Goal: Find specific page/section: Find specific page/section

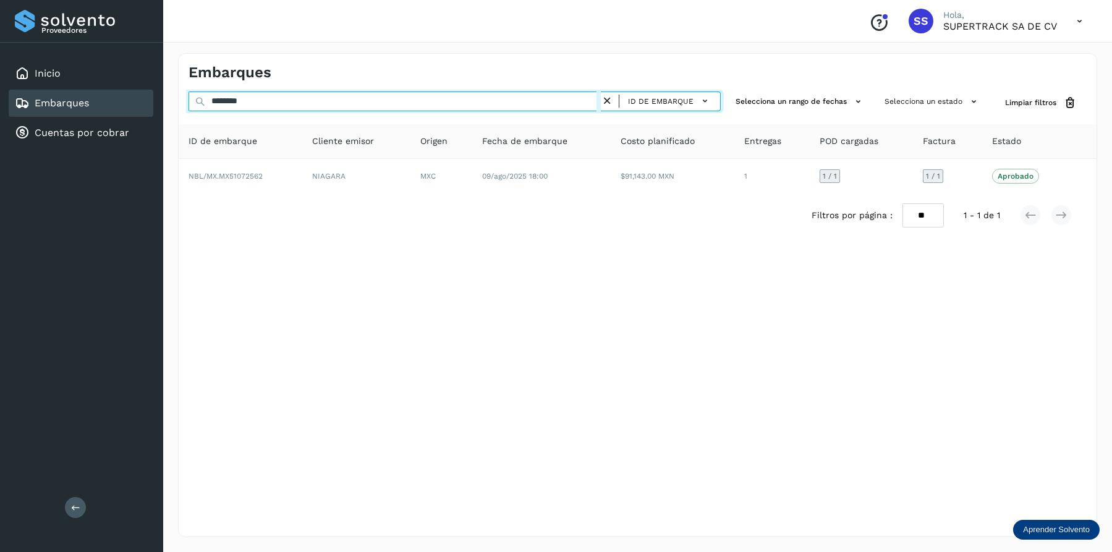
drag, startPoint x: 0, startPoint y: 0, endPoint x: 233, endPoint y: 91, distance: 250.2
click at [162, 91] on div "Proveedores Inicio Embarques Cuentas por cobrar Salir Conoce nuestros beneficio…" at bounding box center [556, 276] width 1112 height 552
paste input "text"
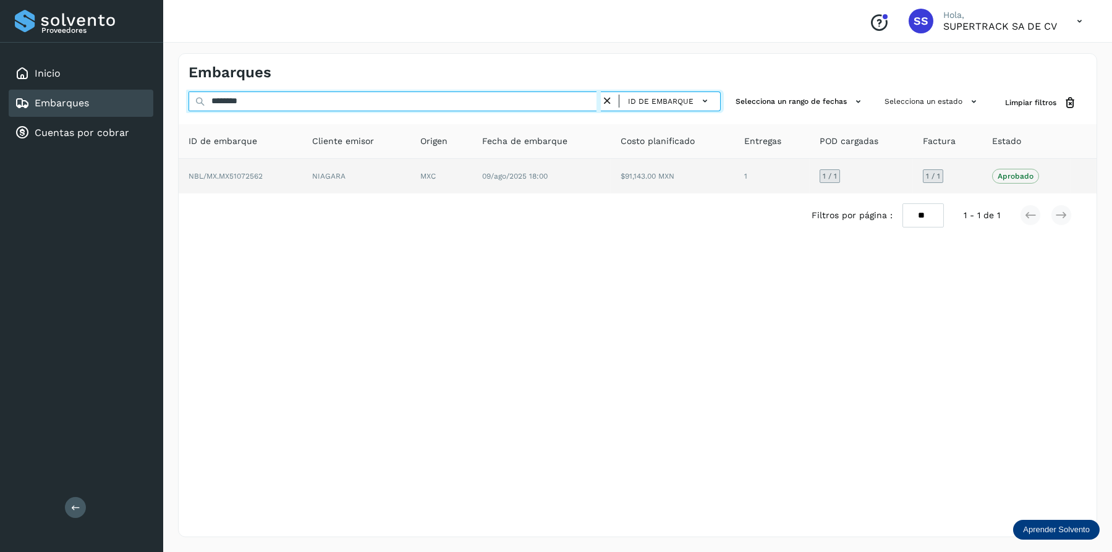
type input "********"
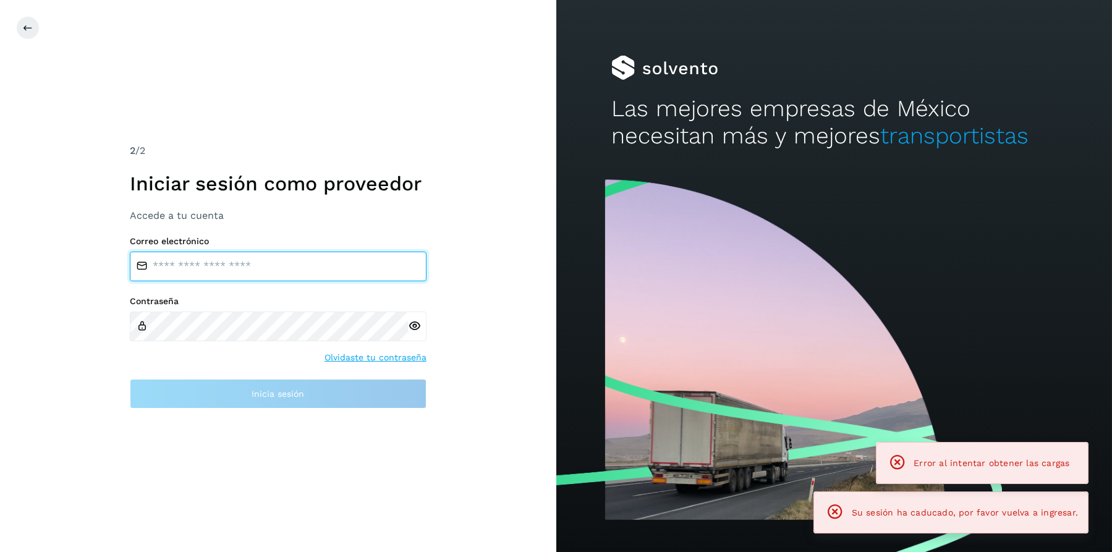
type input "**********"
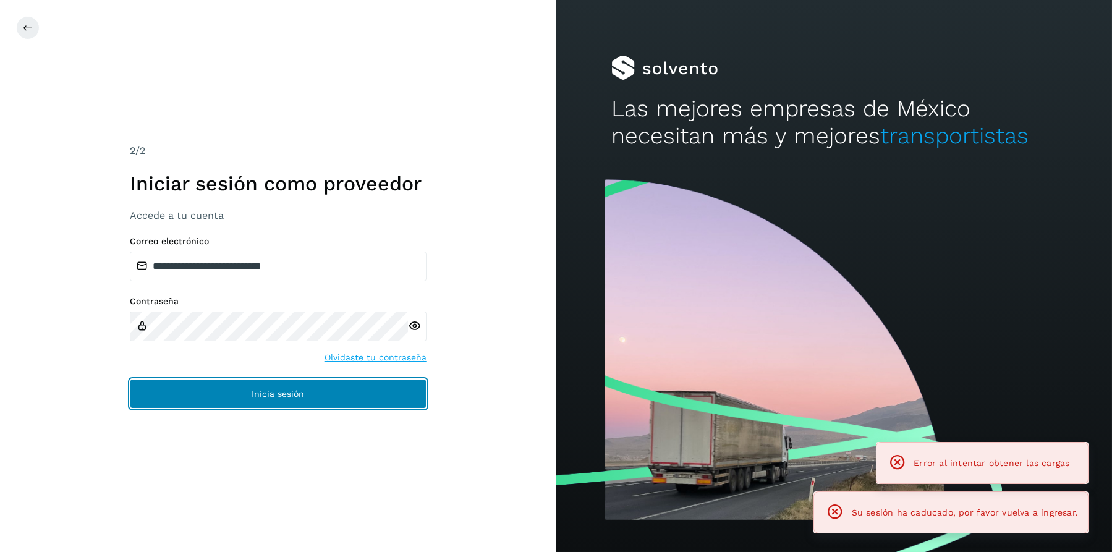
click at [298, 390] on span "Inicia sesión" at bounding box center [278, 393] width 53 height 9
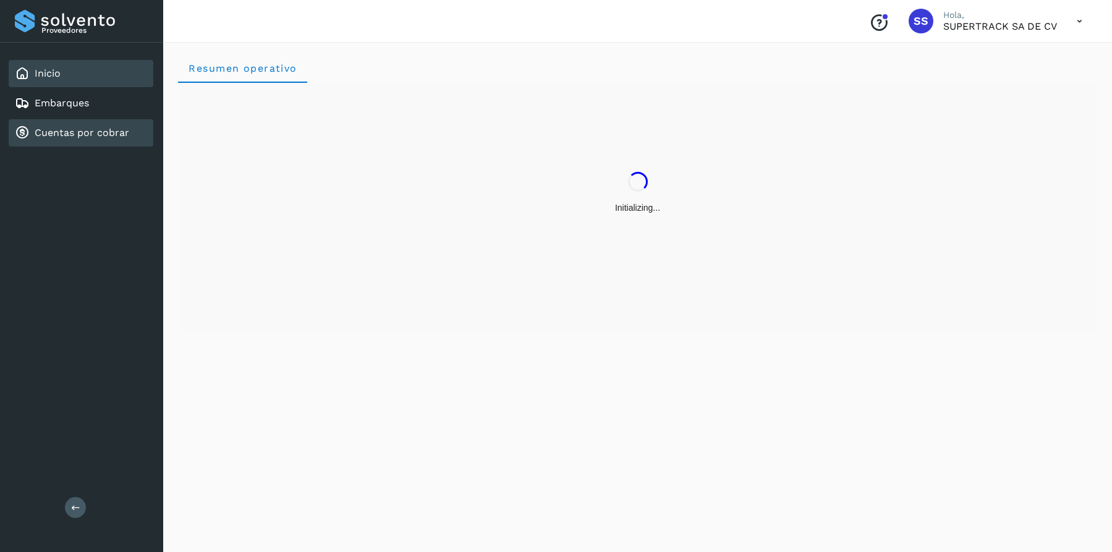
click at [67, 121] on div "Cuentas por cobrar" at bounding box center [81, 132] width 145 height 27
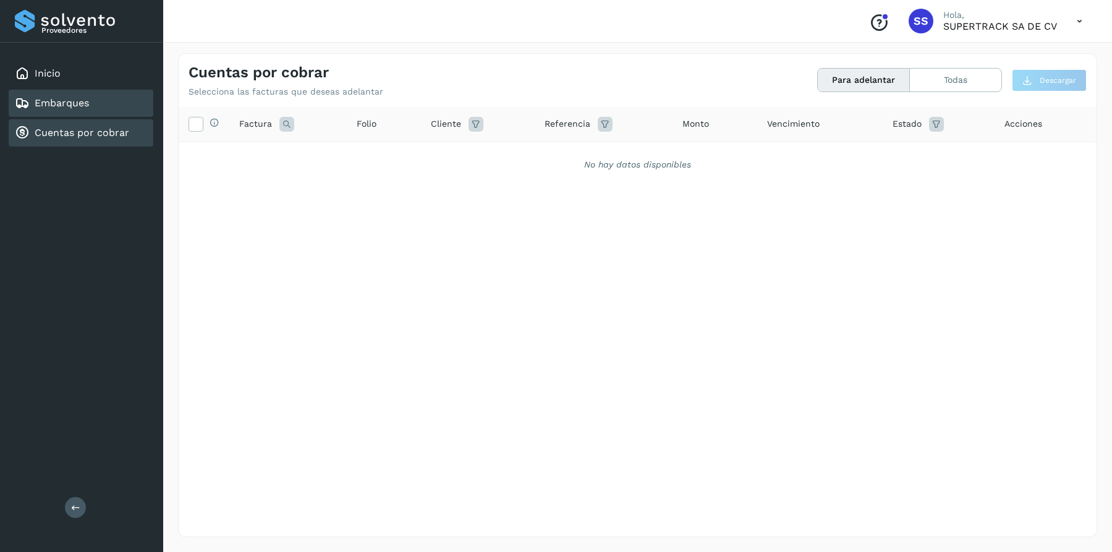
click at [83, 104] on link "Embarques" at bounding box center [62, 103] width 54 height 12
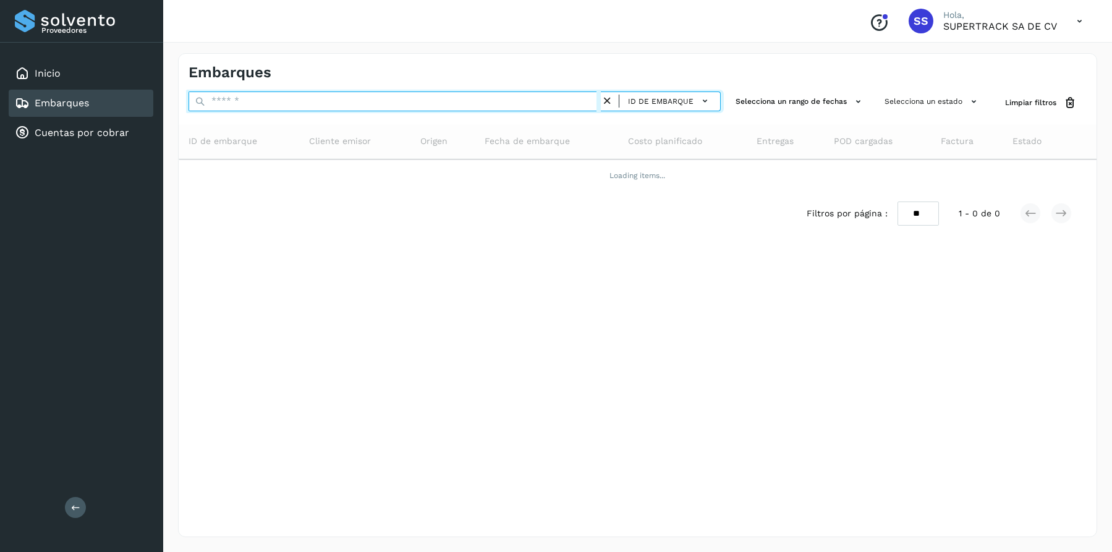
click at [258, 95] on input "text" at bounding box center [395, 101] width 412 height 20
paste input "********"
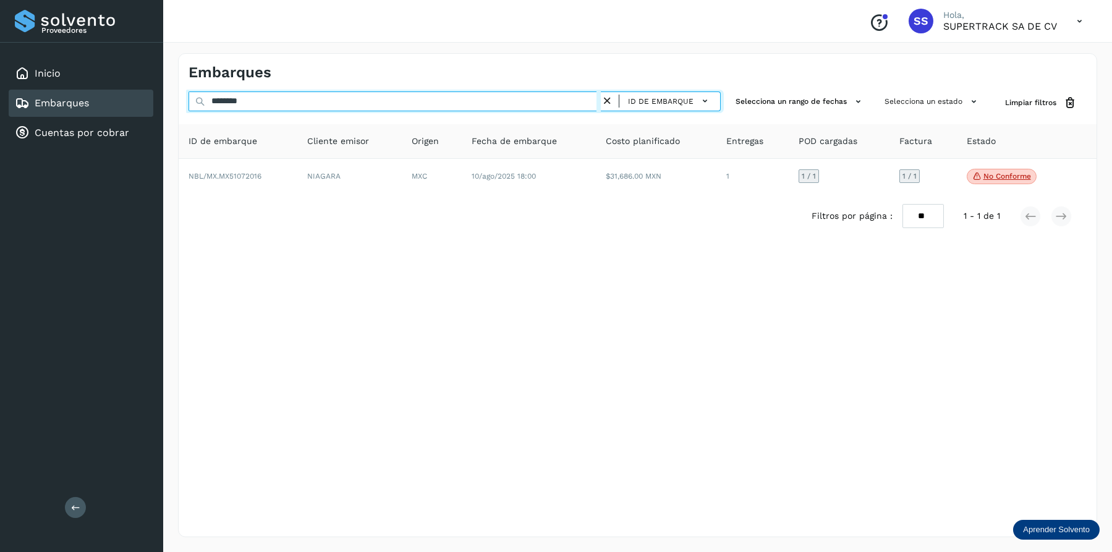
type input "********"
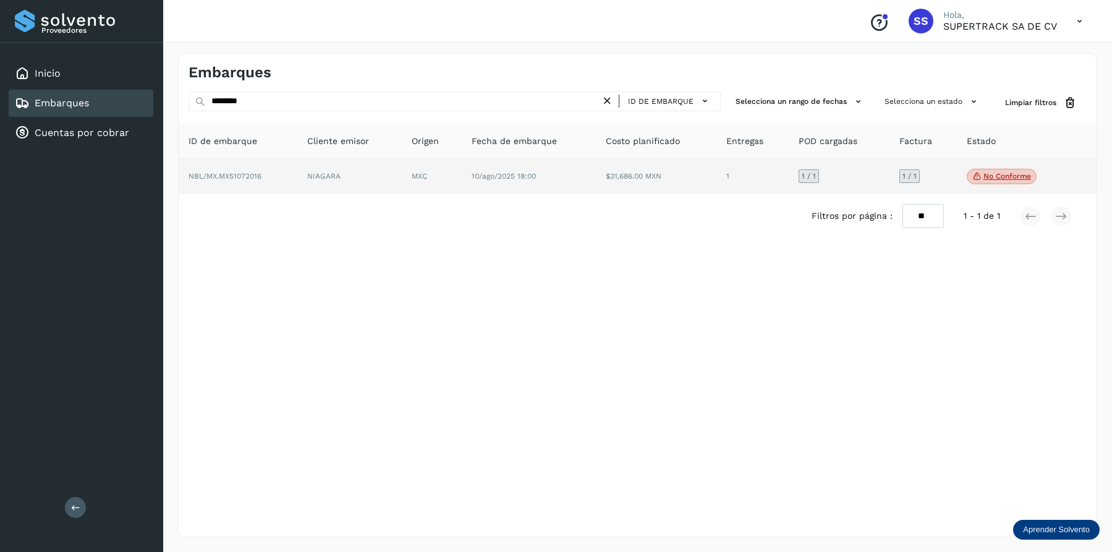
click at [596, 181] on td "10/ago/2025 18:00" at bounding box center [656, 177] width 120 height 36
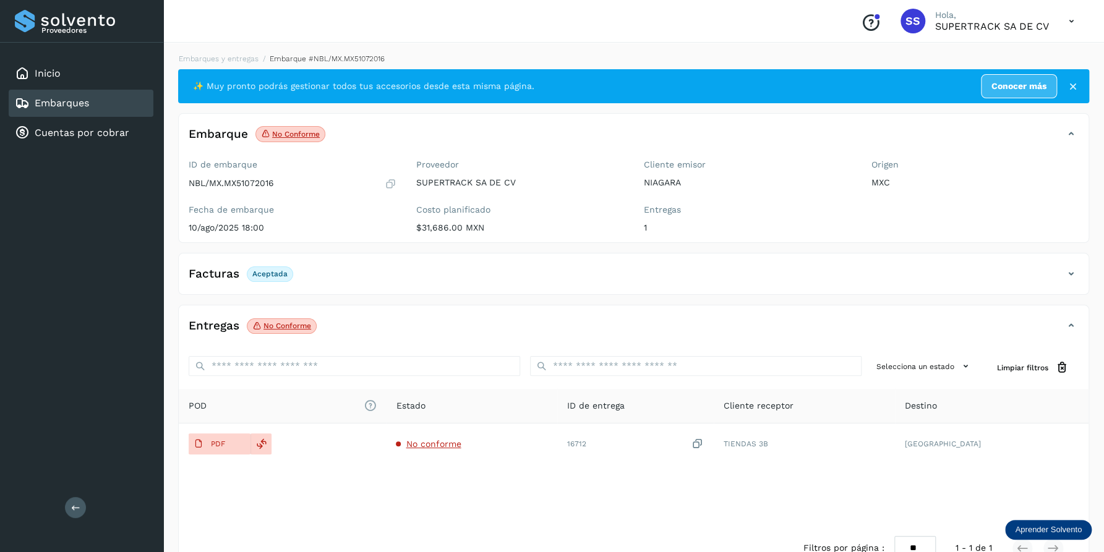
scroll to position [32, 0]
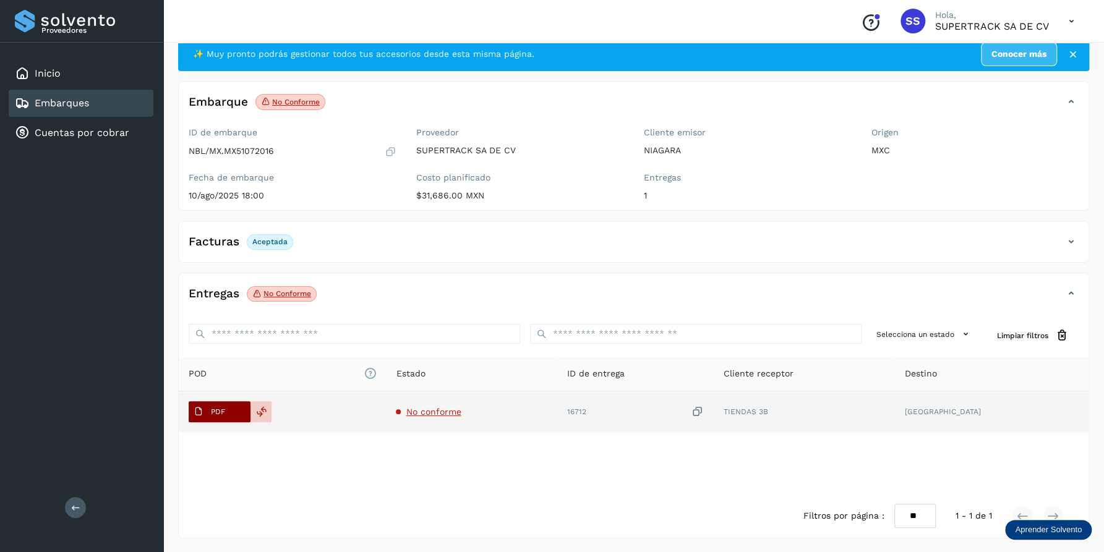
click at [214, 410] on p "PDF" at bounding box center [218, 411] width 14 height 9
click at [453, 415] on span "No conforme" at bounding box center [433, 412] width 55 height 10
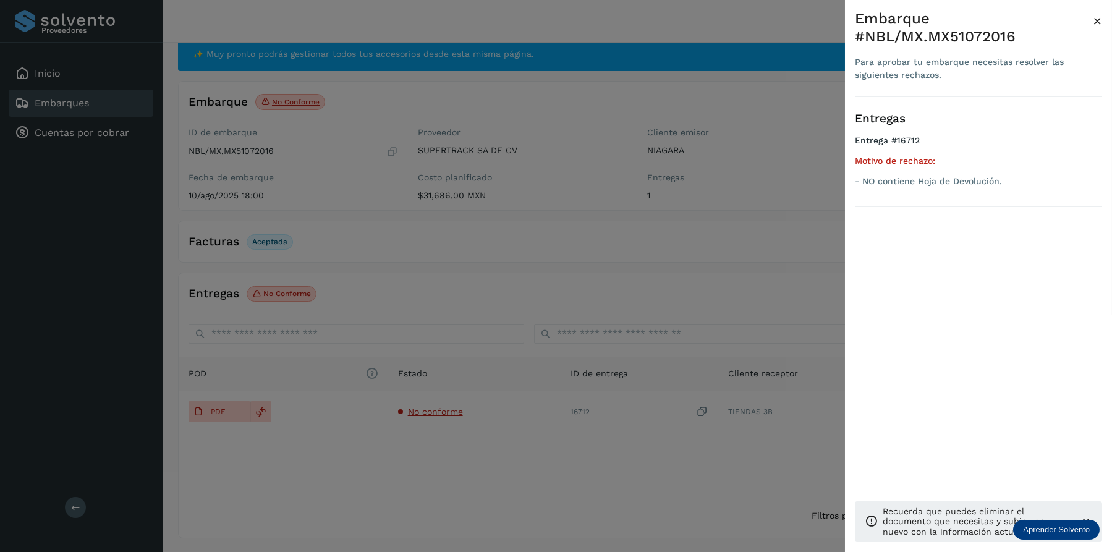
click at [462, 127] on div at bounding box center [556, 276] width 1112 height 552
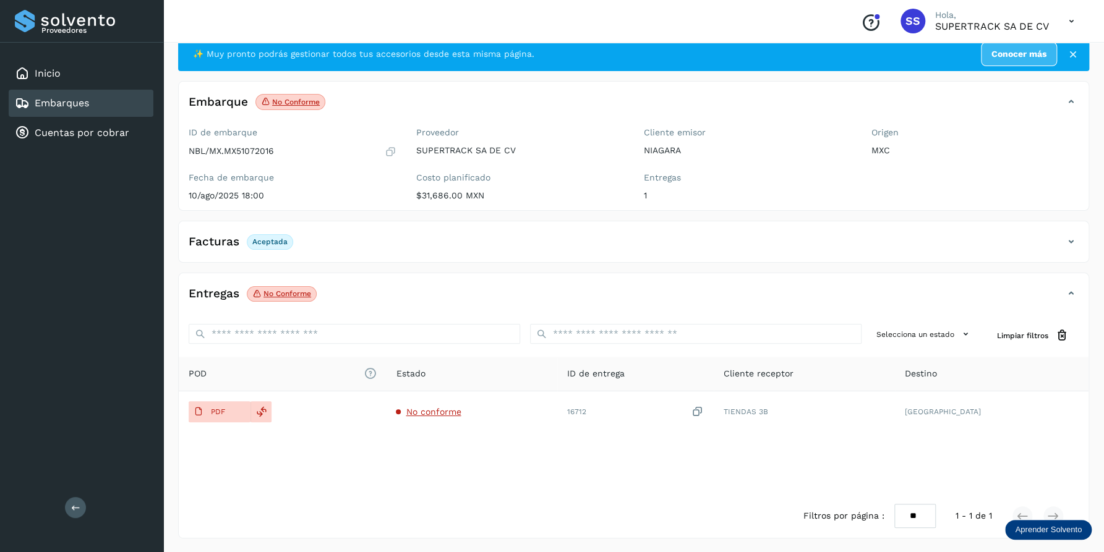
scroll to position [0, 0]
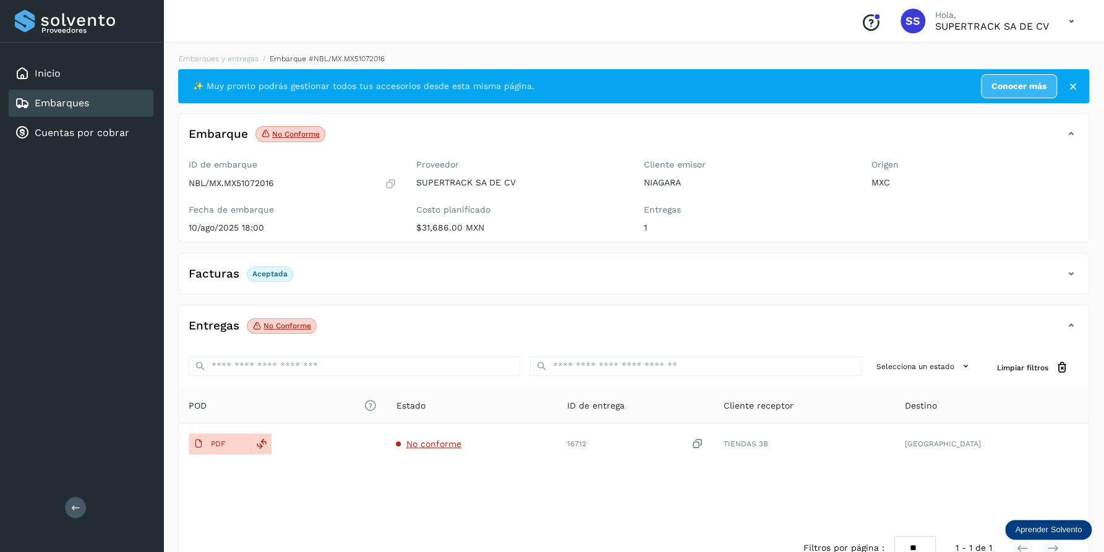
drag, startPoint x: 358, startPoint y: 184, endPoint x: 362, endPoint y: 176, distance: 9.7
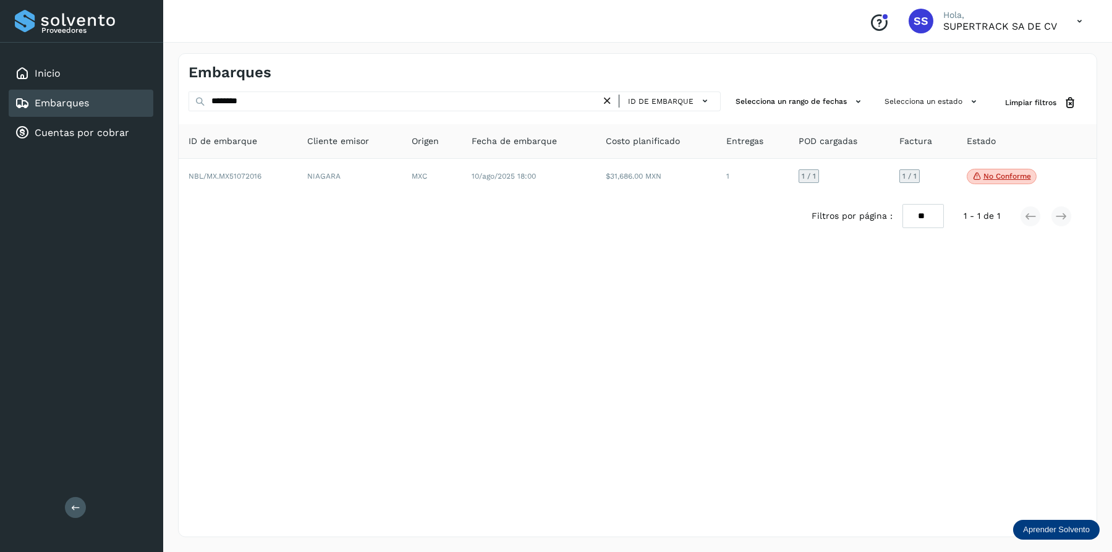
drag, startPoint x: 254, startPoint y: 90, endPoint x: 206, endPoint y: 104, distance: 50.3
click at [206, 104] on div "Embarques ******** ID de embarque Selecciona un rango de fechas Selecciona un e…" at bounding box center [637, 295] width 919 height 484
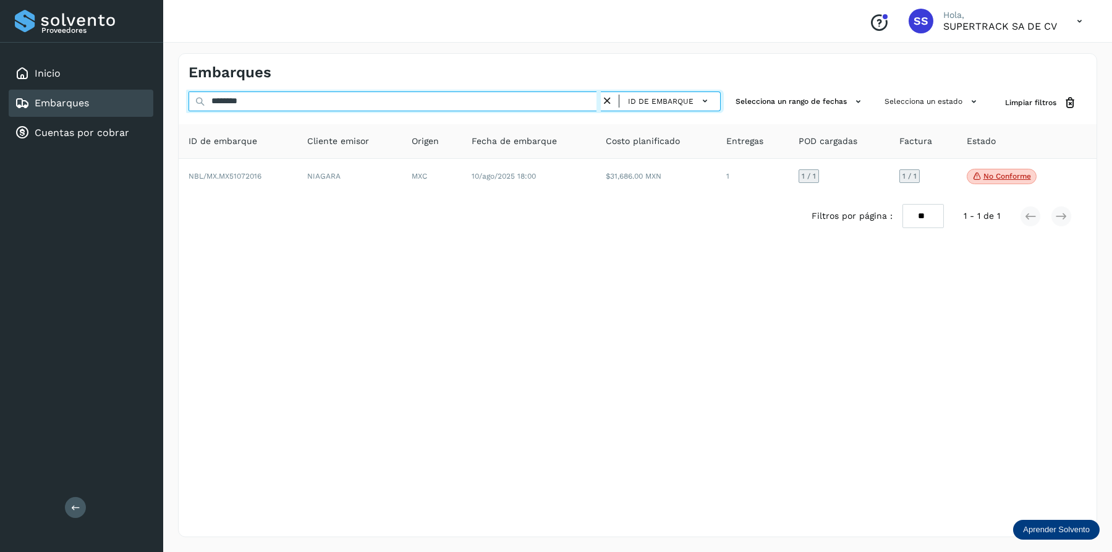
click at [184, 101] on div "******** ID de embarque Selecciona un rango de fechas Selecciona un estado Limp…" at bounding box center [638, 102] width 918 height 23
paste input "text"
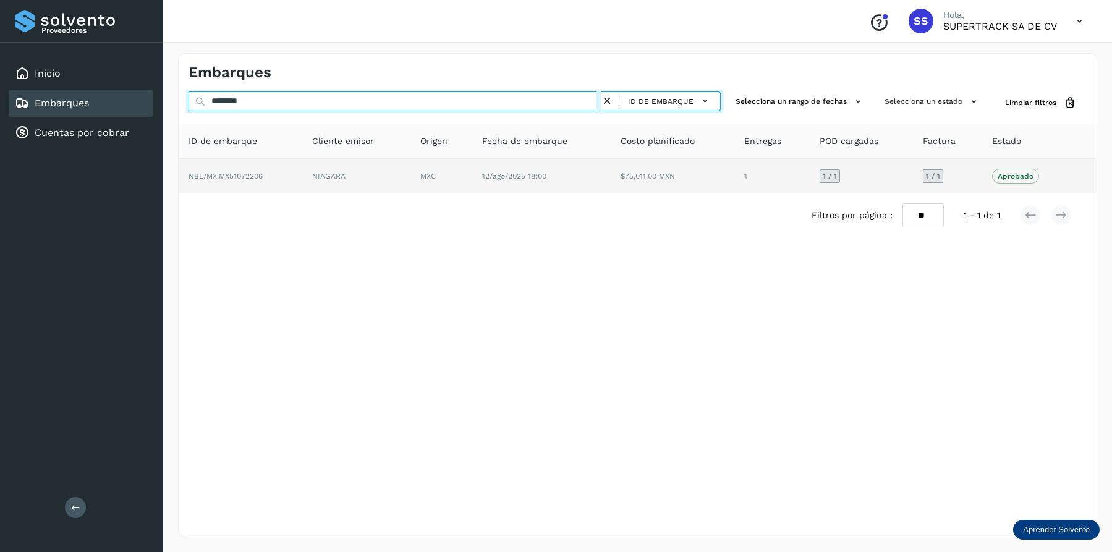
type input "********"
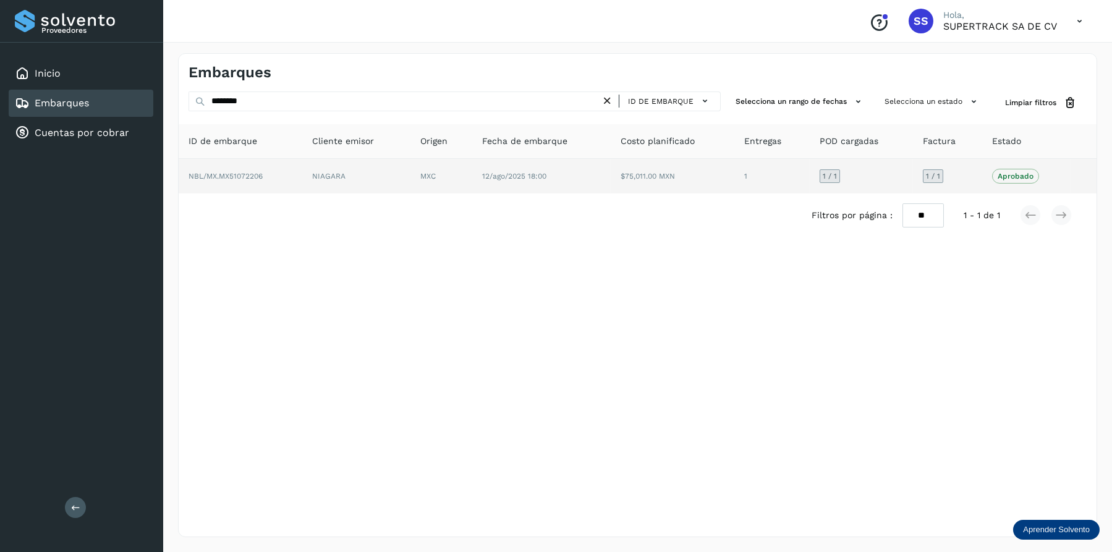
click at [611, 171] on td "12/ago/2025 18:00" at bounding box center [673, 176] width 124 height 35
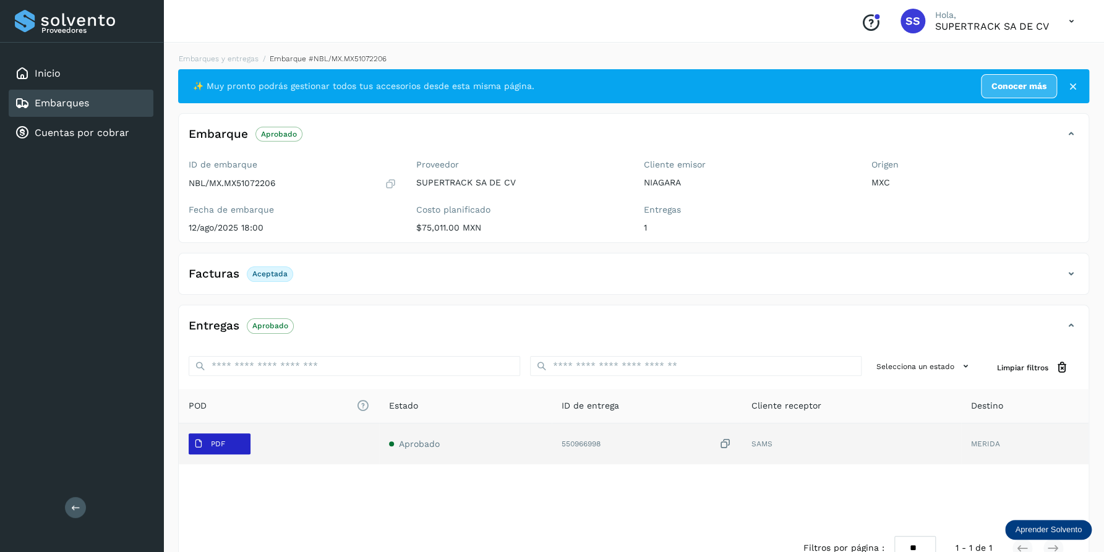
click at [197, 435] on span "PDF" at bounding box center [209, 444] width 41 height 20
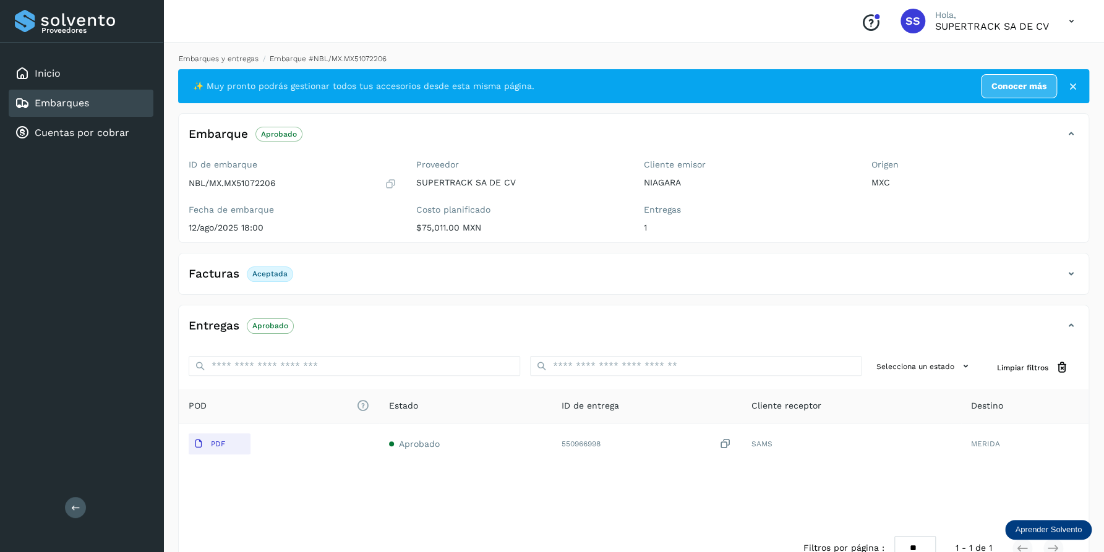
click at [234, 61] on link "Embarques y entregas" at bounding box center [219, 58] width 80 height 9
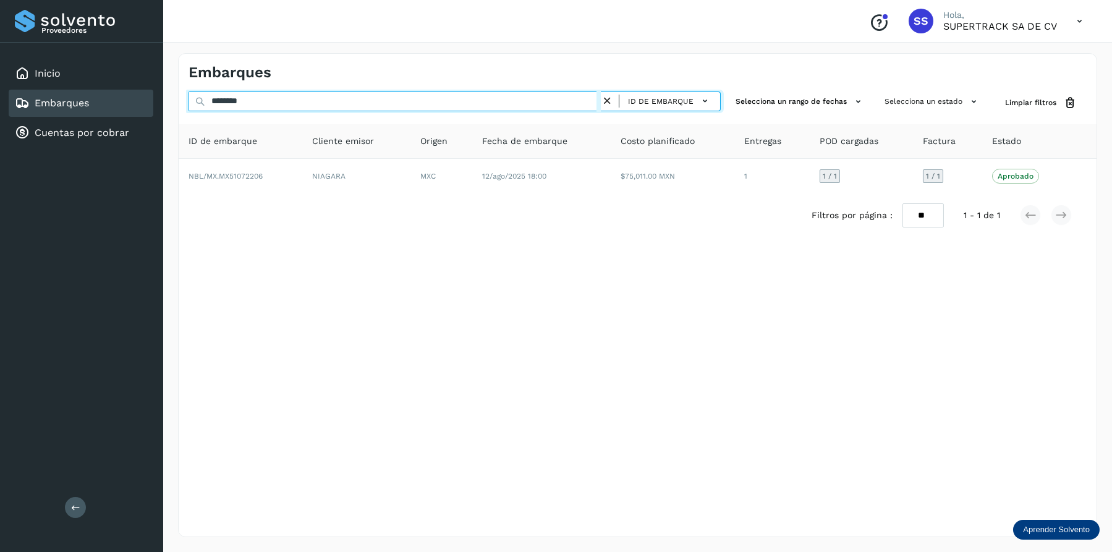
drag, startPoint x: 190, startPoint y: 100, endPoint x: 172, endPoint y: 100, distance: 17.9
click at [172, 100] on div "Embarques ******** ID de embarque Selecciona un rango de fechas Selecciona un e…" at bounding box center [637, 295] width 949 height 514
paste input "text"
drag, startPoint x: 280, startPoint y: 95, endPoint x: 181, endPoint y: 97, distance: 98.9
click at [153, 99] on div "Proveedores Inicio Embarques Cuentas por cobrar Salir Conoce nuestros beneficio…" at bounding box center [556, 276] width 1112 height 552
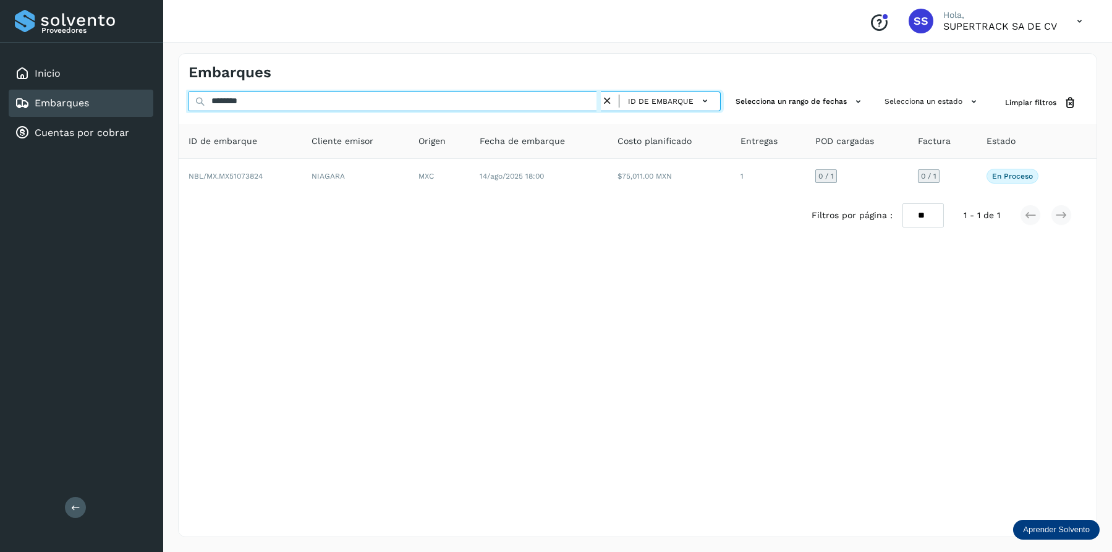
paste input "text"
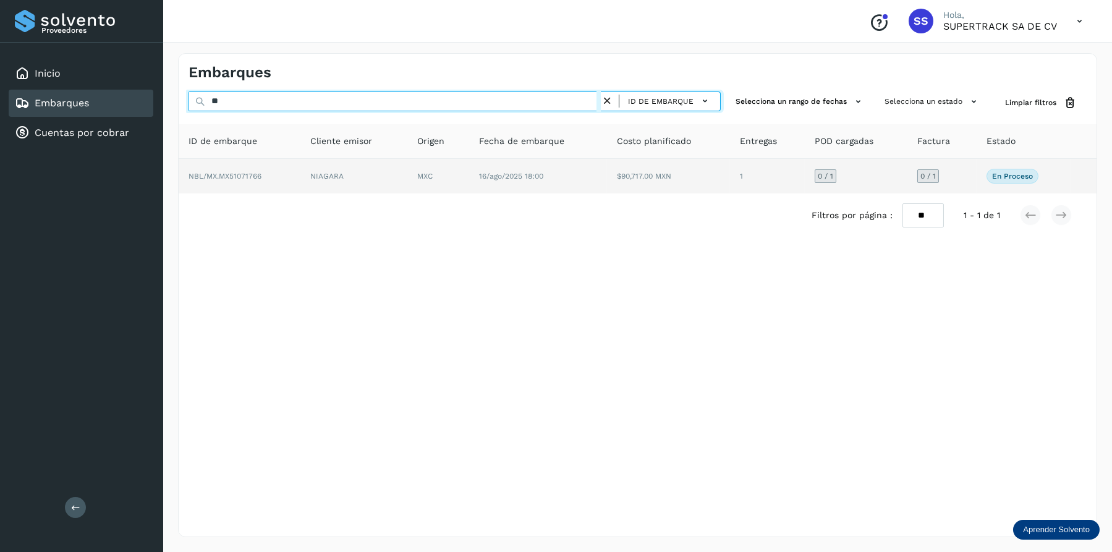
type input "*"
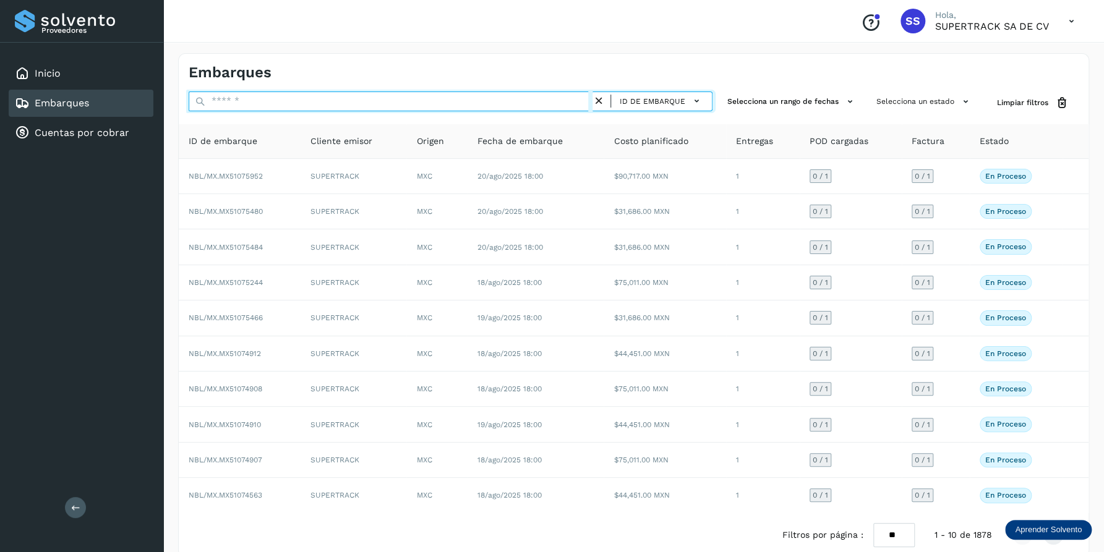
click at [270, 104] on input "text" at bounding box center [391, 101] width 404 height 20
paste input "********"
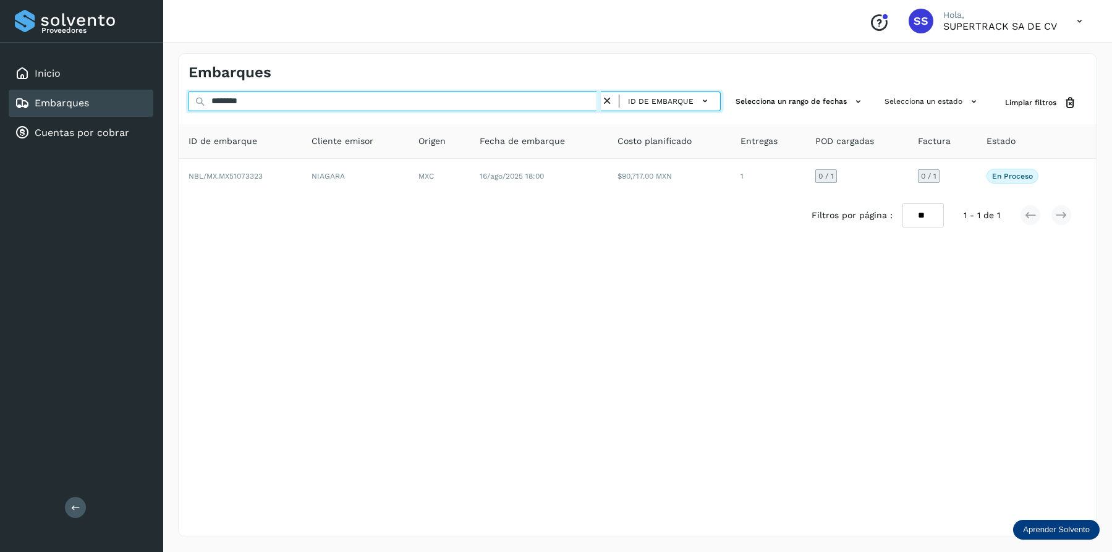
drag, startPoint x: 271, startPoint y: 95, endPoint x: 183, endPoint y: 95, distance: 87.8
click at [183, 95] on div "******** ID de embarque Selecciona un rango de fechas Selecciona un estado Limp…" at bounding box center [638, 102] width 918 height 23
paste input "text"
drag, startPoint x: 251, startPoint y: 103, endPoint x: 225, endPoint y: 94, distance: 27.4
click at [181, 90] on div "Embarques ******** ID de embarque Selecciona un rango de fechas Selecciona un e…" at bounding box center [637, 295] width 919 height 484
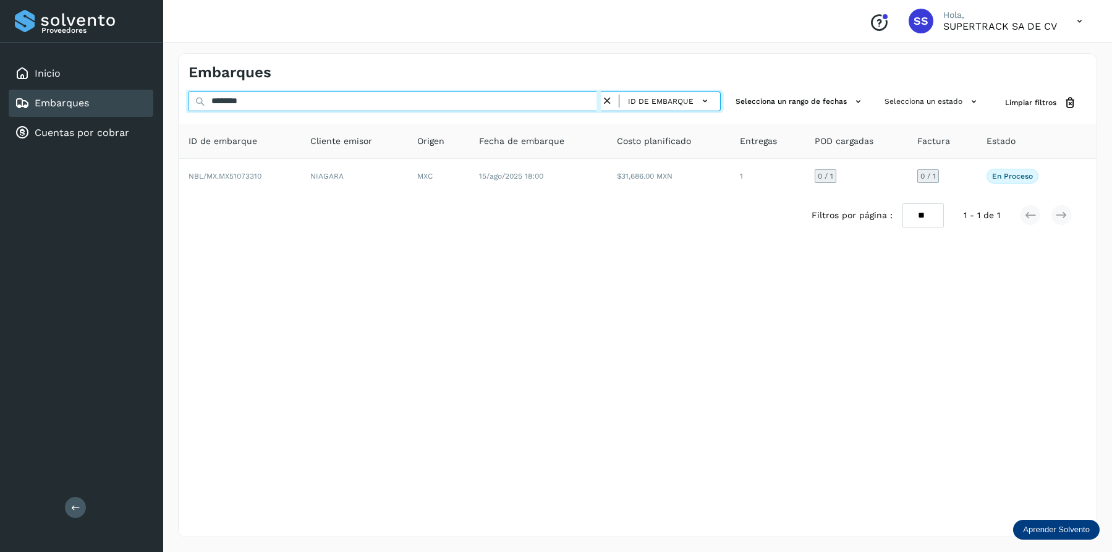
paste input "text"
drag, startPoint x: 227, startPoint y: 102, endPoint x: 192, endPoint y: 102, distance: 35.2
click at [192, 102] on input "********" at bounding box center [395, 101] width 412 height 20
paste input "text"
drag, startPoint x: 298, startPoint y: 103, endPoint x: 158, endPoint y: 103, distance: 139.7
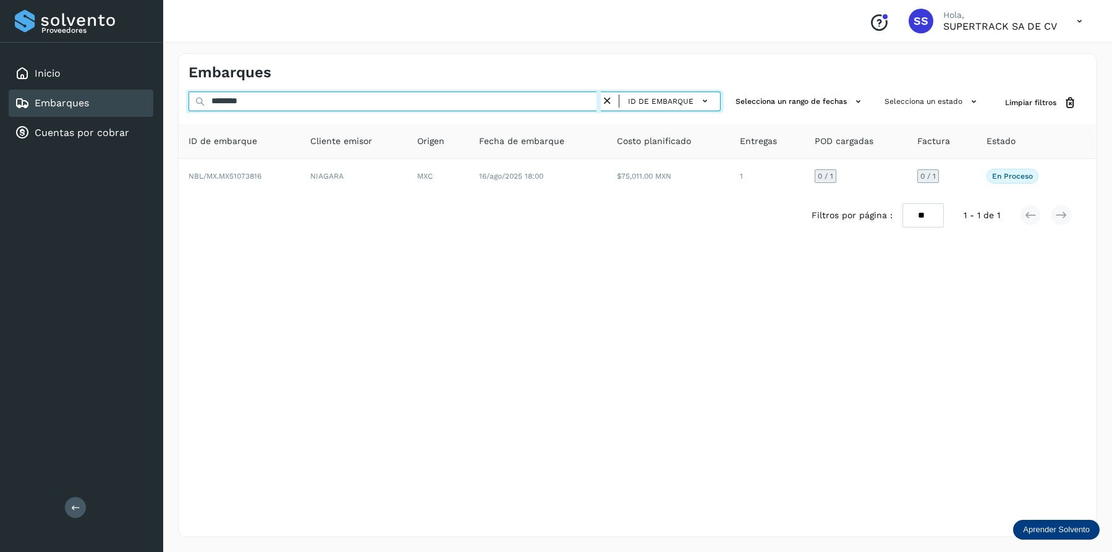
click at [158, 103] on div "Proveedores Inicio Embarques Cuentas por cobrar Salir Conoce nuestros beneficio…" at bounding box center [556, 276] width 1112 height 552
paste input "text"
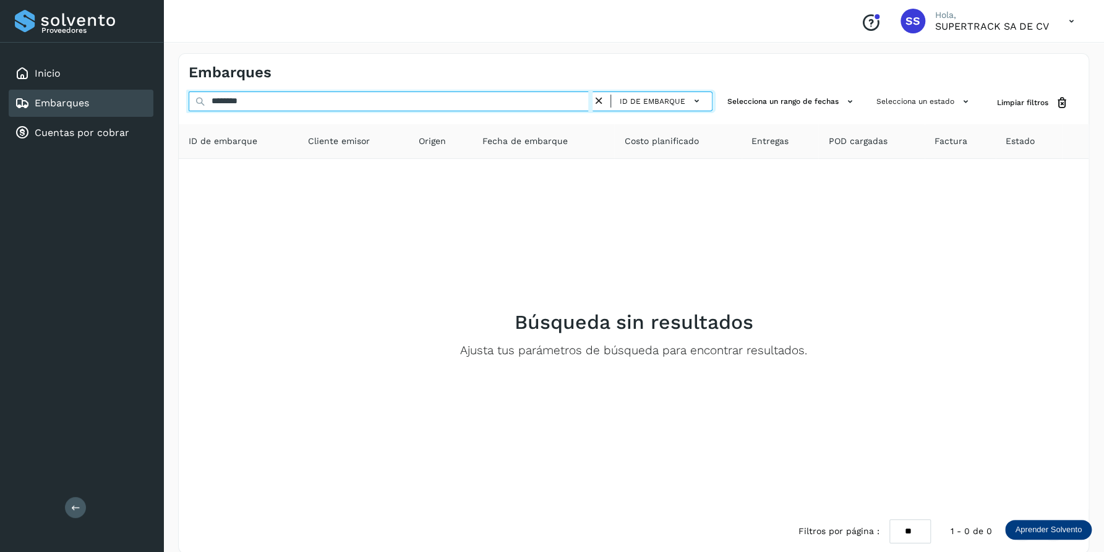
drag, startPoint x: 257, startPoint y: 104, endPoint x: 183, endPoint y: 104, distance: 73.6
click at [183, 104] on div "******** ID de embarque Selecciona un rango de fechas Selecciona un estado Limp…" at bounding box center [633, 102] width 909 height 23
paste input "text"
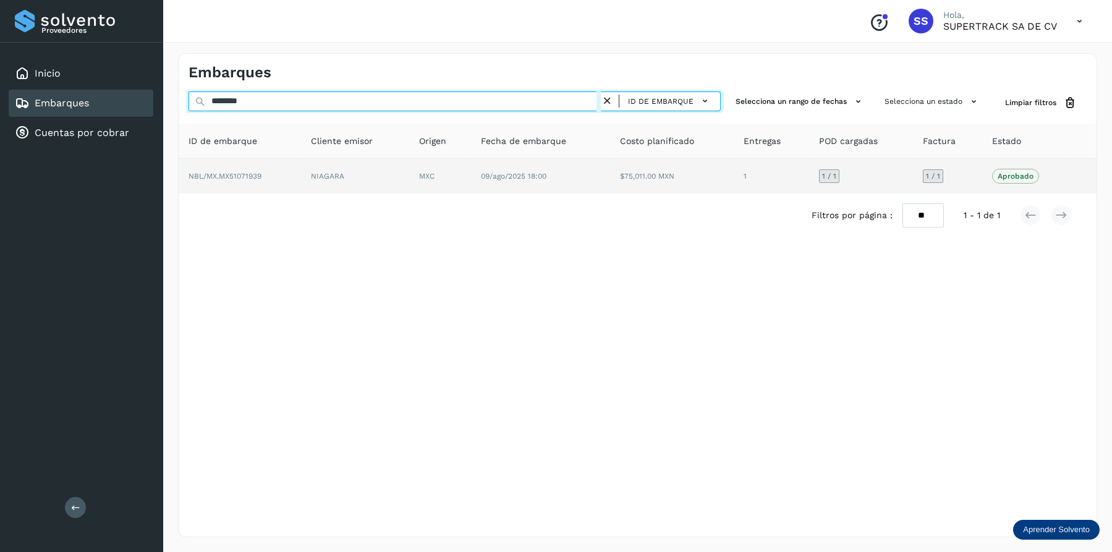
type input "********"
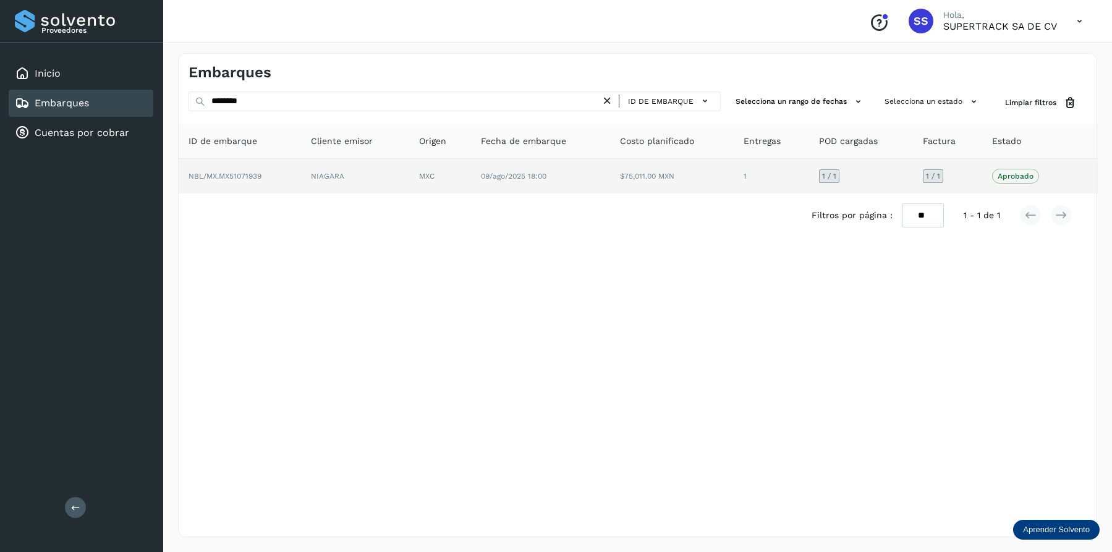
click at [486, 176] on span "09/ago/2025 18:00" at bounding box center [514, 176] width 66 height 9
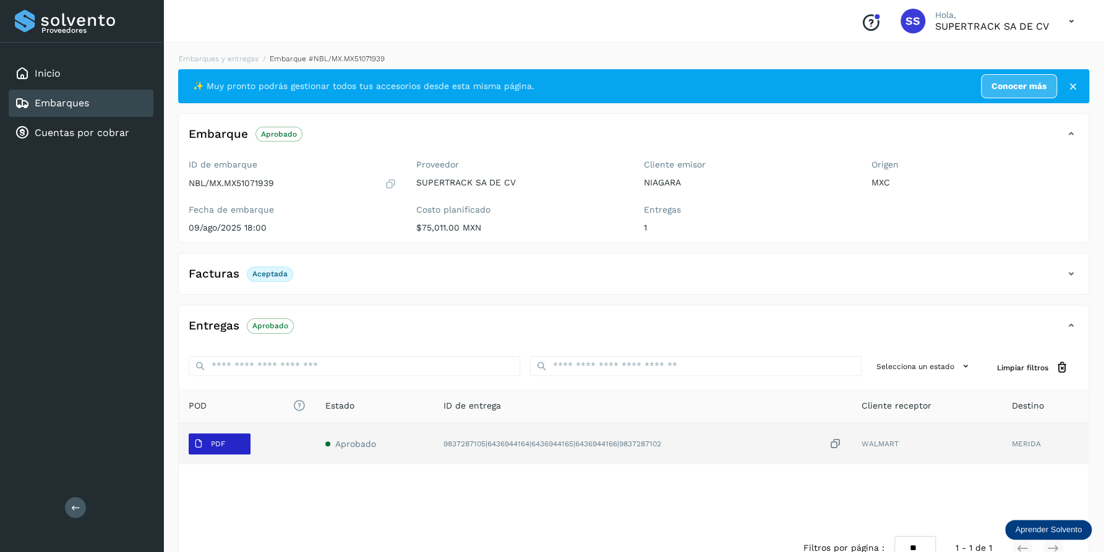
click at [236, 453] on button "PDF" at bounding box center [220, 443] width 62 height 21
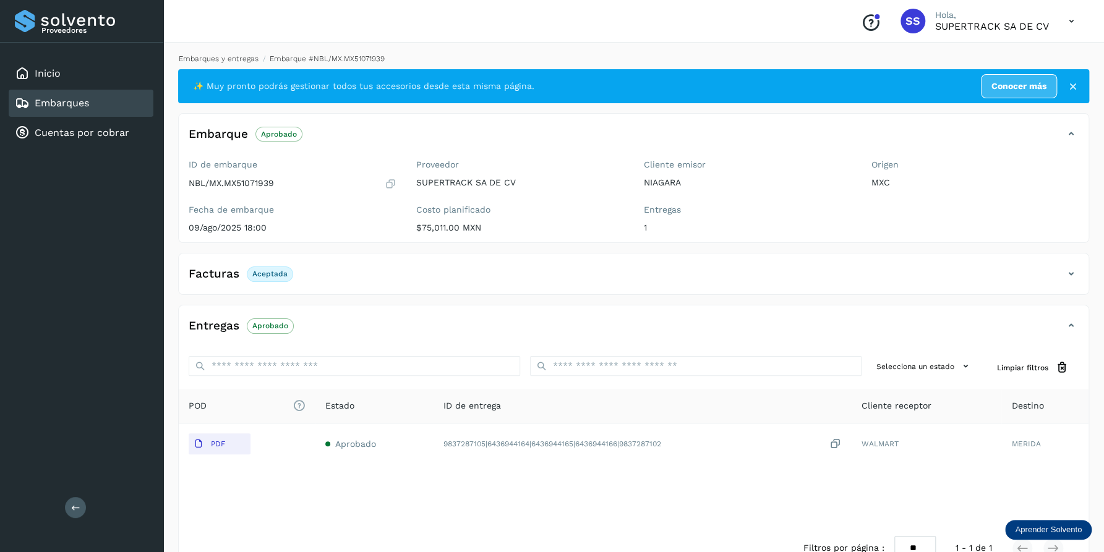
click at [228, 57] on link "Embarques y entregas" at bounding box center [219, 58] width 80 height 9
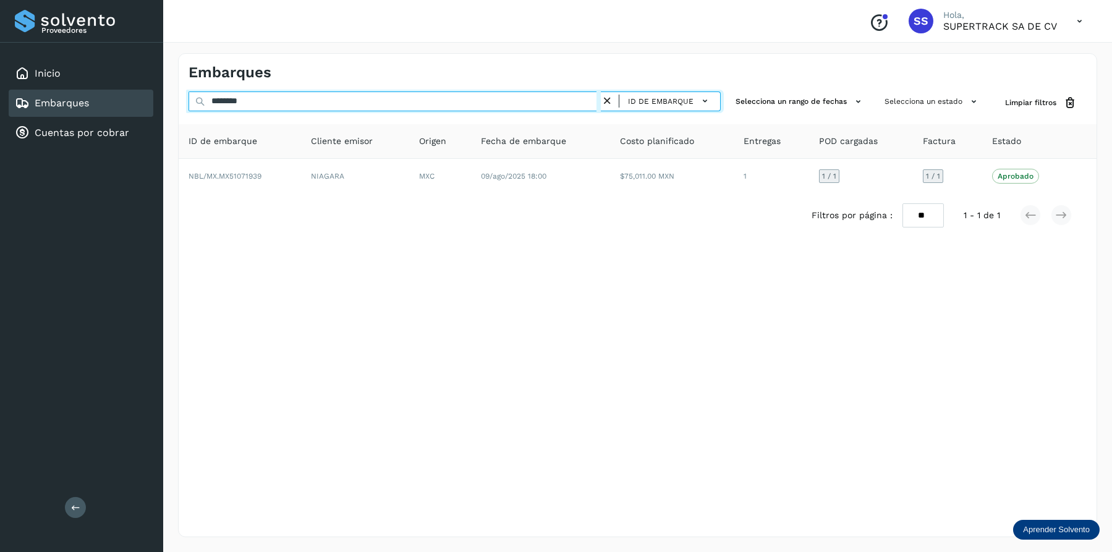
drag, startPoint x: 268, startPoint y: 96, endPoint x: 184, endPoint y: 104, distance: 83.8
click at [184, 104] on div "******** ID de embarque Selecciona un rango de fechas Selecciona un estado Limp…" at bounding box center [638, 102] width 918 height 23
paste input "text"
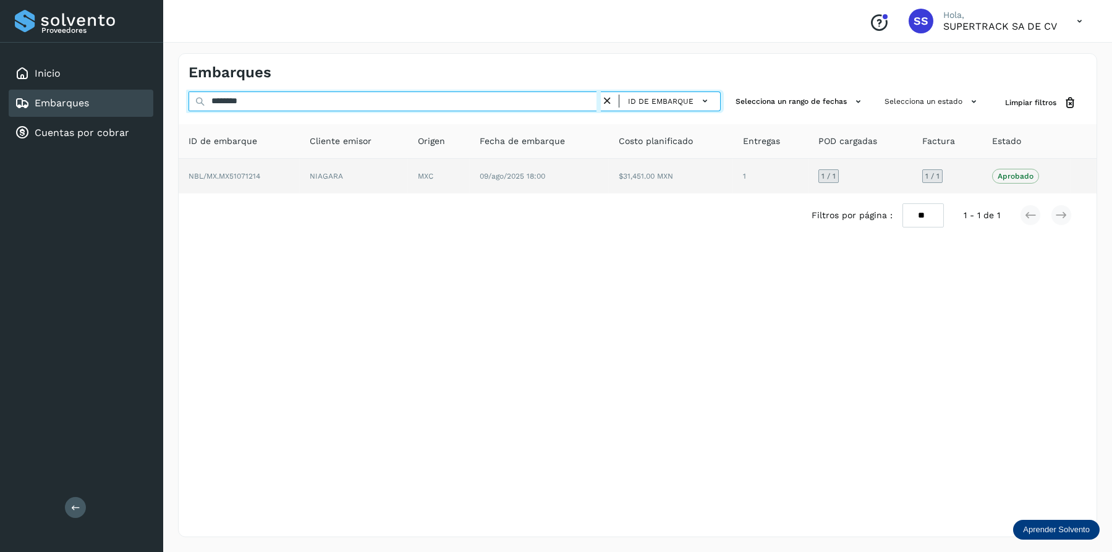
type input "********"
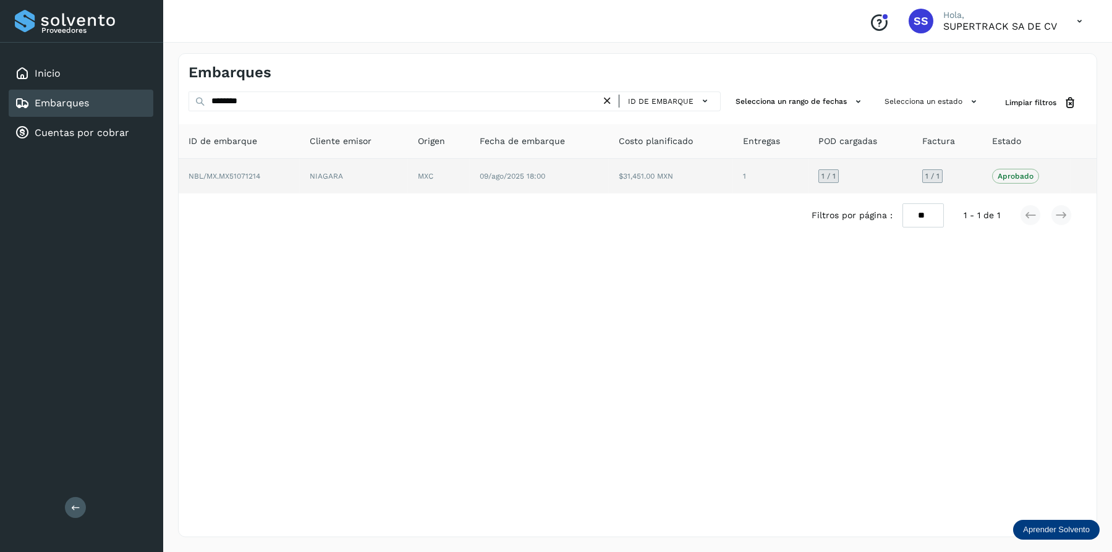
click at [408, 179] on td "NIAGARA" at bounding box center [439, 176] width 62 height 35
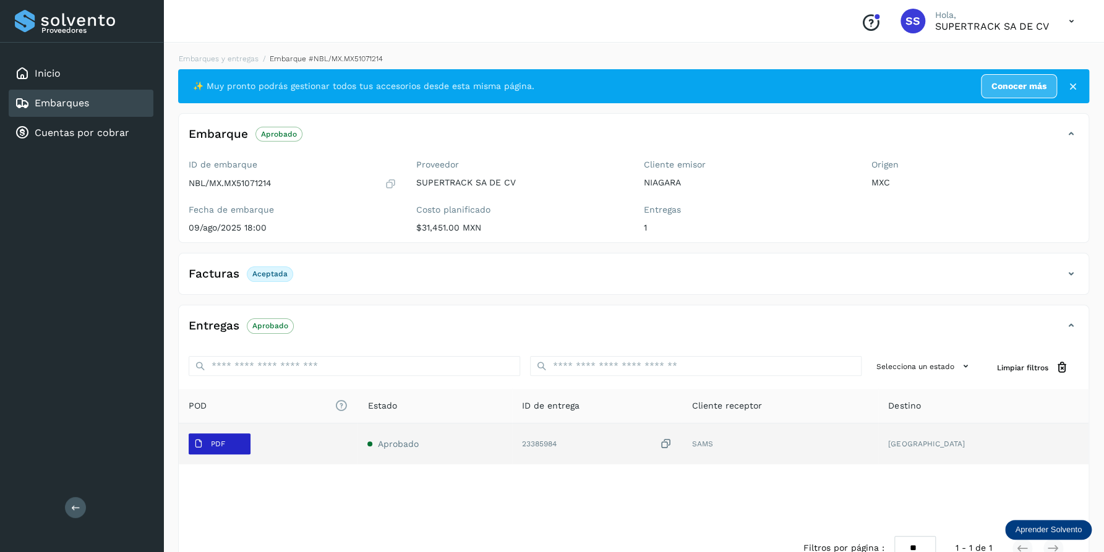
click at [206, 448] on span "PDF" at bounding box center [209, 444] width 41 height 20
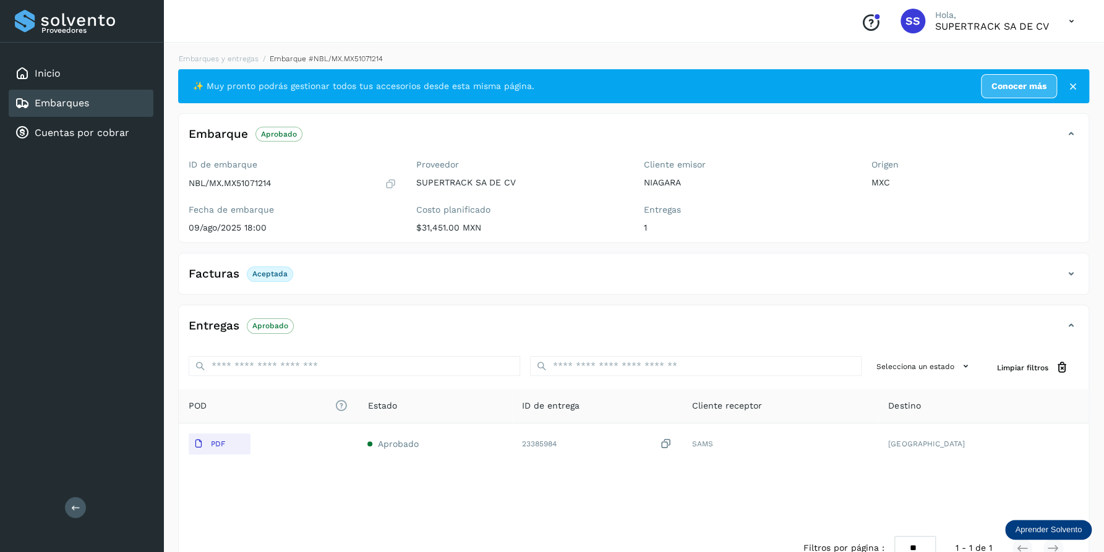
click at [238, 67] on div "Embarques y entregas Embarque #NBL/MX.MX51071214 ✨ Muy pronto podrás gestionar …" at bounding box center [633, 311] width 911 height 517
click at [239, 57] on link "Embarques y entregas" at bounding box center [219, 58] width 80 height 9
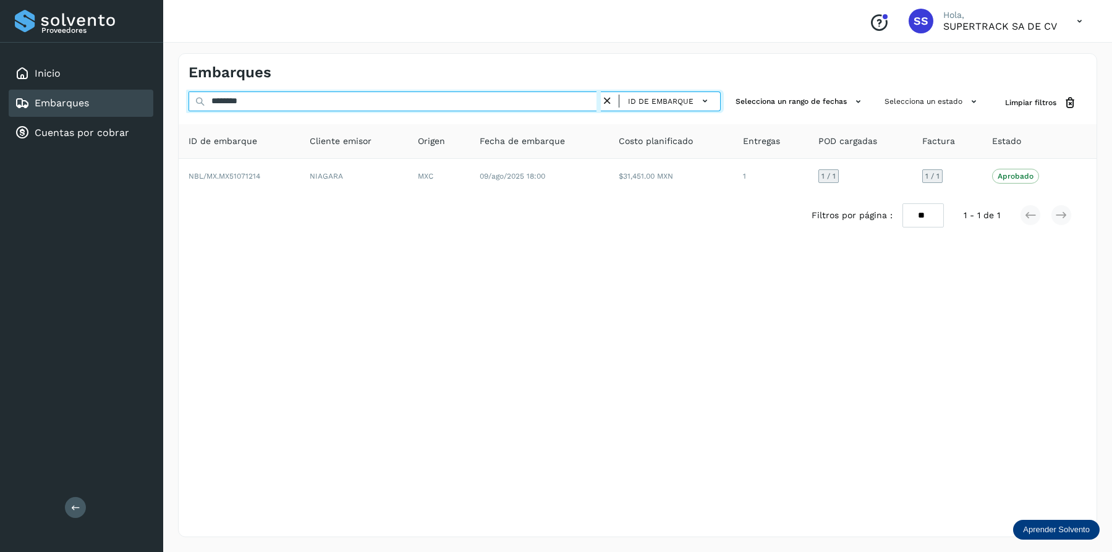
drag, startPoint x: 211, startPoint y: 102, endPoint x: 194, endPoint y: 102, distance: 17.3
click at [194, 102] on div "******** ID de embarque" at bounding box center [455, 102] width 532 height 23
paste input "text"
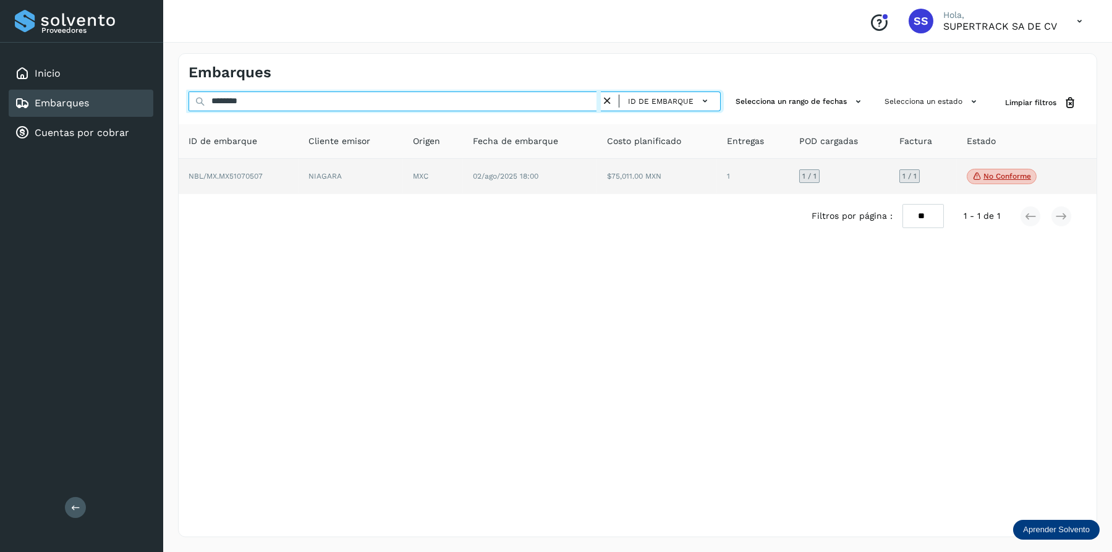
type input "********"
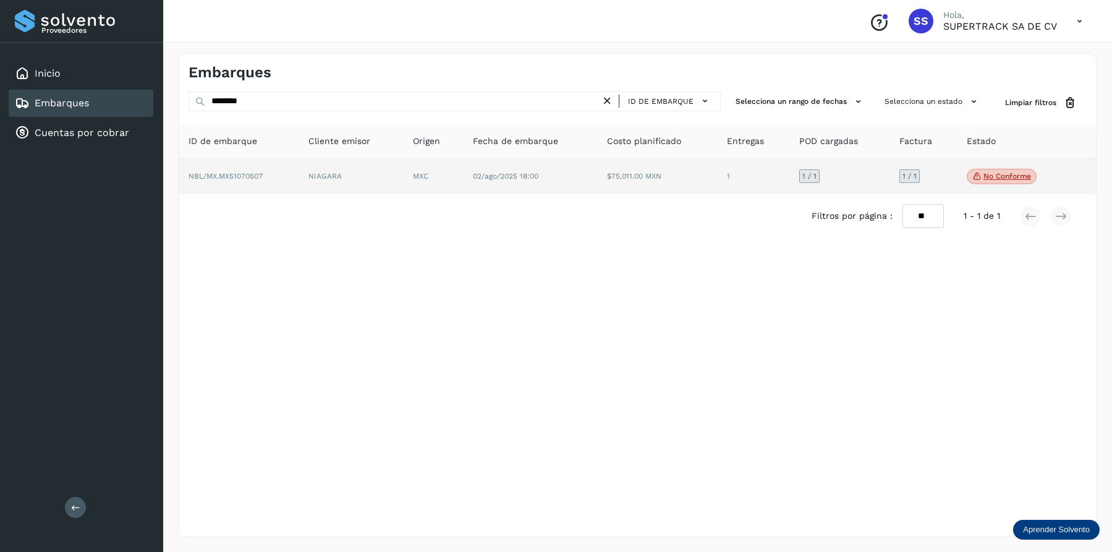
click at [597, 168] on td "02/ago/2025 18:00" at bounding box center [657, 177] width 120 height 36
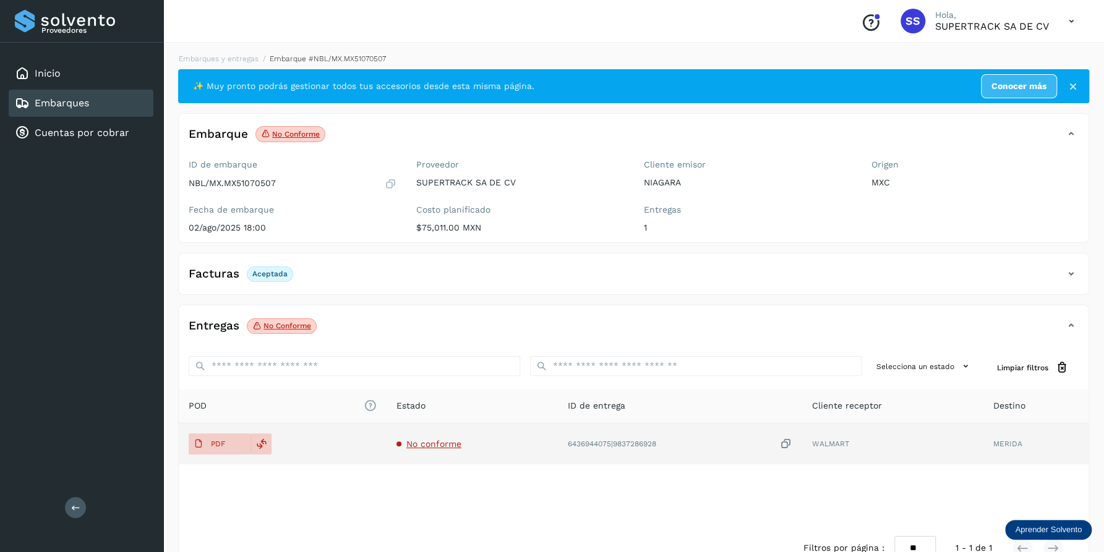
click at [415, 446] on span "No conforme" at bounding box center [433, 444] width 55 height 10
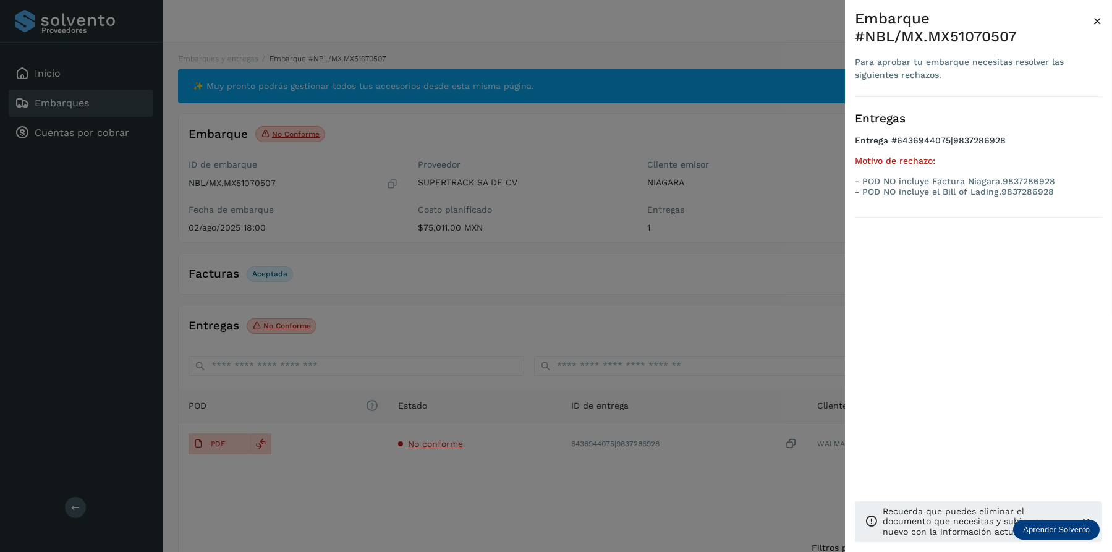
click at [395, 349] on div at bounding box center [556, 276] width 1112 height 552
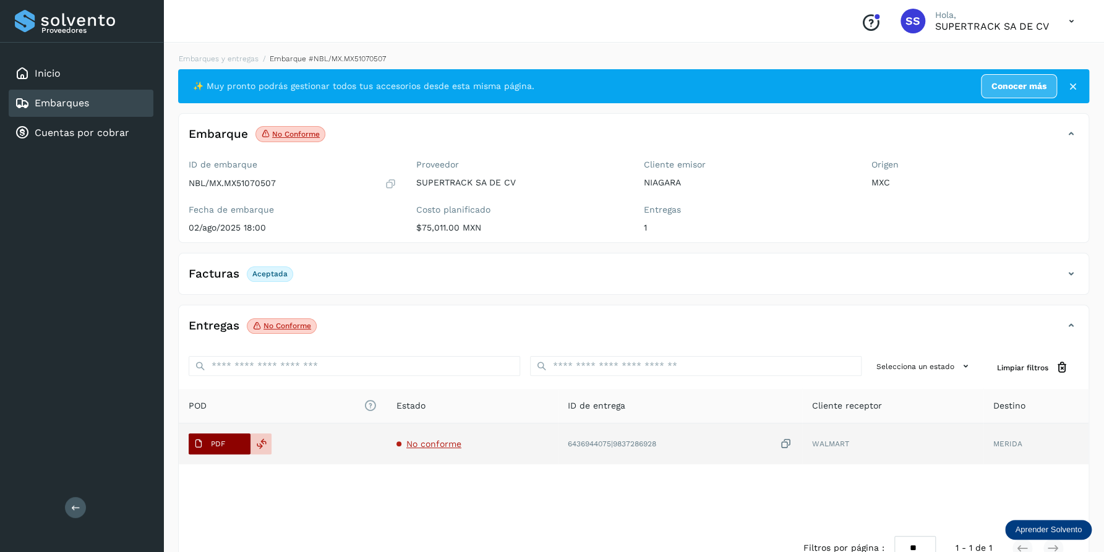
click at [224, 449] on span "PDF" at bounding box center [209, 444] width 41 height 20
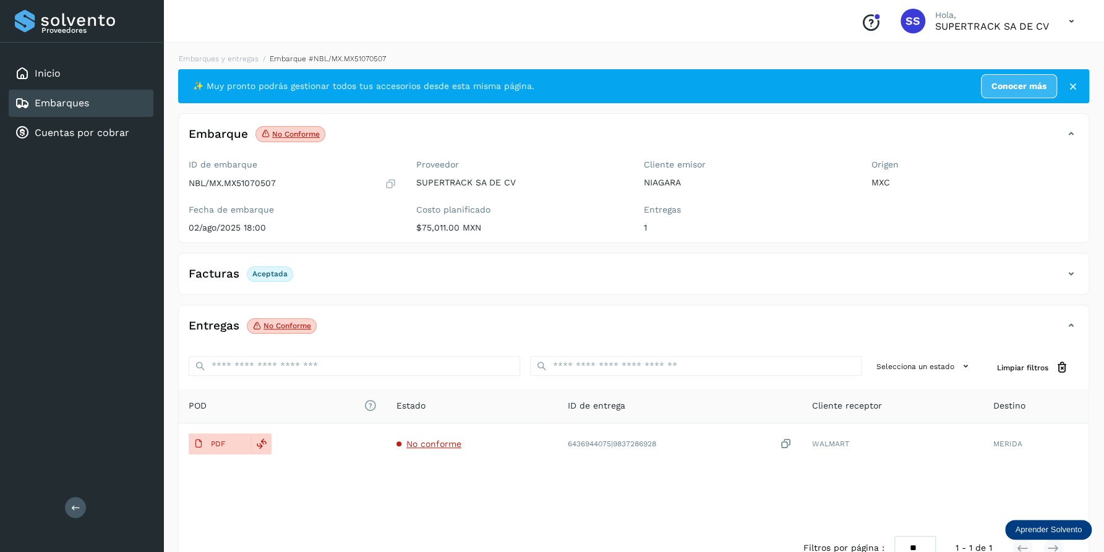
click at [258, 53] on li "Embarques y entregas" at bounding box center [321, 58] width 127 height 11
click at [230, 58] on link "Embarques y entregas" at bounding box center [219, 58] width 80 height 9
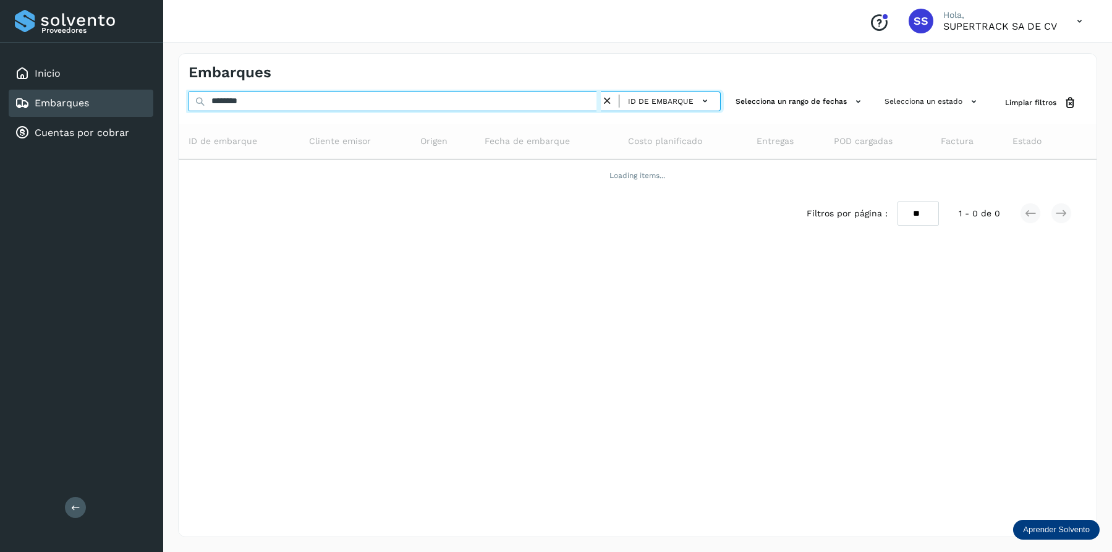
drag, startPoint x: 256, startPoint y: 98, endPoint x: 175, endPoint y: 99, distance: 81.0
click at [175, 99] on div "Embarques ******** ID de embarque Selecciona un rango de fechas Selecciona un e…" at bounding box center [637, 295] width 949 height 514
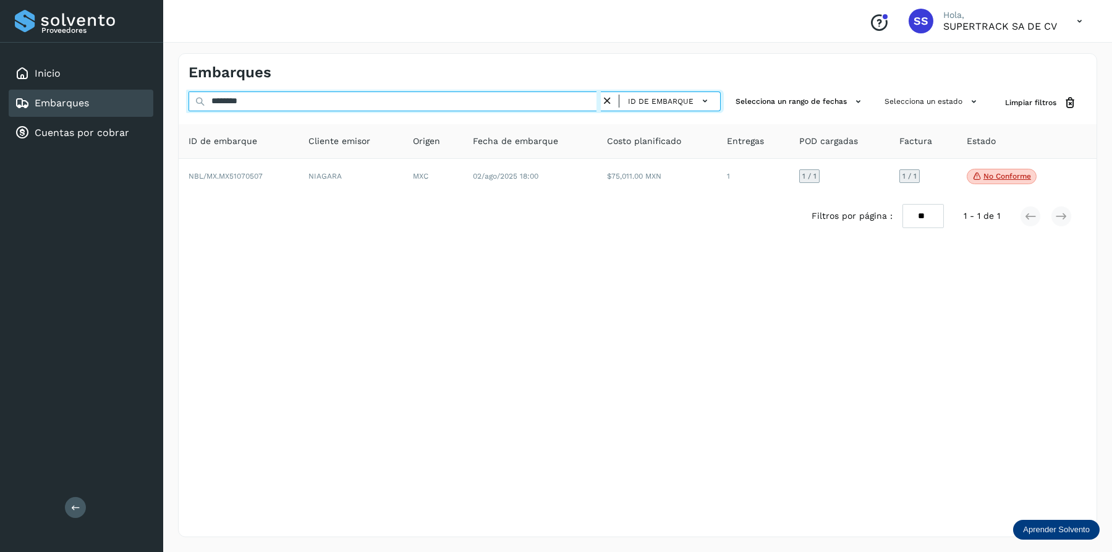
paste input "text"
type input "********"
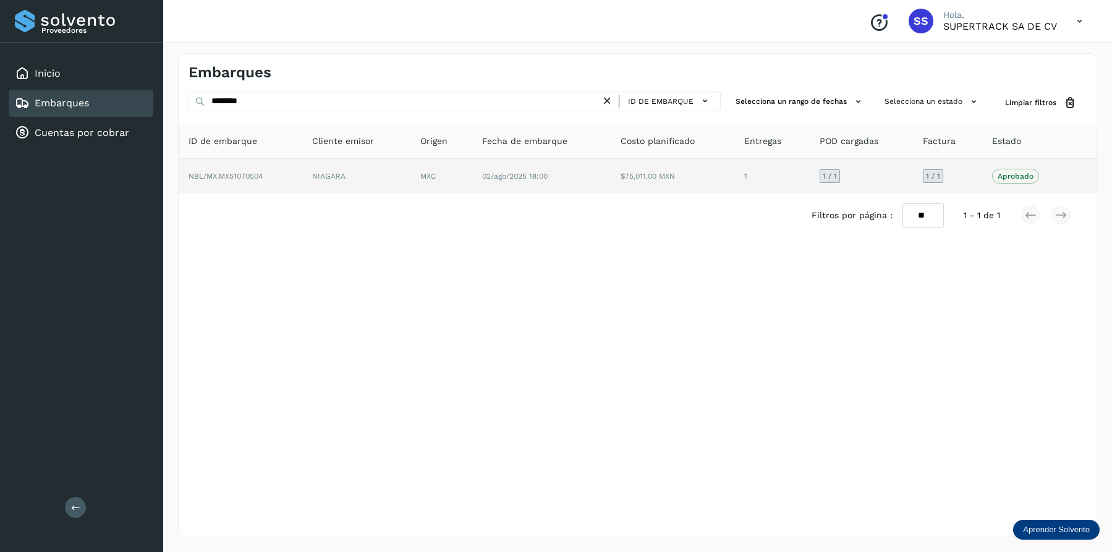
drag, startPoint x: 471, startPoint y: 146, endPoint x: 474, endPoint y: 174, distance: 28.0
click at [472, 150] on th "Origen" at bounding box center [541, 141] width 138 height 35
click at [474, 181] on td "MXC" at bounding box center [541, 176] width 138 height 35
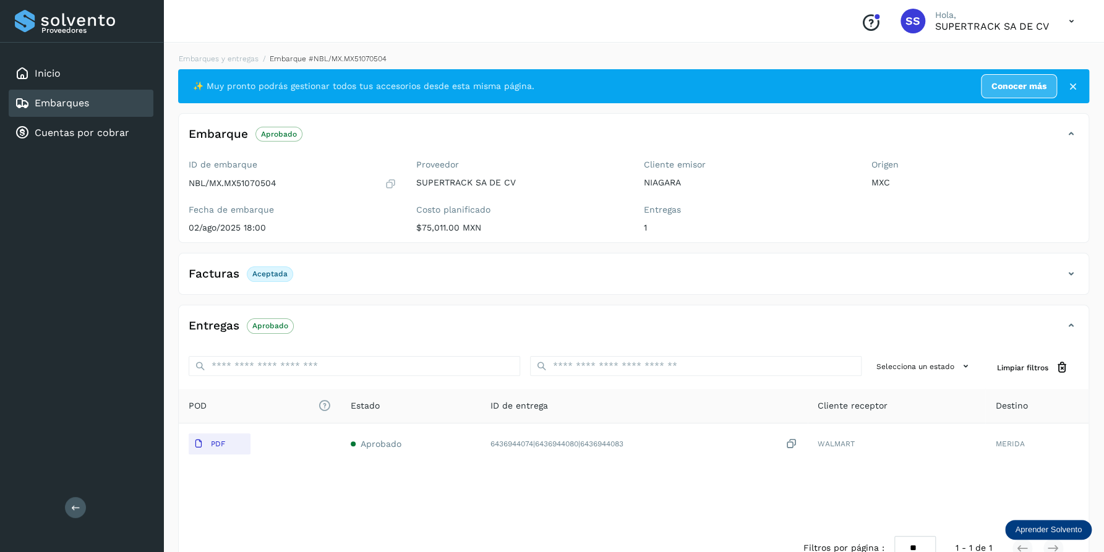
scroll to position [32, 0]
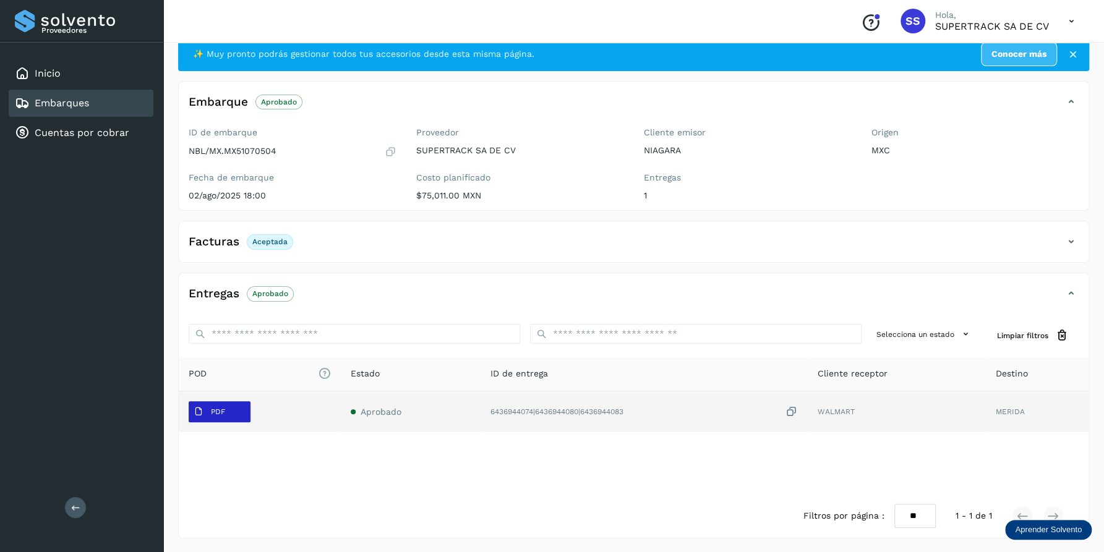
click at [239, 417] on button "PDF" at bounding box center [220, 411] width 62 height 21
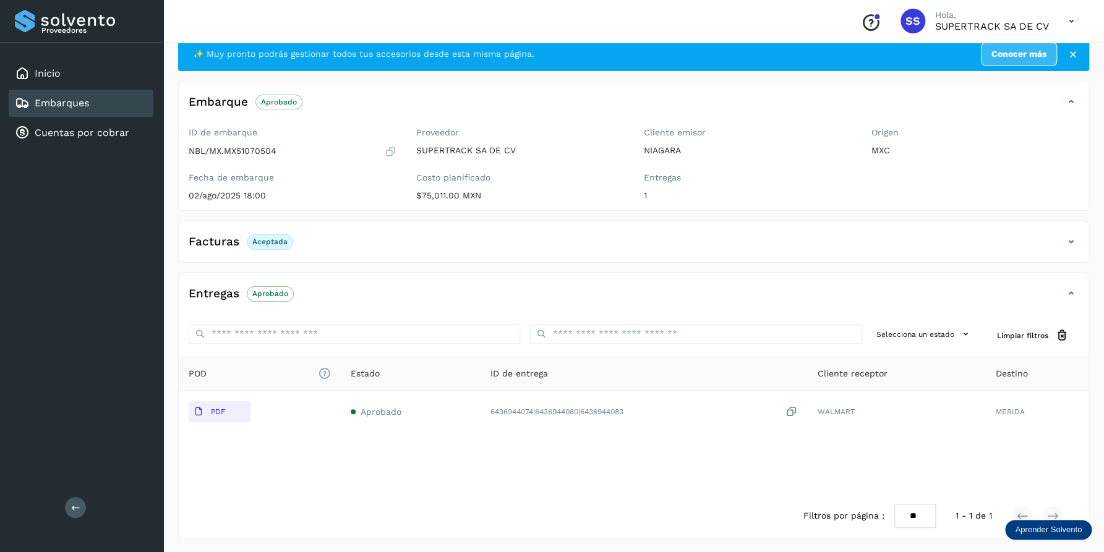
scroll to position [0, 0]
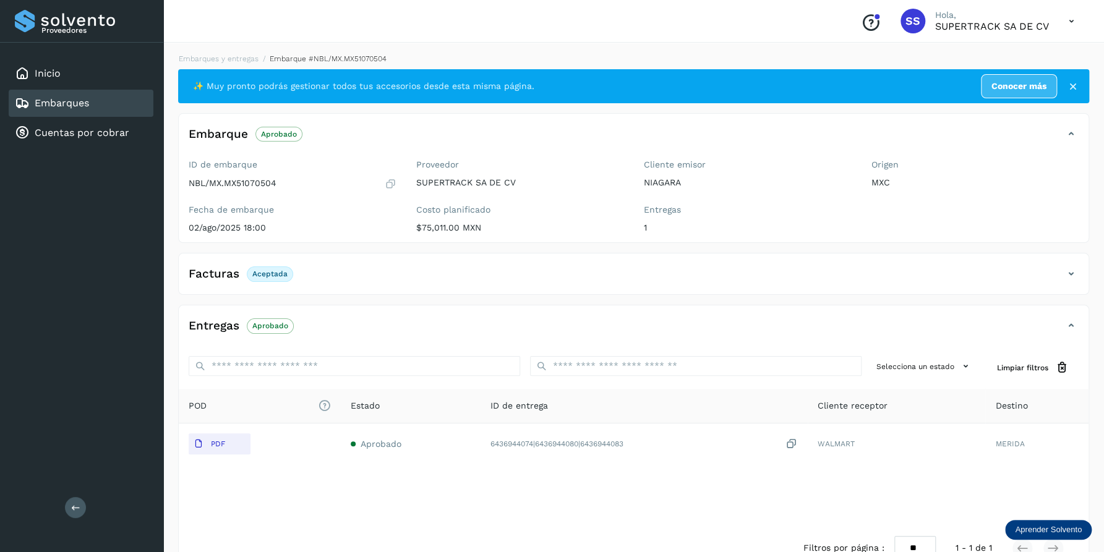
click at [242, 50] on div "Embarques y entregas Embarque #NBL/MX.MX51070504 ✨ Muy pronto podrás gestionar …" at bounding box center [633, 311] width 940 height 547
click at [239, 56] on link "Embarques y entregas" at bounding box center [219, 58] width 80 height 9
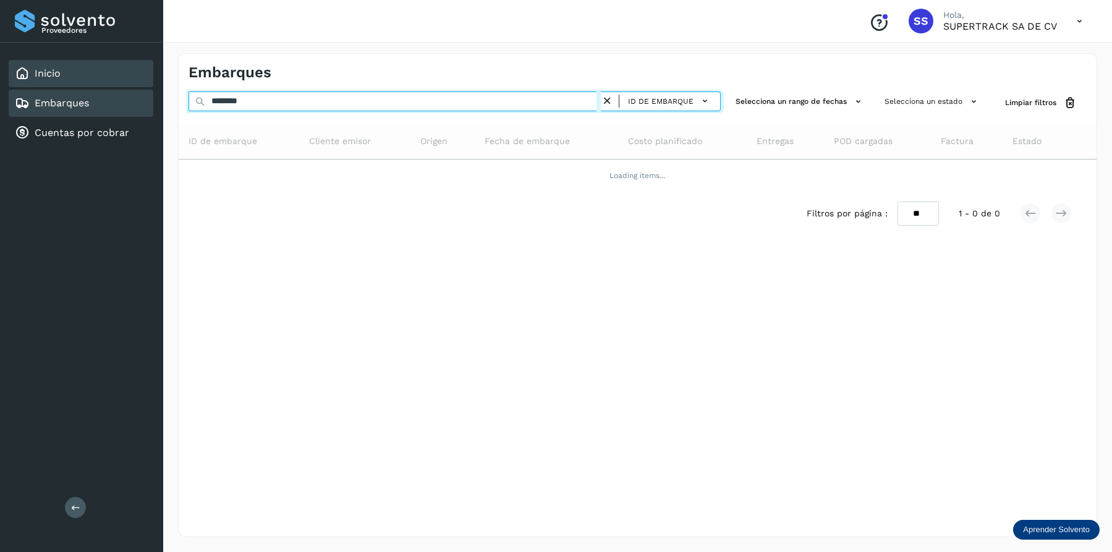
drag, startPoint x: 267, startPoint y: 99, endPoint x: 121, endPoint y: 87, distance: 146.4
click at [110, 90] on div "Proveedores Inicio Embarques Cuentas por cobrar Salir Conoce nuestros beneficio…" at bounding box center [556, 276] width 1112 height 552
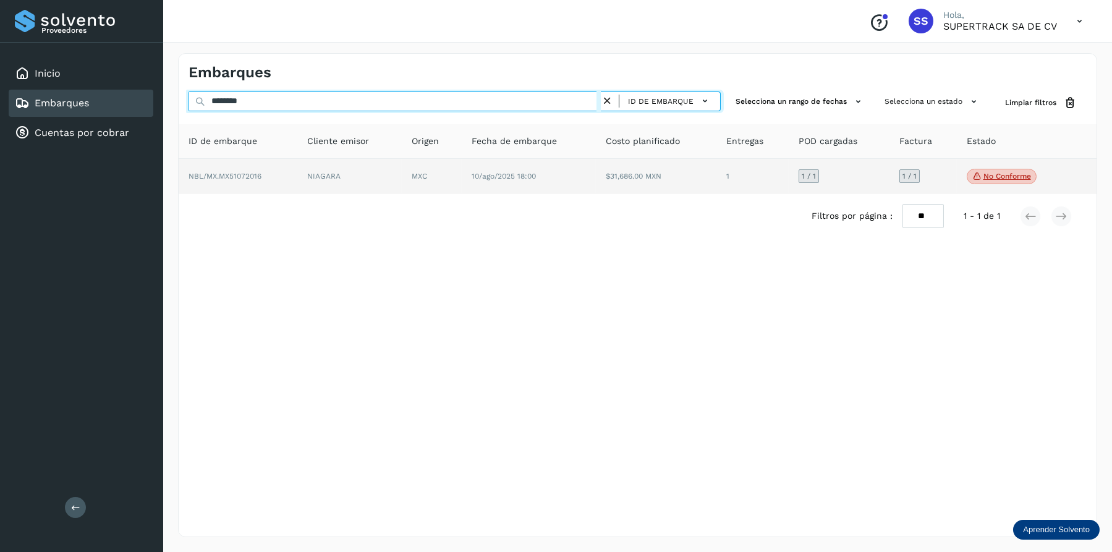
type input "********"
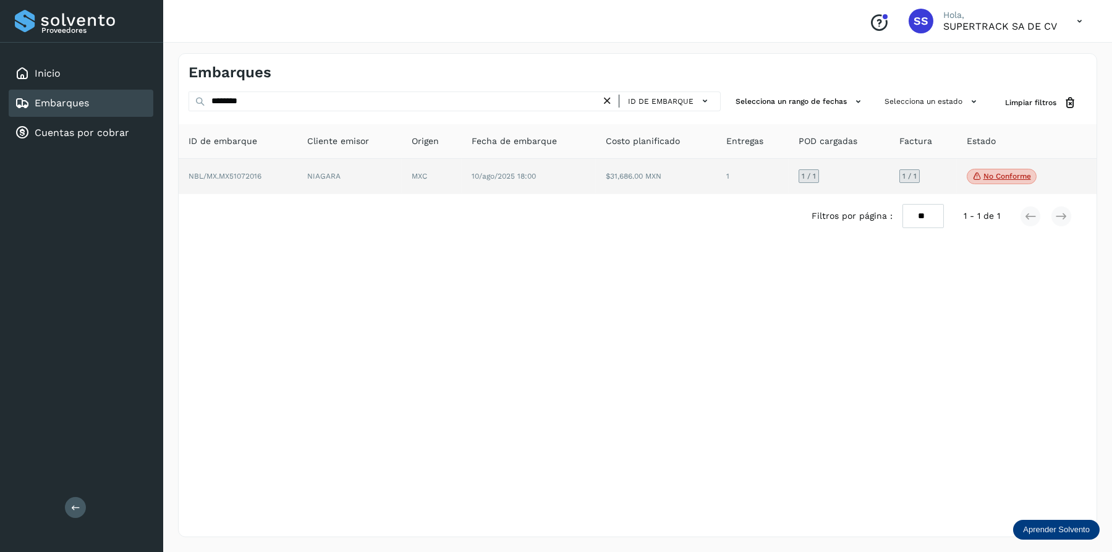
click at [402, 176] on td "NIAGARA" at bounding box center [432, 177] width 60 height 36
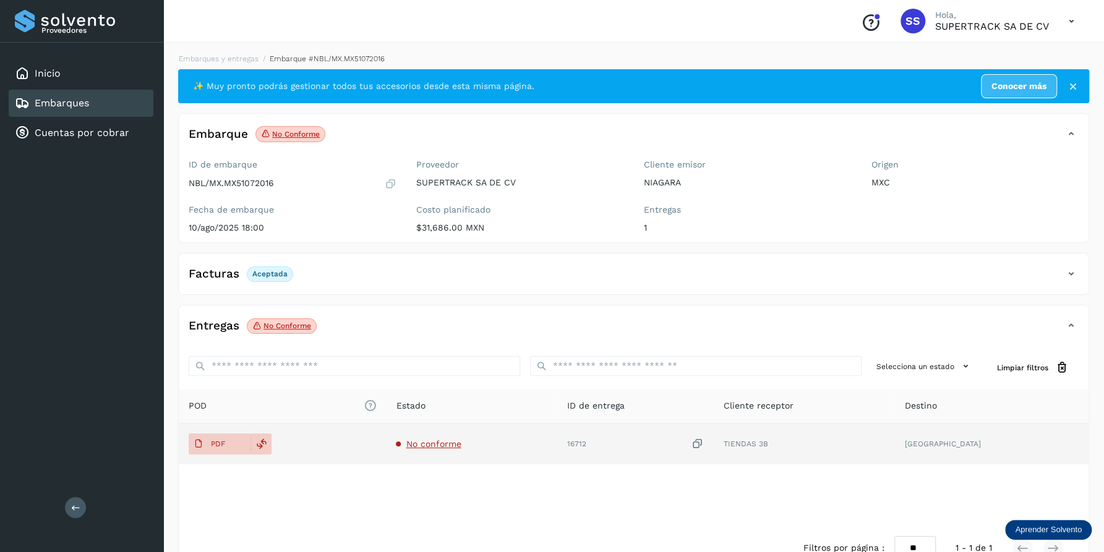
click at [429, 448] on span "No conforme" at bounding box center [433, 444] width 55 height 10
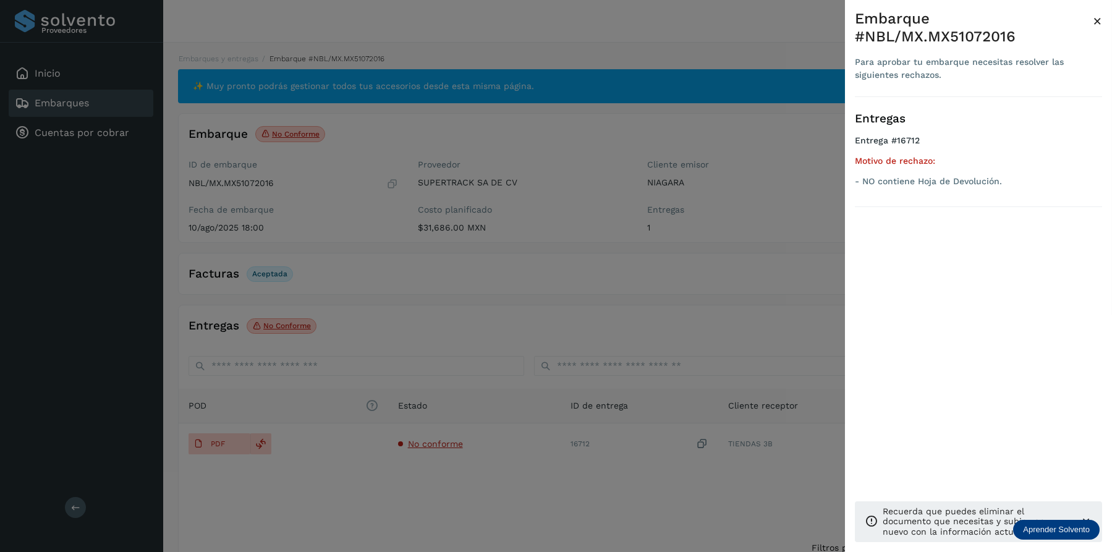
drag, startPoint x: 438, startPoint y: 442, endPoint x: 426, endPoint y: 448, distance: 13.0
click at [438, 446] on div at bounding box center [556, 276] width 1112 height 552
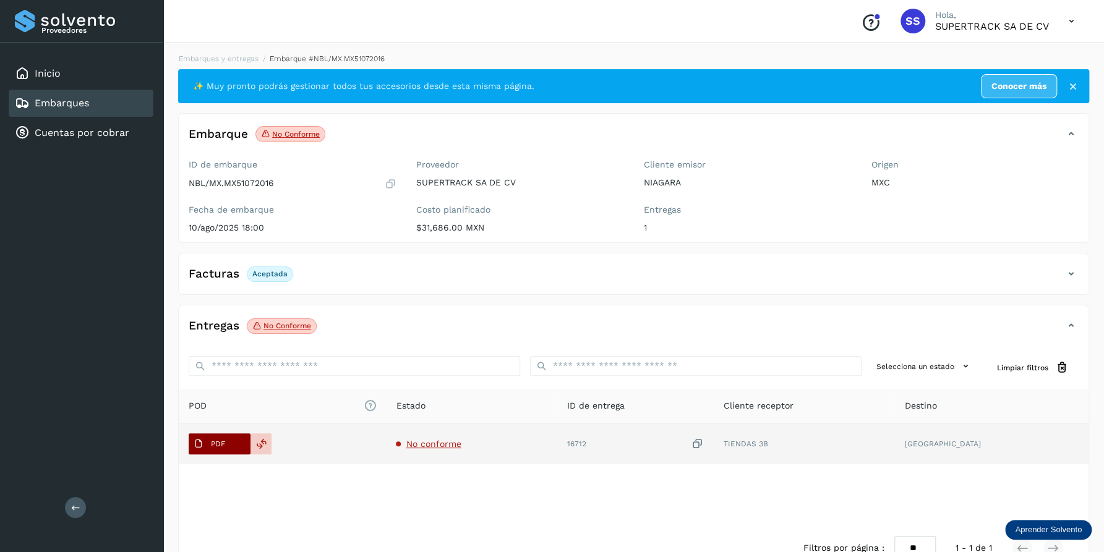
click at [203, 438] on span "PDF" at bounding box center [209, 444] width 41 height 20
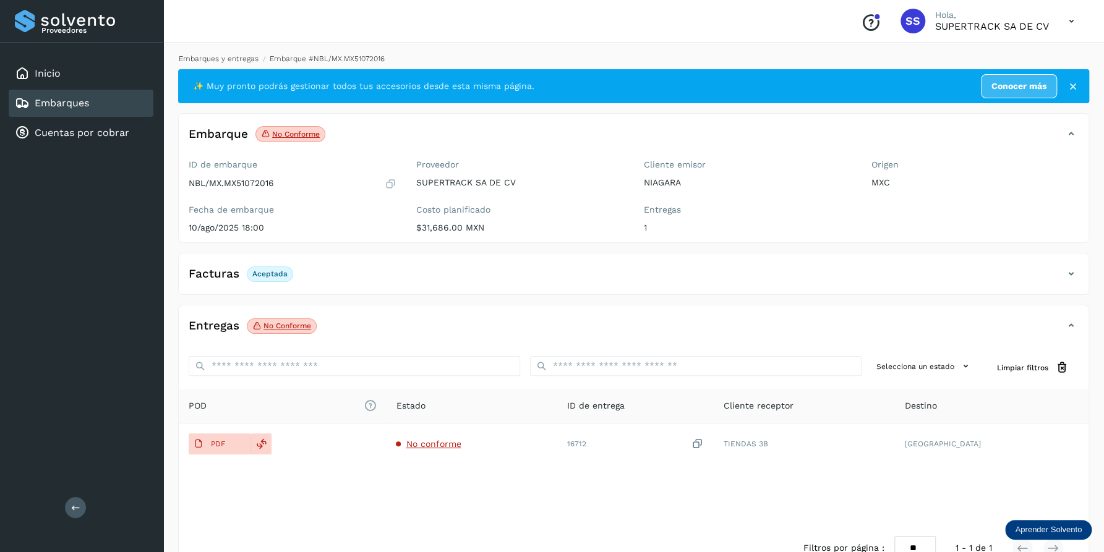
click at [229, 59] on link "Embarques y entregas" at bounding box center [219, 58] width 80 height 9
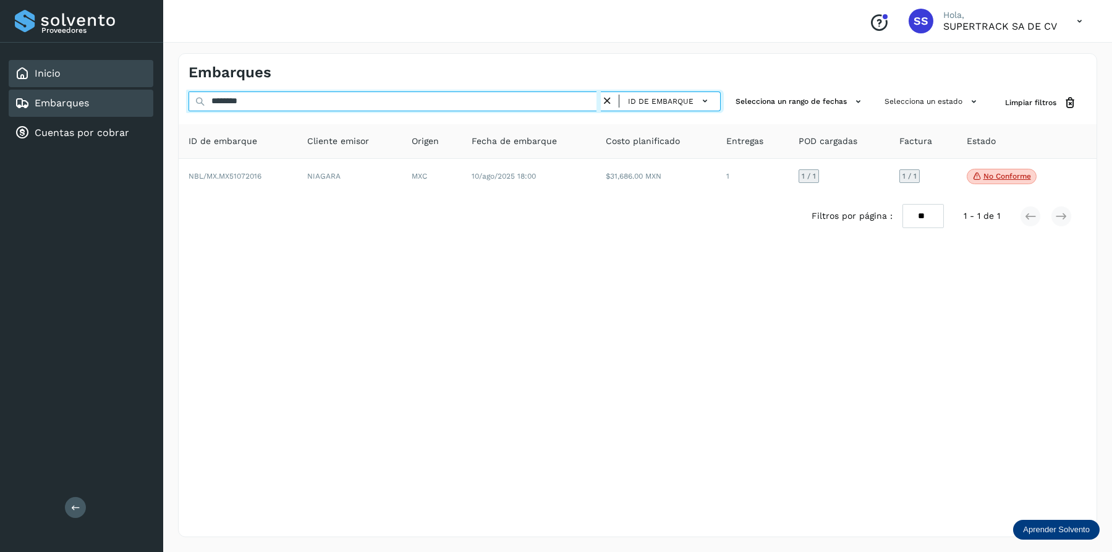
drag, startPoint x: 46, startPoint y: 98, endPoint x: 143, endPoint y: 59, distance: 104.6
click at [41, 98] on div "Proveedores Inicio Embarques Cuentas por cobrar Salir Conoce nuestros beneficio…" at bounding box center [556, 276] width 1112 height 552
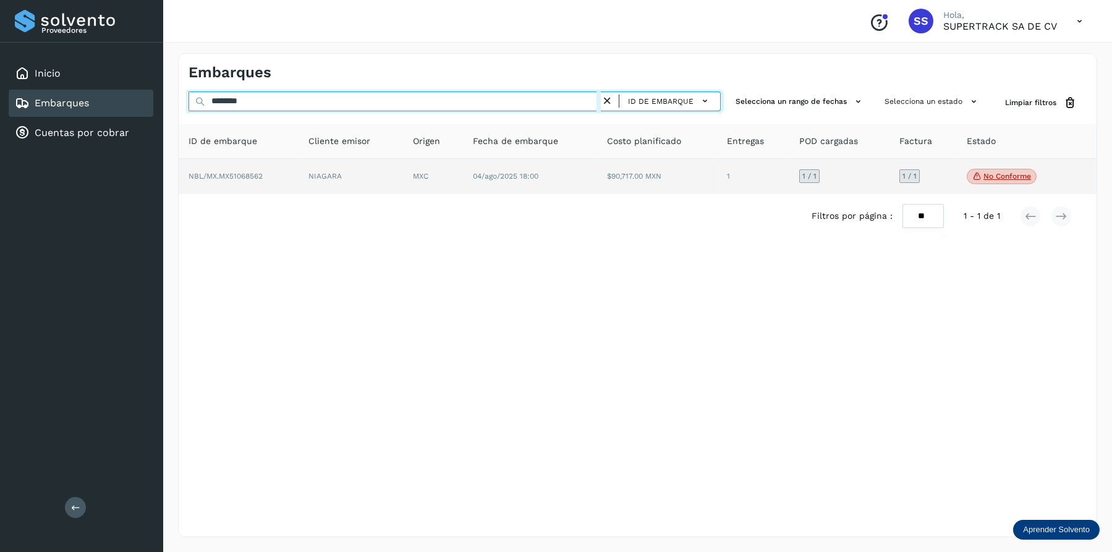
type input "********"
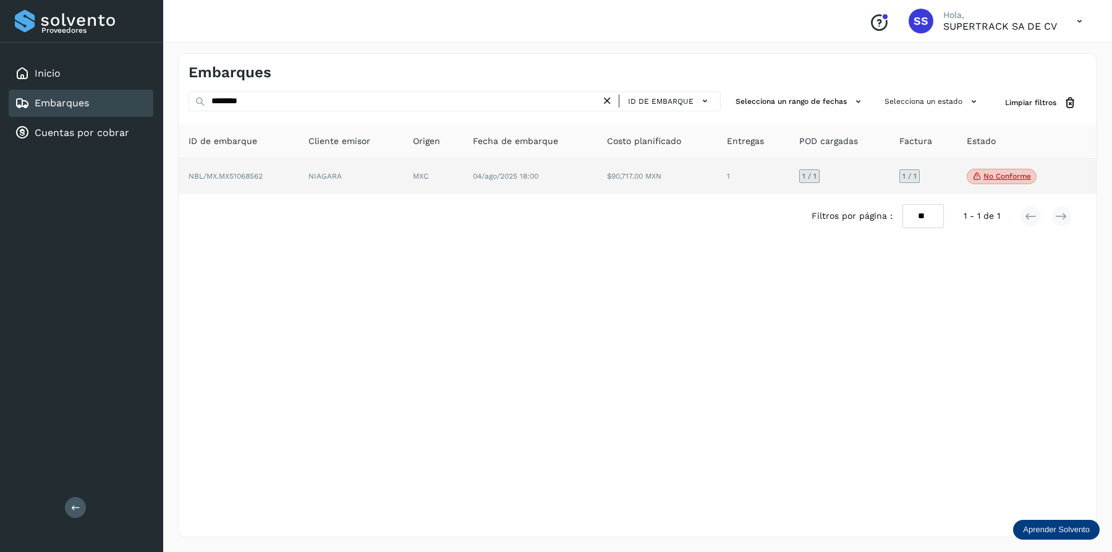
click at [506, 174] on span "04/ago/2025 18:00" at bounding box center [506, 176] width 66 height 9
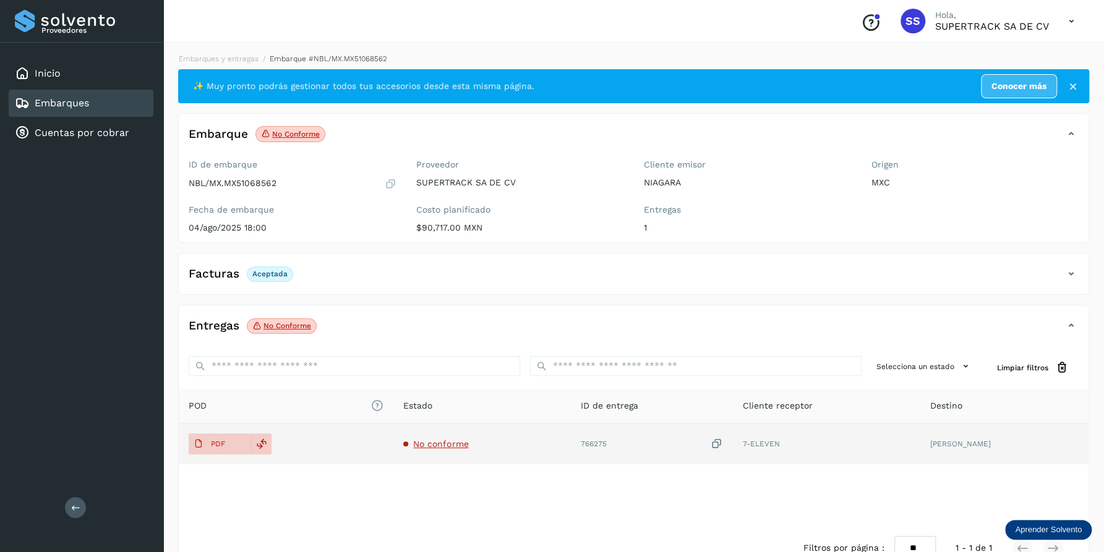
click at [430, 441] on span "No conforme" at bounding box center [440, 444] width 55 height 10
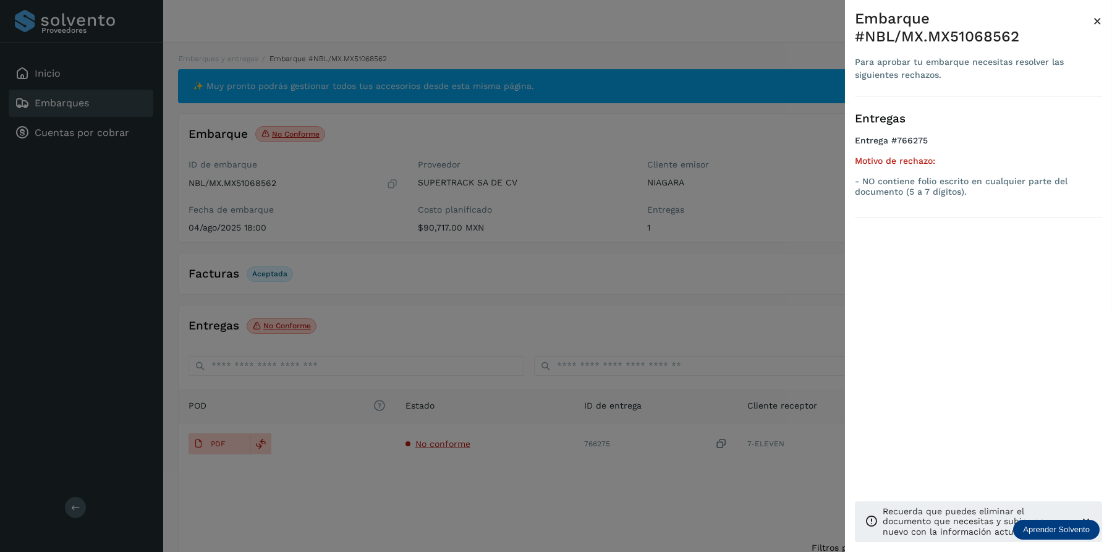
click at [432, 424] on div at bounding box center [556, 276] width 1112 height 552
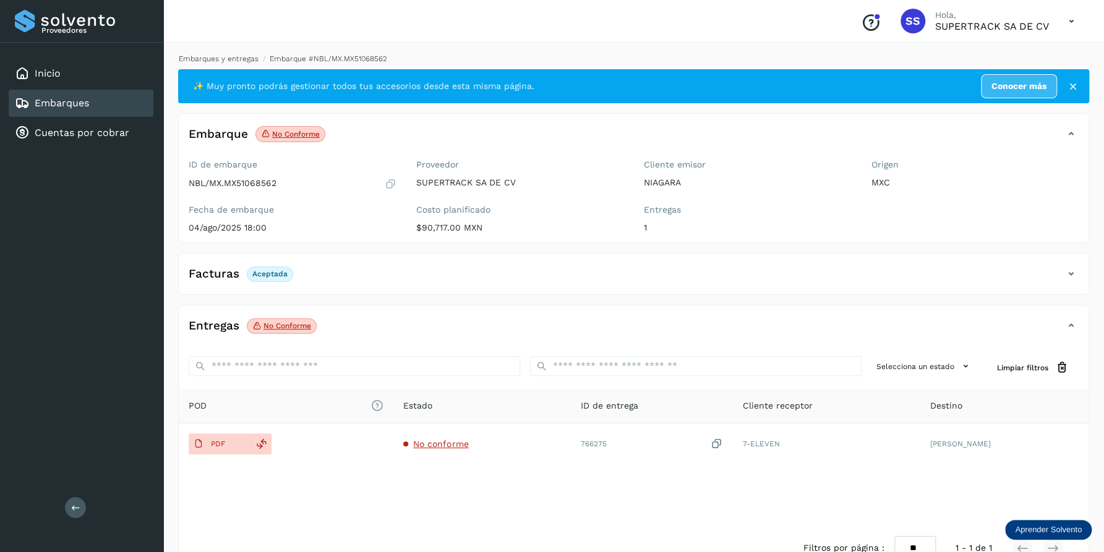
click at [226, 54] on link "Embarques y entregas" at bounding box center [219, 58] width 80 height 9
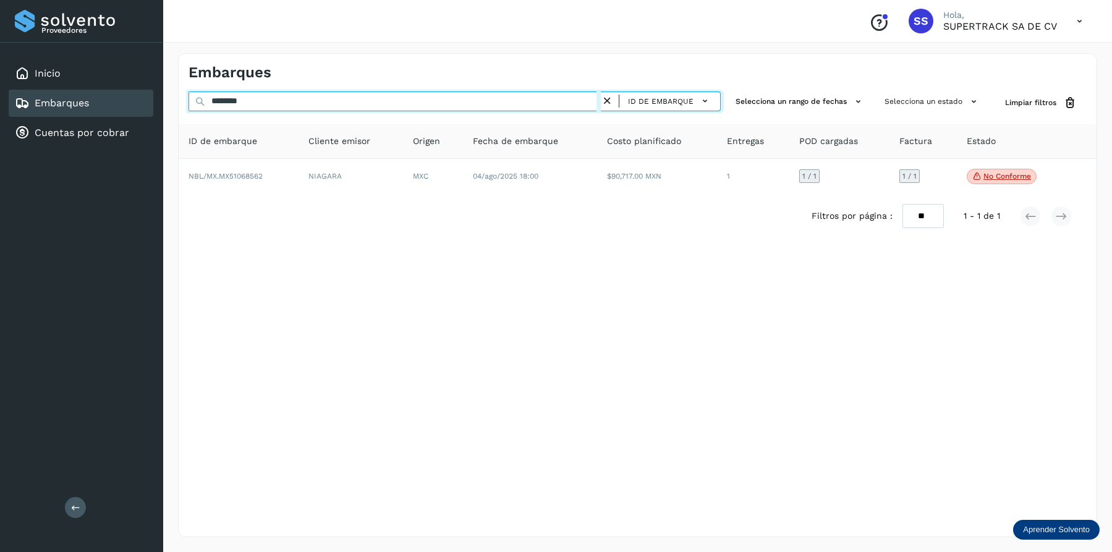
drag, startPoint x: 240, startPoint y: 104, endPoint x: 139, endPoint y: 96, distance: 101.7
click at [130, 99] on div "Proveedores Inicio Embarques Cuentas por cobrar Salir Conoce nuestros beneficio…" at bounding box center [556, 276] width 1112 height 552
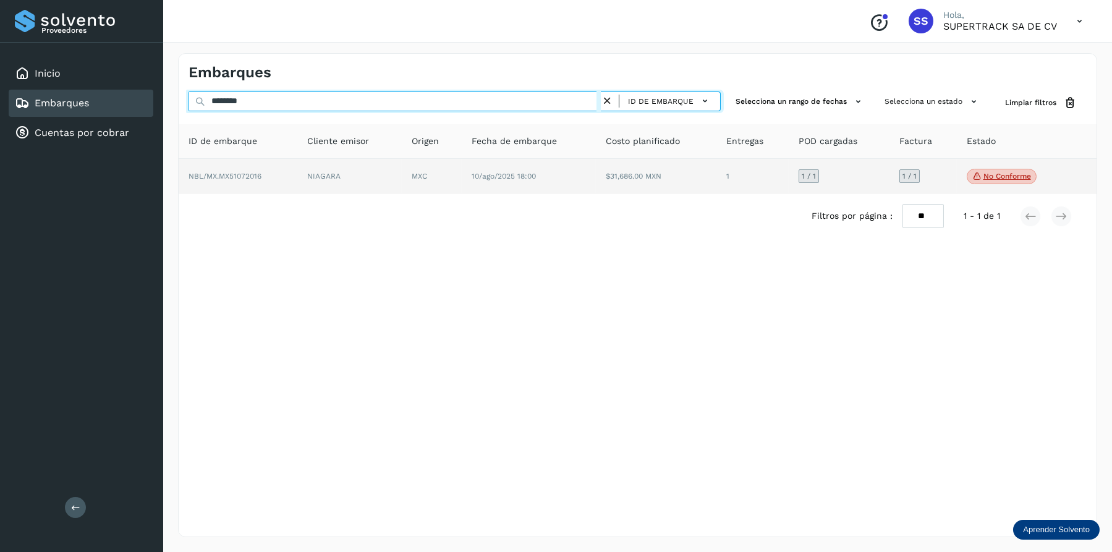
type input "********"
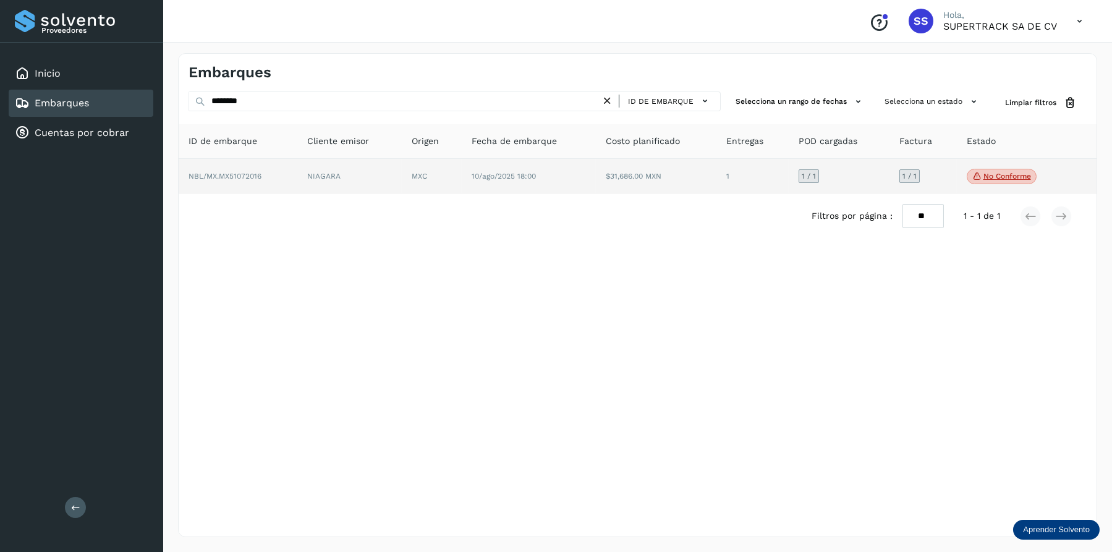
click at [596, 159] on td "10/ago/2025 18:00" at bounding box center [656, 177] width 120 height 36
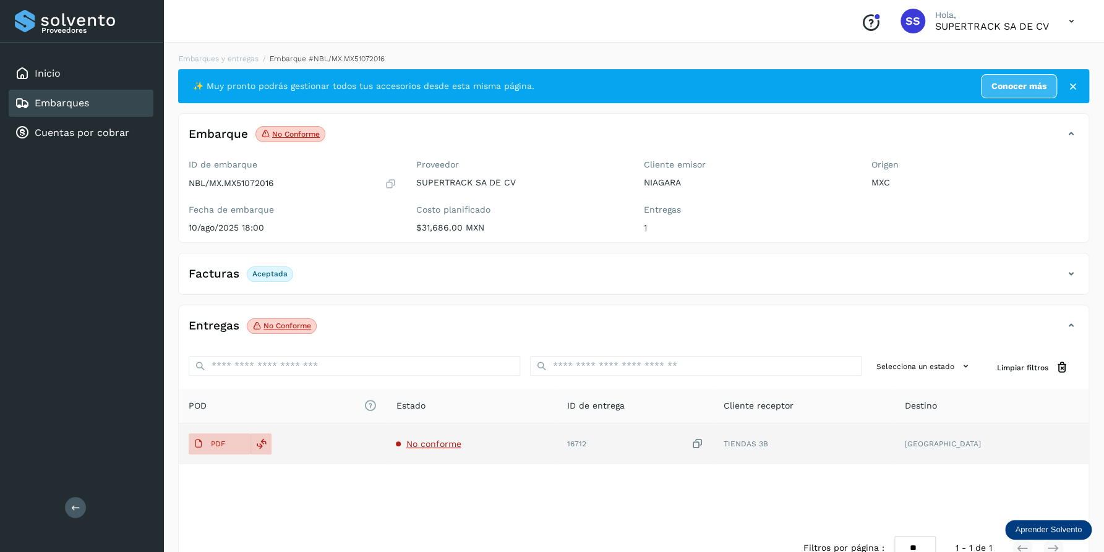
click at [557, 451] on td "No conforme" at bounding box center [635, 443] width 156 height 41
click at [461, 448] on span "No conforme" at bounding box center [433, 444] width 55 height 10
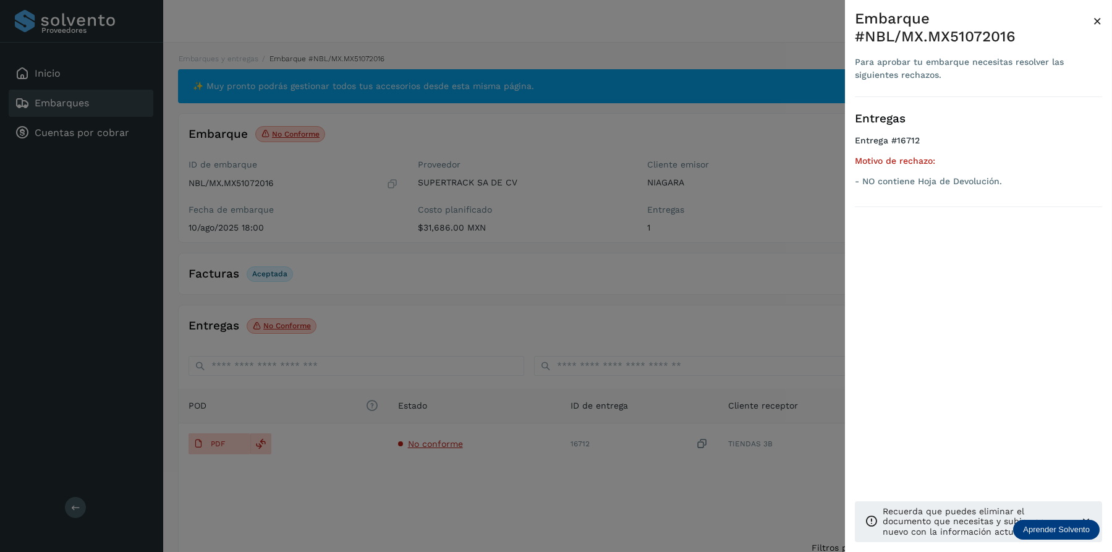
click at [544, 344] on div at bounding box center [556, 276] width 1112 height 552
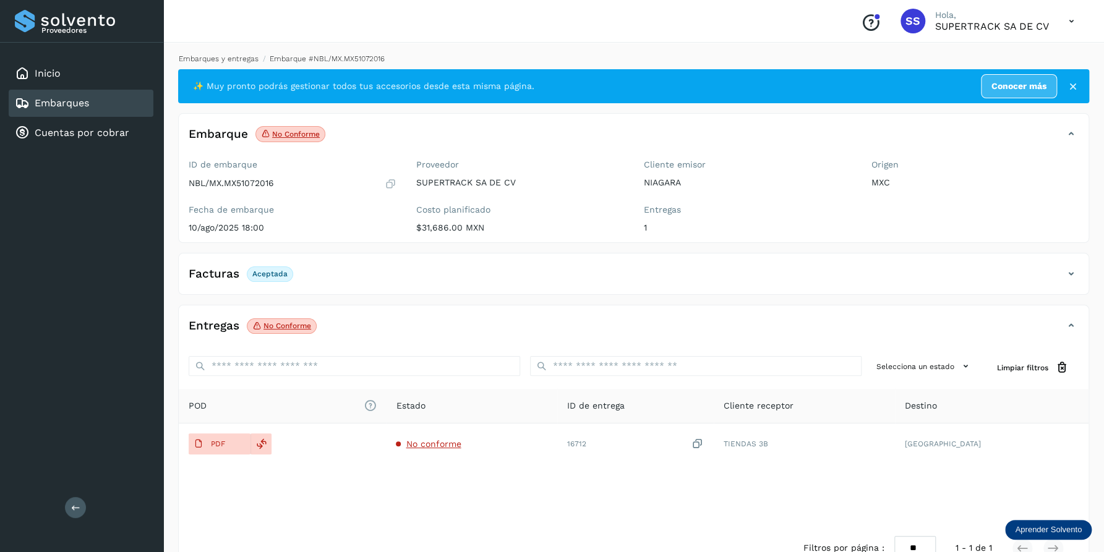
click at [217, 57] on link "Embarques y entregas" at bounding box center [219, 58] width 80 height 9
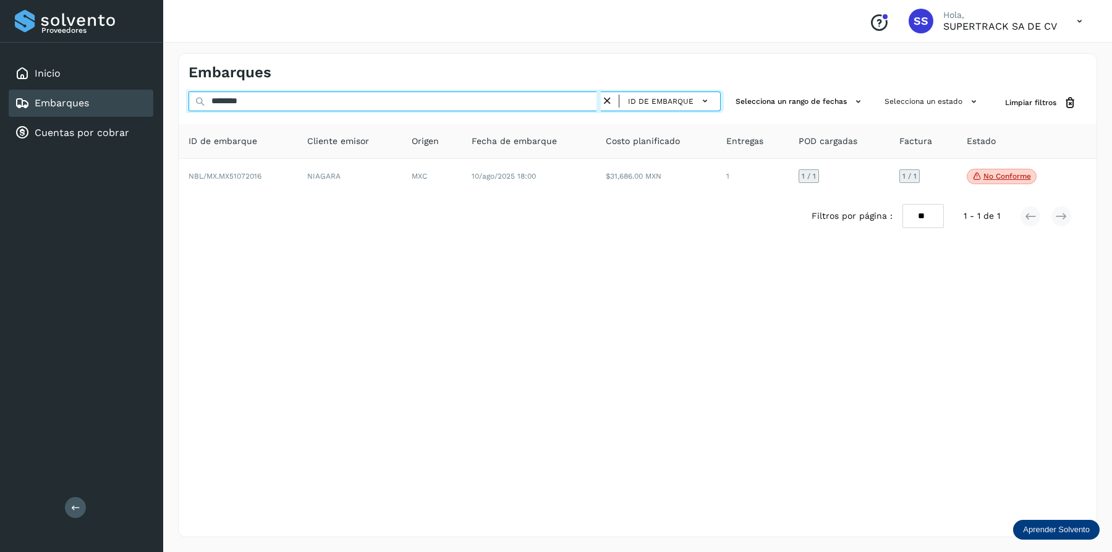
drag, startPoint x: 252, startPoint y: 104, endPoint x: 126, endPoint y: 94, distance: 126.6
click at [125, 97] on div "Proveedores Inicio Embarques Cuentas por cobrar Salir Conoce nuestros beneficio…" at bounding box center [556, 276] width 1112 height 552
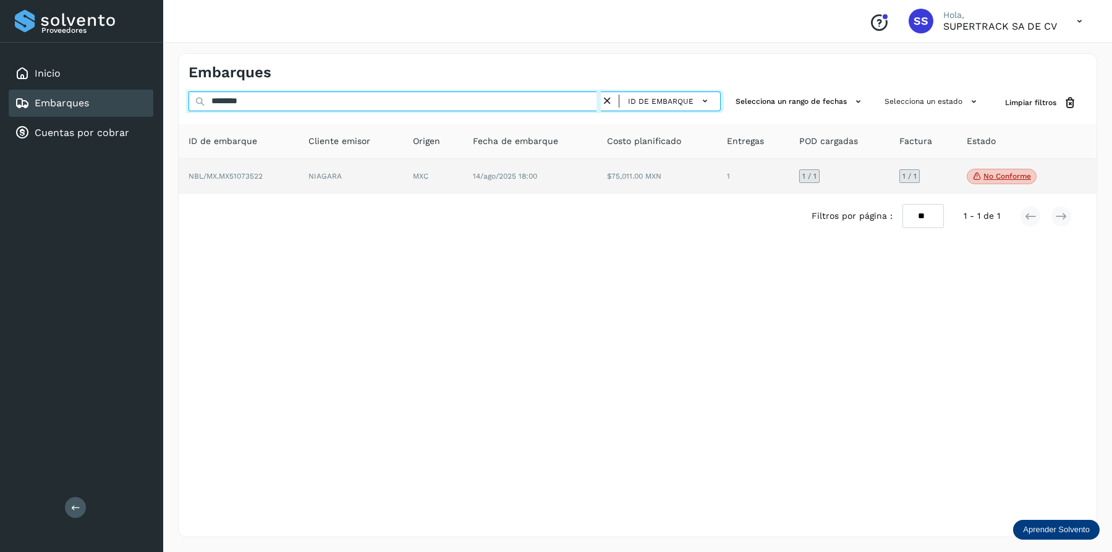
type input "********"
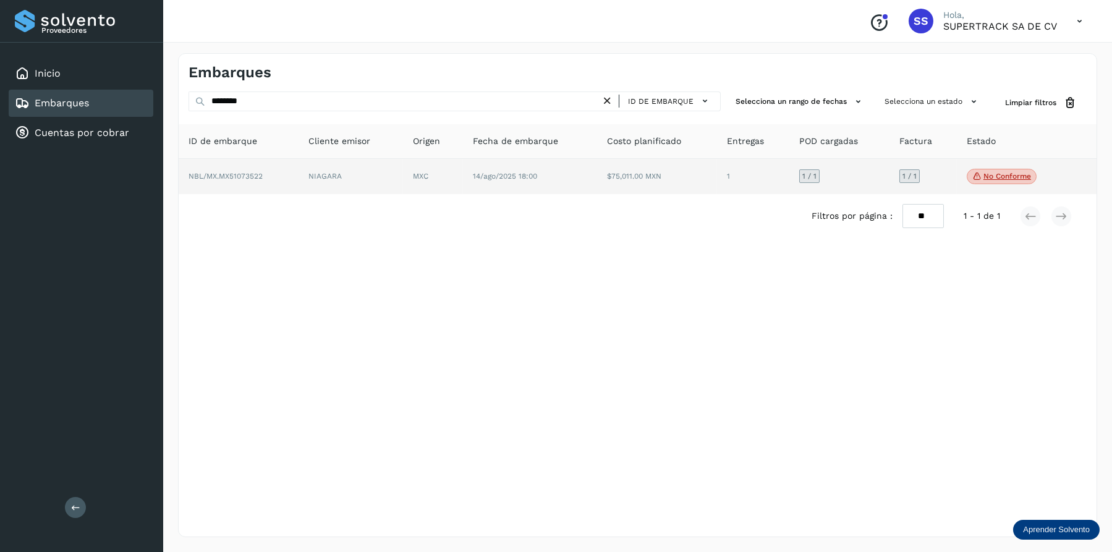
click at [597, 169] on td "14/ago/2025 18:00" at bounding box center [657, 177] width 120 height 36
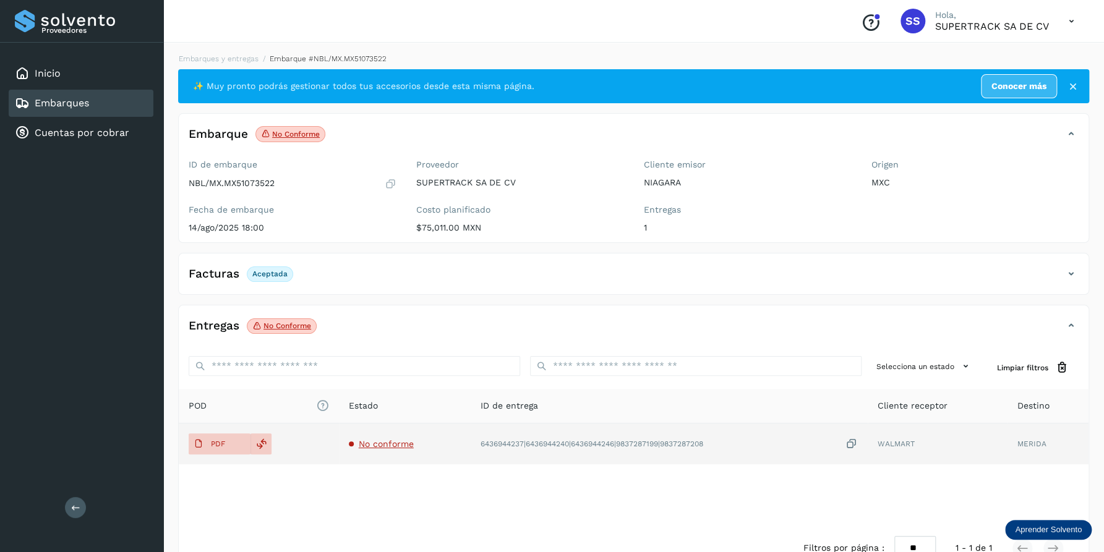
click at [470, 453] on td "No conforme" at bounding box center [668, 443] width 397 height 41
click at [384, 446] on span "No conforme" at bounding box center [386, 444] width 55 height 10
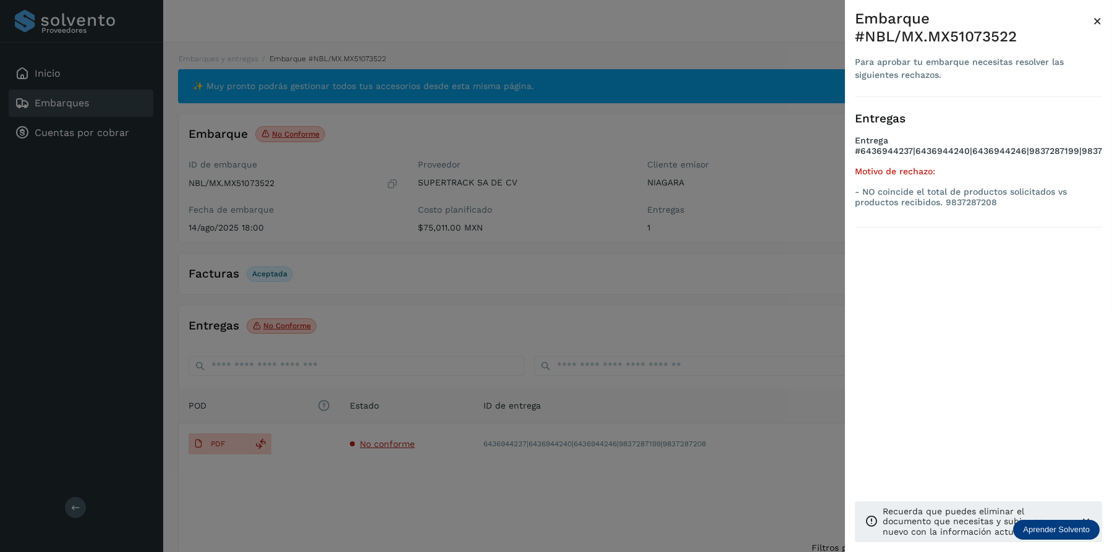
click at [576, 331] on div at bounding box center [556, 276] width 1112 height 552
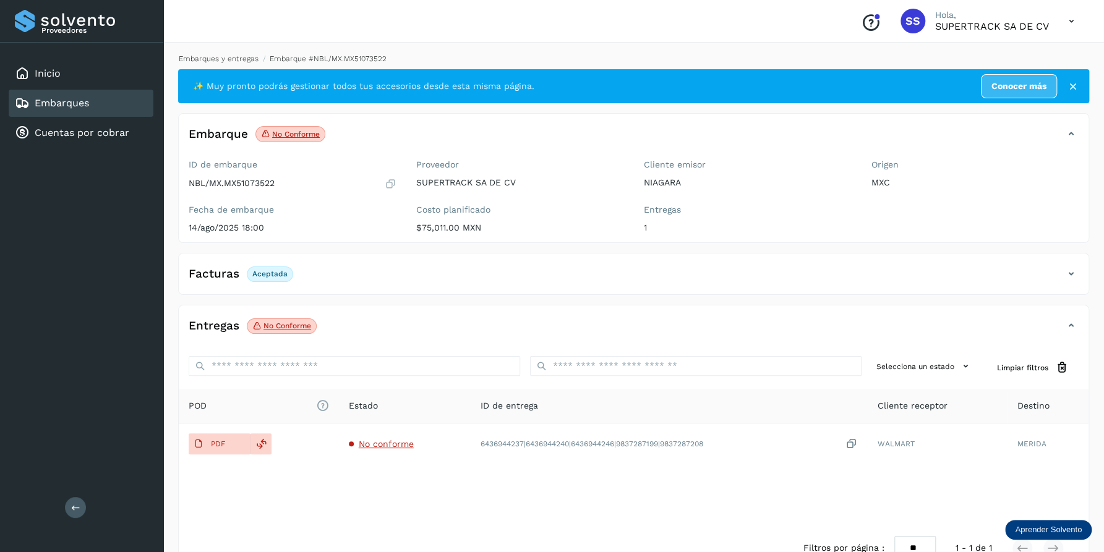
click at [206, 61] on link "Embarques y entregas" at bounding box center [219, 58] width 80 height 9
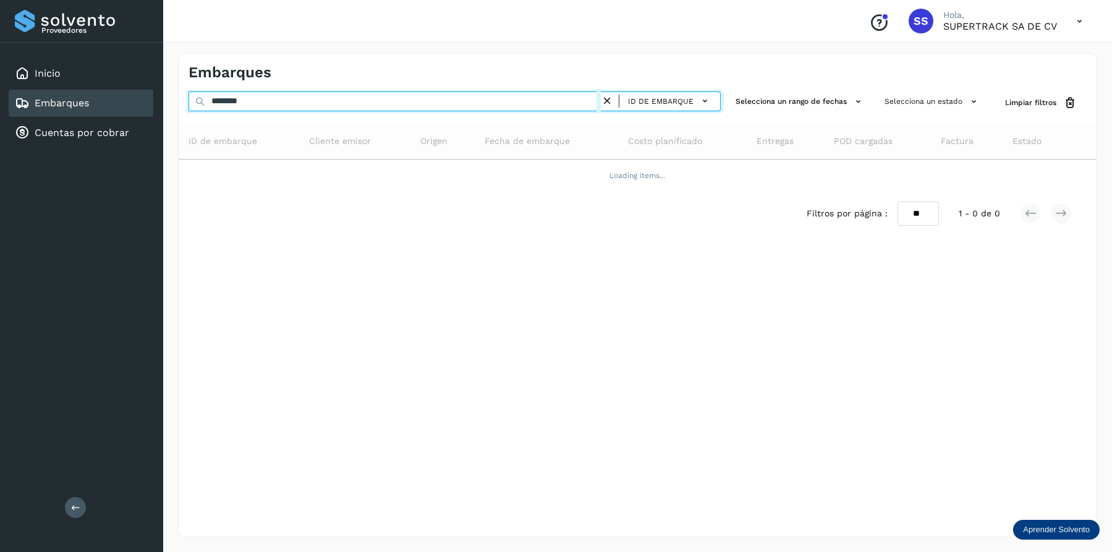
drag, startPoint x: 260, startPoint y: 106, endPoint x: 81, endPoint y: 105, distance: 179.3
click at [81, 105] on div "Proveedores Inicio Embarques Cuentas por cobrar Salir Conoce nuestros beneficio…" at bounding box center [556, 276] width 1112 height 552
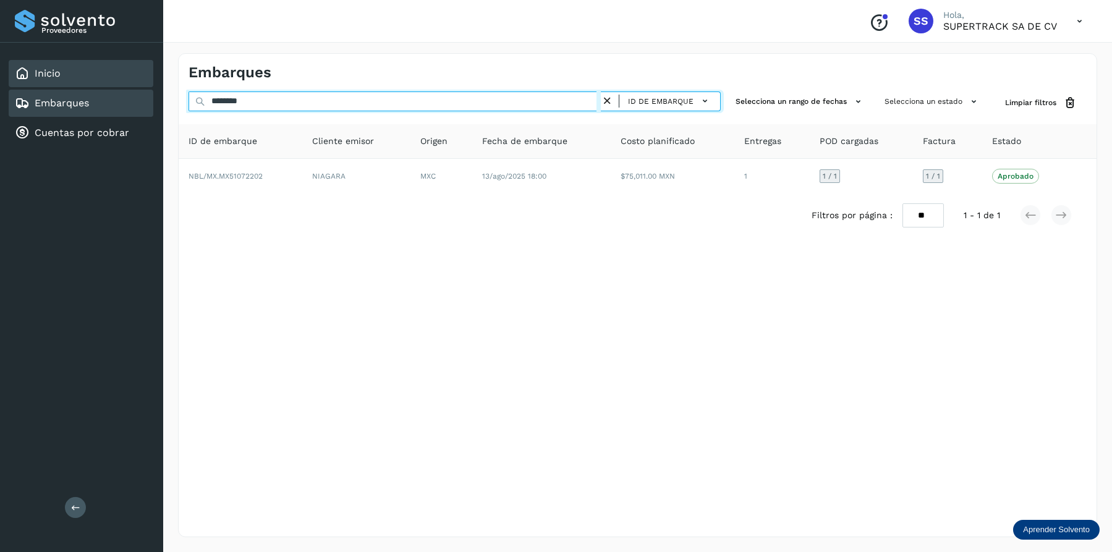
drag, startPoint x: 96, startPoint y: 91, endPoint x: 67, endPoint y: 83, distance: 30.0
click at [63, 84] on div "Proveedores Inicio Embarques Cuentas por cobrar Salir Conoce nuestros beneficio…" at bounding box center [556, 276] width 1112 height 552
type input "*"
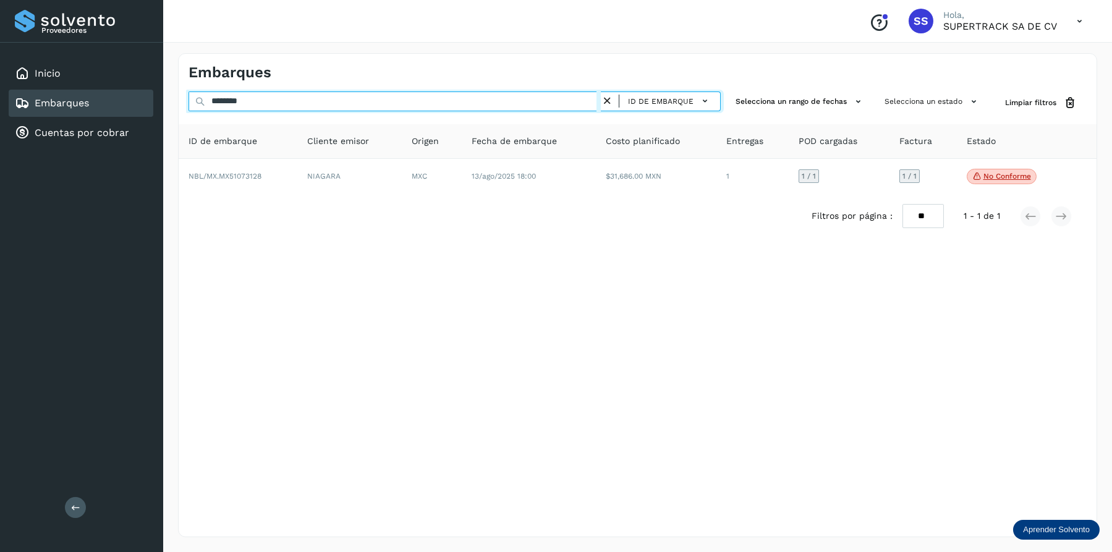
type input "********"
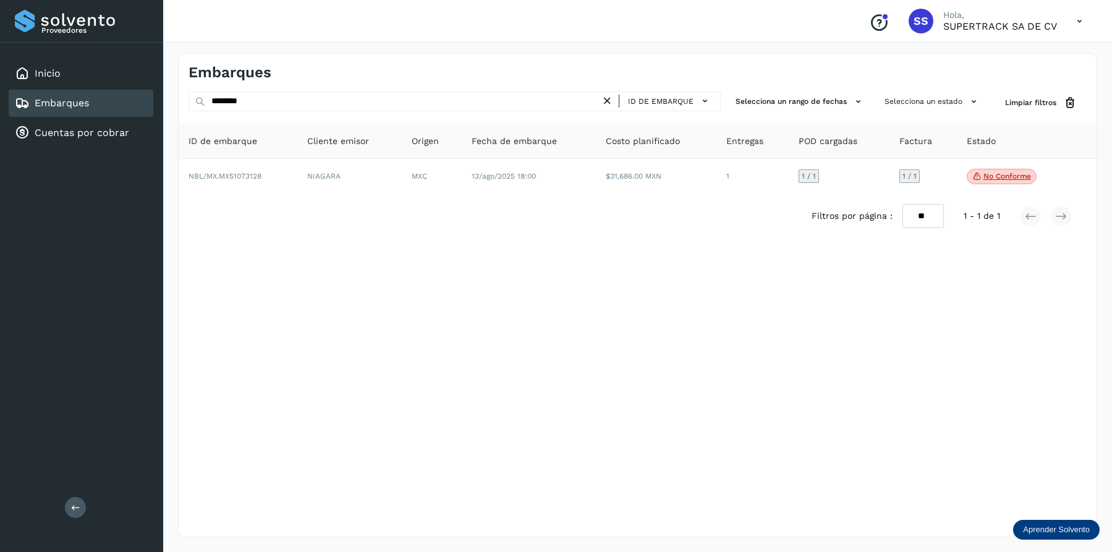
click at [402, 198] on div "Filtros por página : ** ** ** 1 - 1 de 1" at bounding box center [638, 216] width 918 height 44
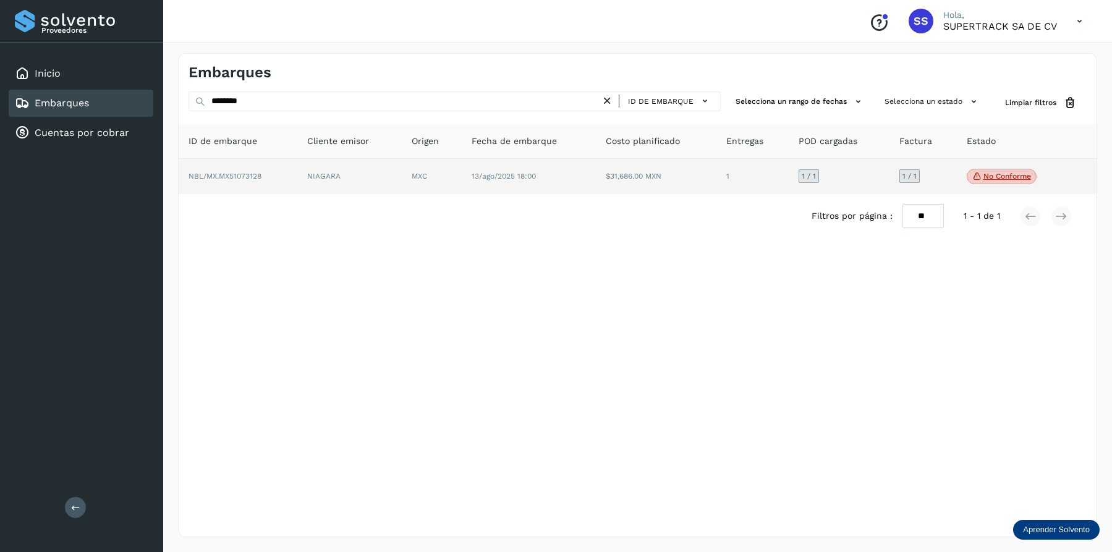
click at [462, 188] on td "MXC" at bounding box center [529, 177] width 134 height 36
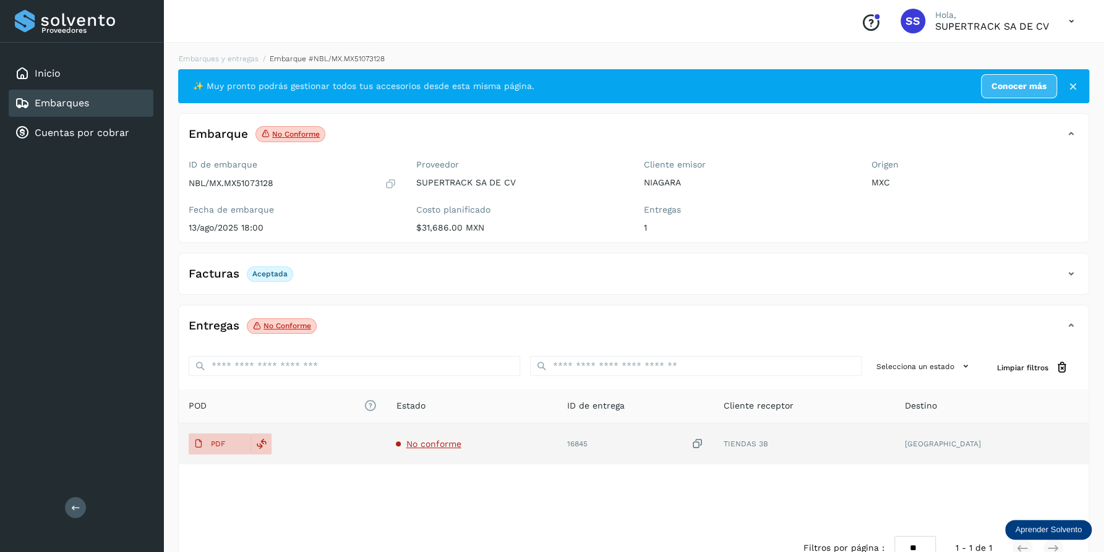
click at [453, 441] on span "No conforme" at bounding box center [433, 444] width 55 height 10
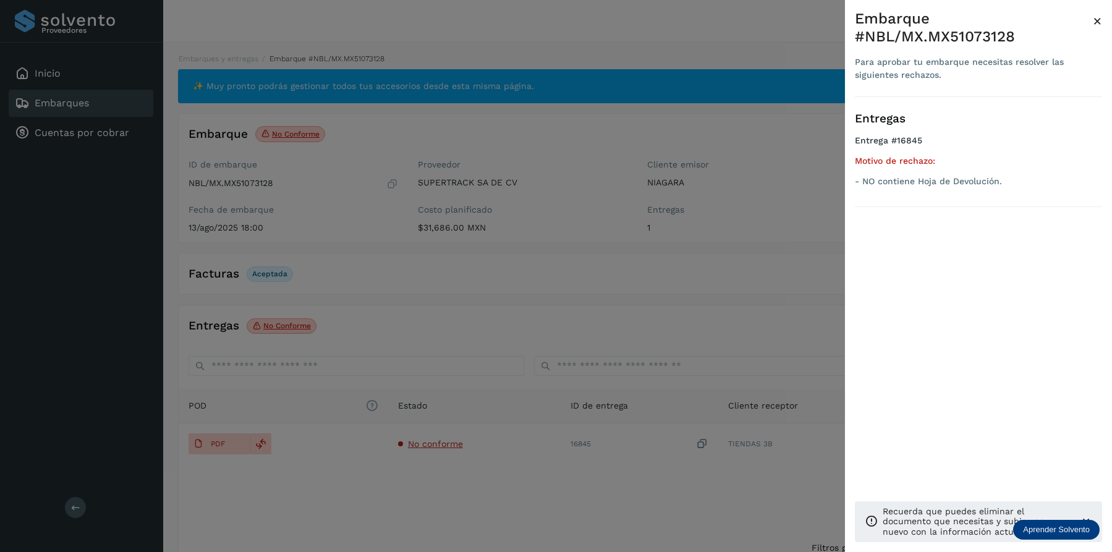
click at [553, 251] on div at bounding box center [556, 276] width 1112 height 552
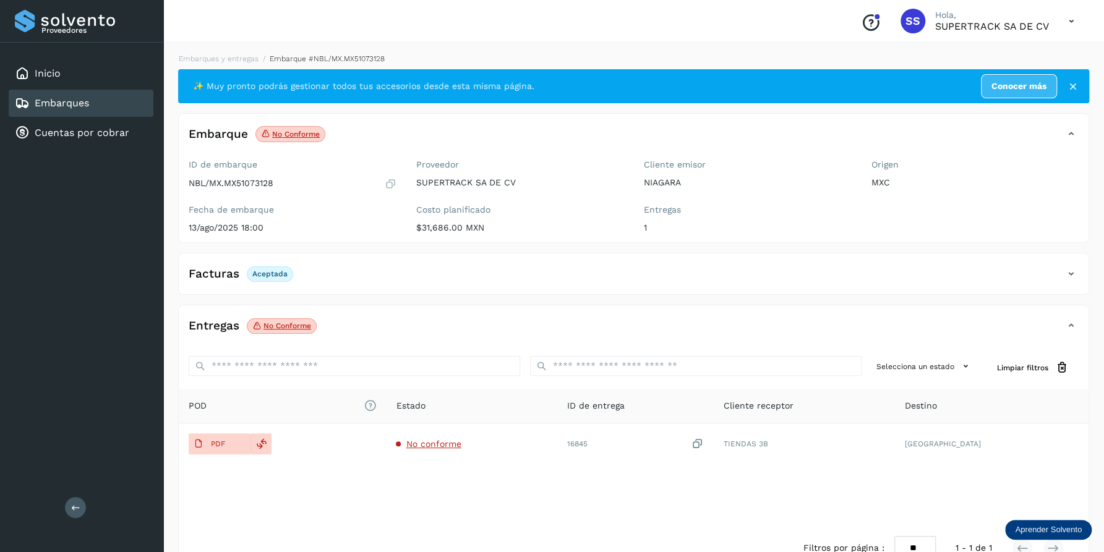
click at [205, 51] on div "Embarques y entregas Embarque #NBL/MX.MX51073128 ✨ Muy pronto podrás gestionar …" at bounding box center [633, 311] width 940 height 547
click at [210, 54] on link "Embarques y entregas" at bounding box center [219, 58] width 80 height 9
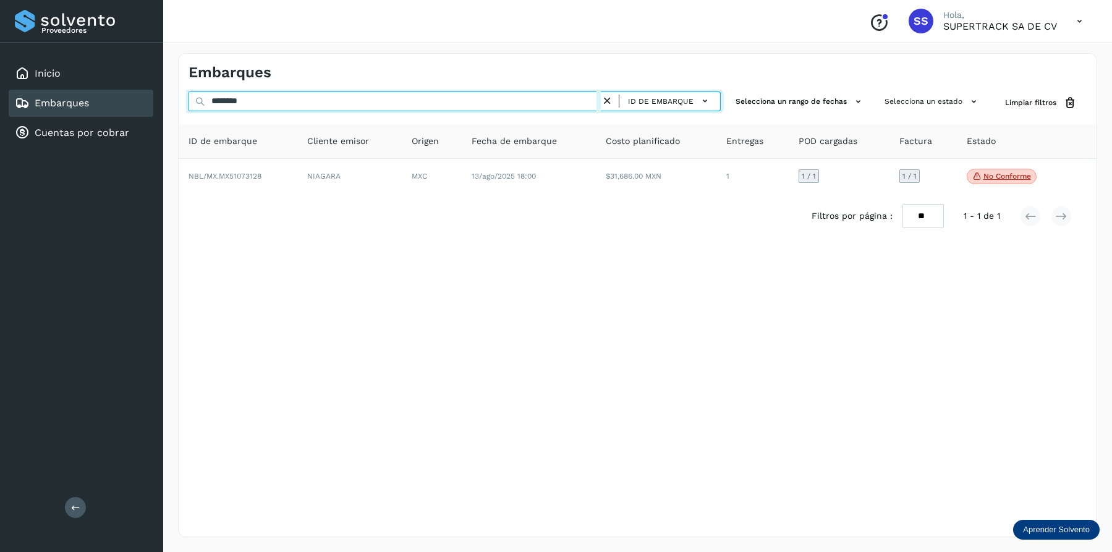
drag, startPoint x: 272, startPoint y: 107, endPoint x: 107, endPoint y: 59, distance: 171.8
click at [59, 64] on div "Proveedores Inicio Embarques Cuentas por cobrar Salir Conoce nuestros beneficio…" at bounding box center [556, 276] width 1112 height 552
drag, startPoint x: 292, startPoint y: 98, endPoint x: 11, endPoint y: 54, distance: 284.6
click at [11, 54] on div "Proveedores Inicio Embarques Cuentas por cobrar Salir Conoce nuestros beneficio…" at bounding box center [556, 276] width 1112 height 552
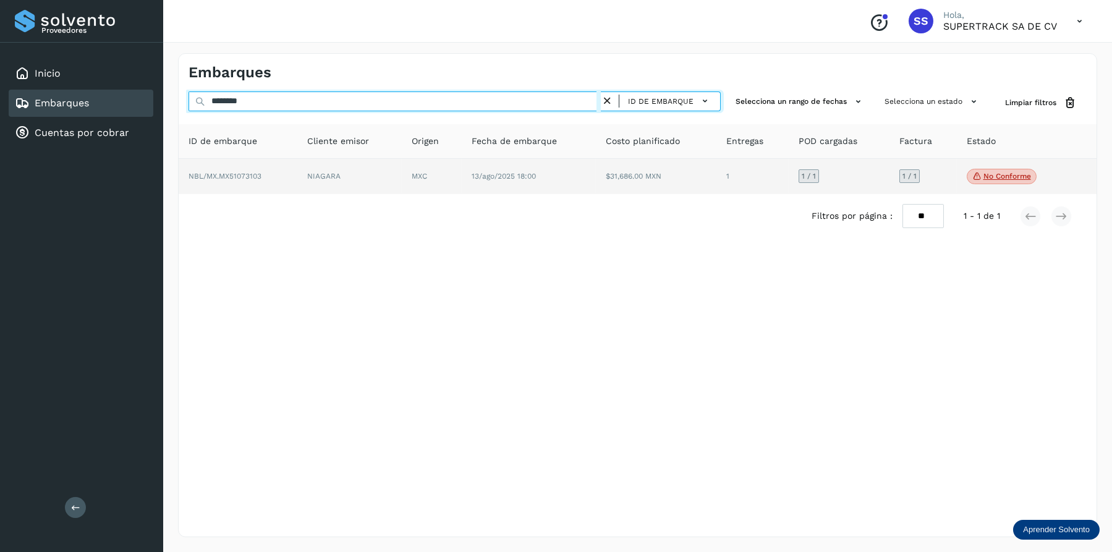
type input "********"
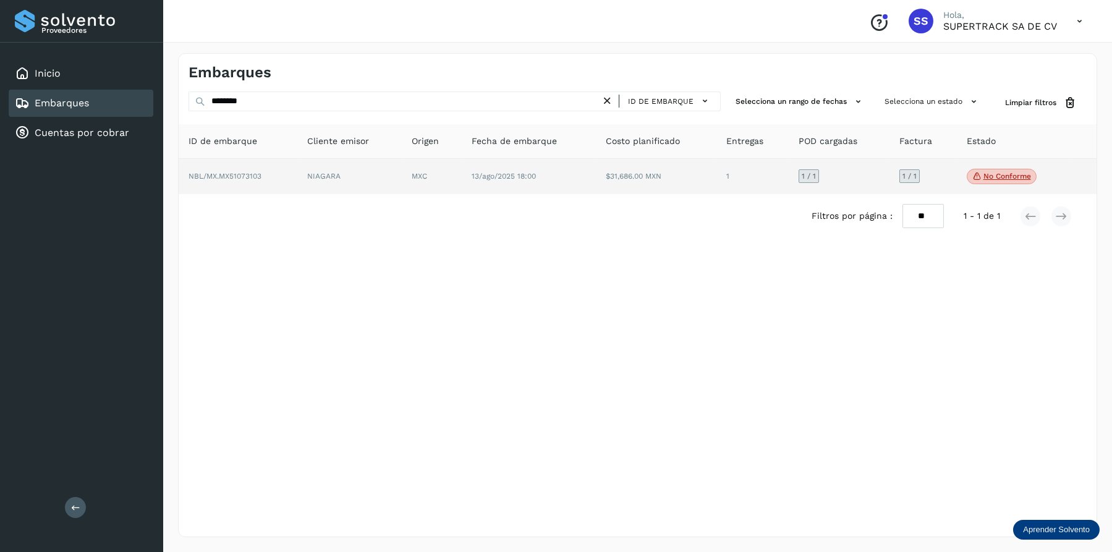
click at [462, 190] on td "MXC" at bounding box center [529, 177] width 134 height 36
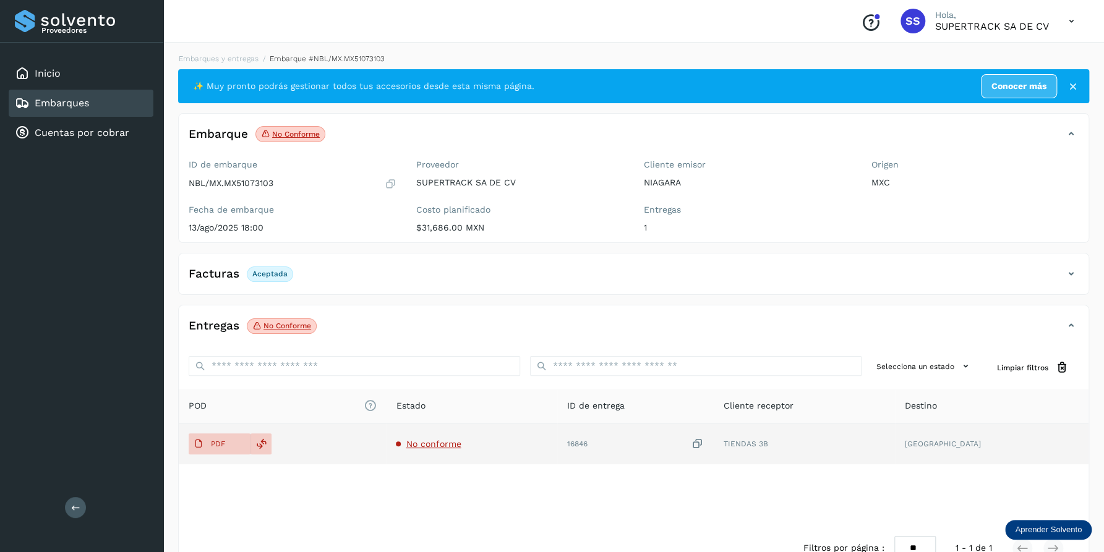
click at [448, 445] on span "No conforme" at bounding box center [433, 444] width 55 height 10
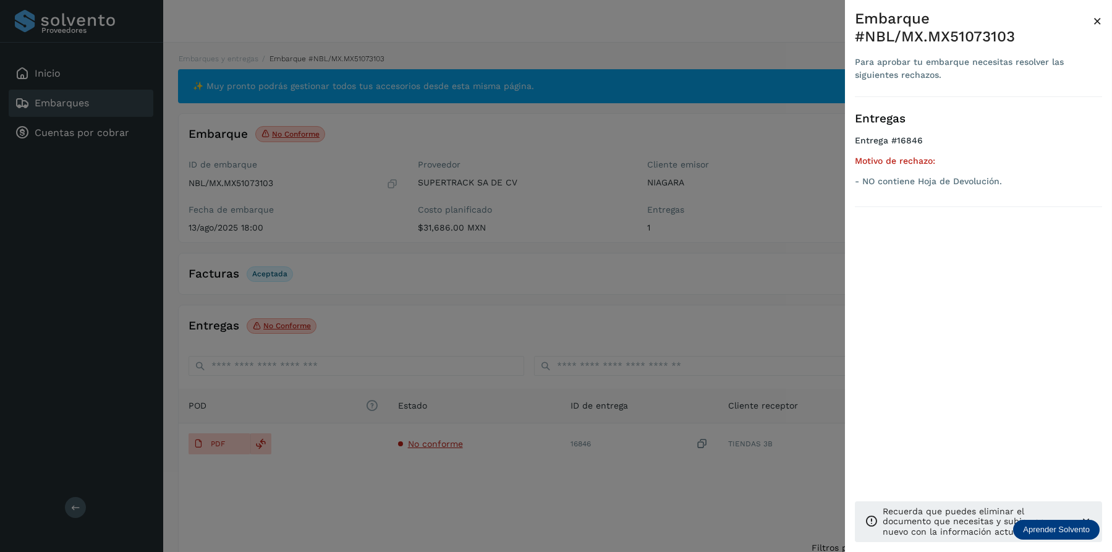
click at [392, 262] on div at bounding box center [556, 276] width 1112 height 552
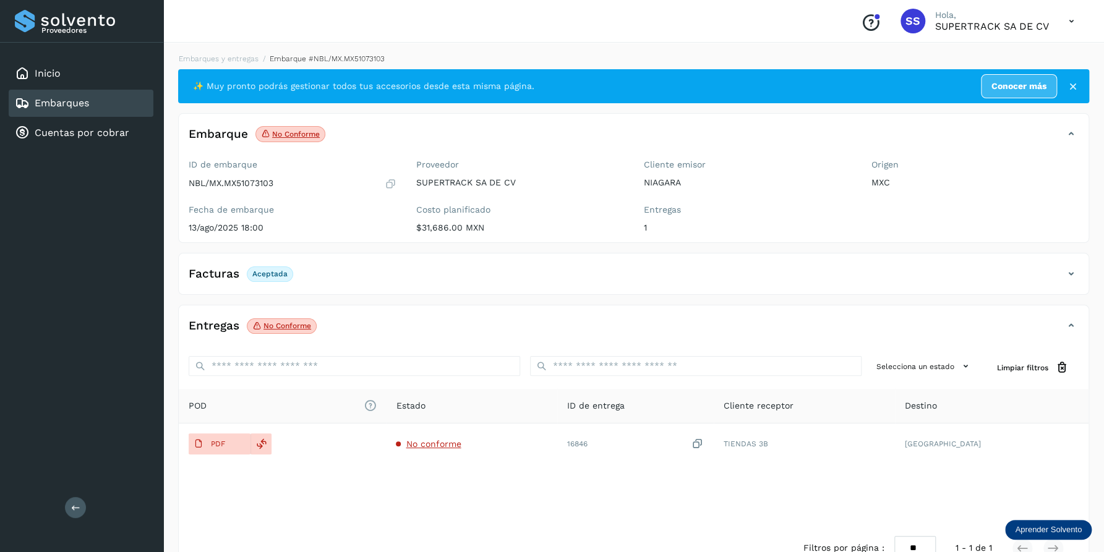
click at [244, 58] on link "Embarques y entregas" at bounding box center [219, 58] width 80 height 9
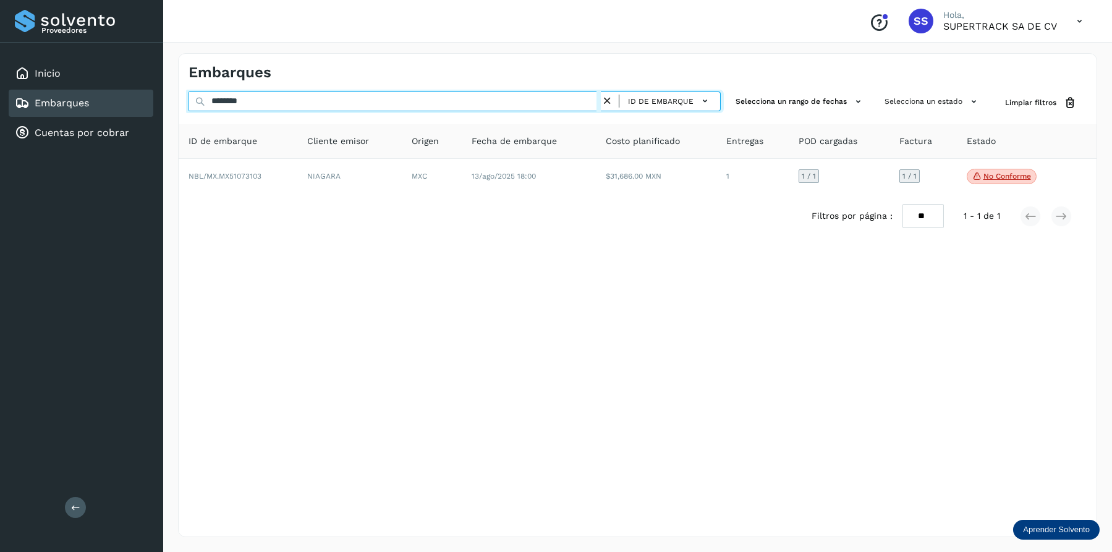
drag, startPoint x: 185, startPoint y: 98, endPoint x: 27, endPoint y: 96, distance: 158.3
click at [28, 96] on div "Proveedores Inicio Embarques Cuentas por cobrar Salir Conoce nuestros beneficio…" at bounding box center [556, 276] width 1112 height 552
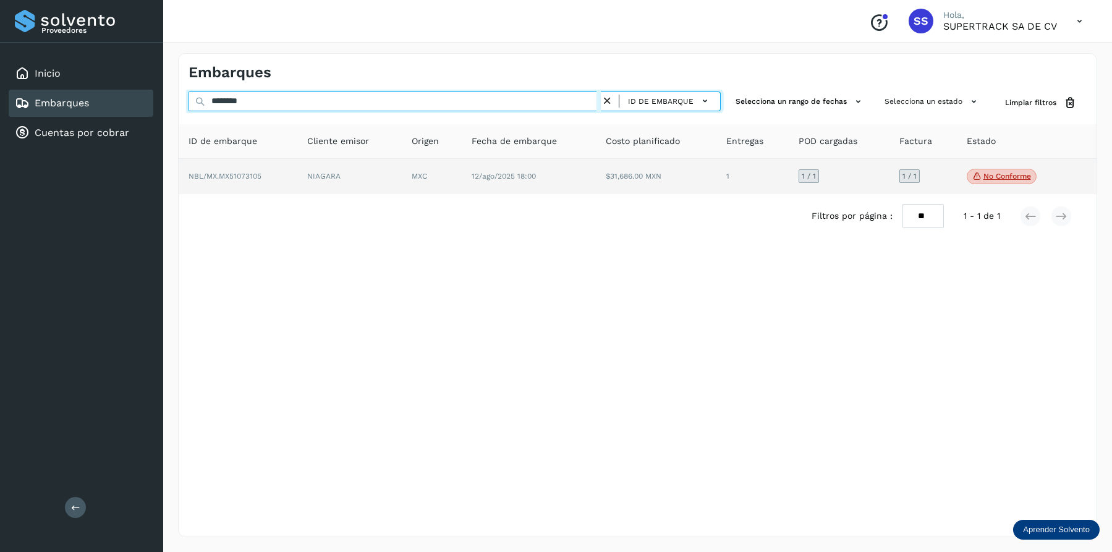
type input "********"
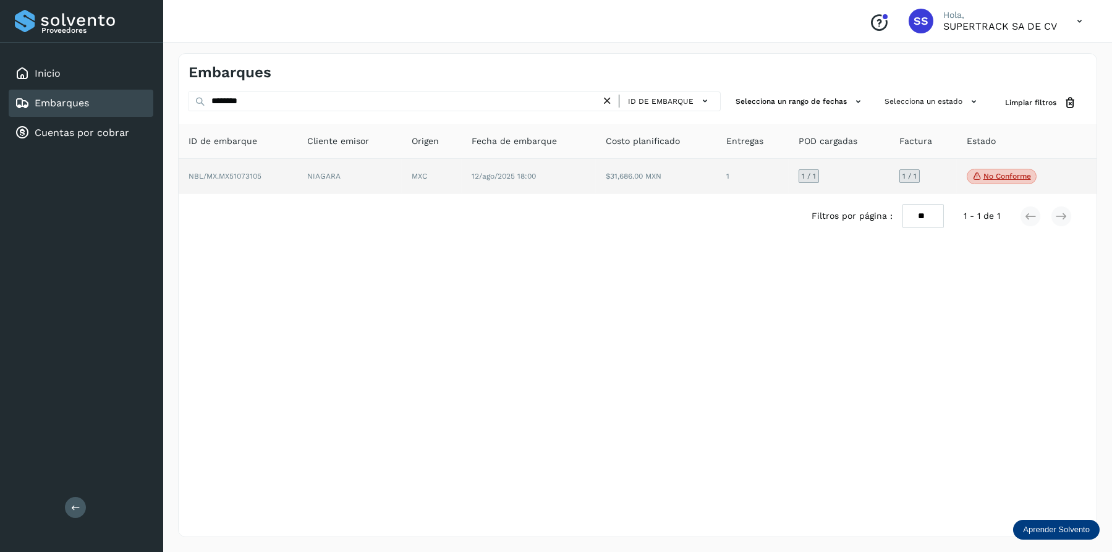
click at [402, 172] on td "NIAGARA" at bounding box center [432, 177] width 60 height 36
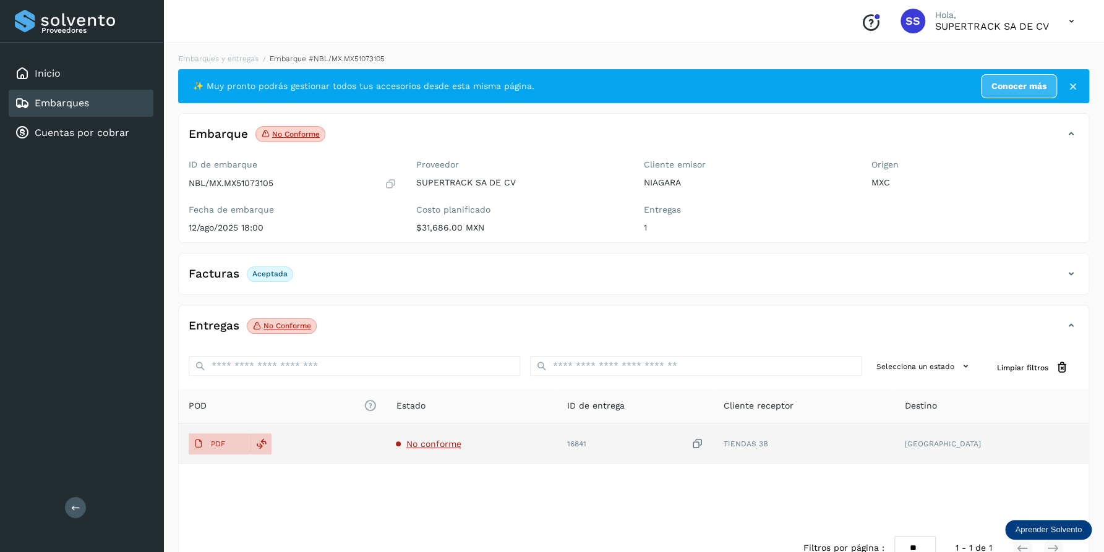
click at [461, 448] on span "No conforme" at bounding box center [433, 444] width 55 height 10
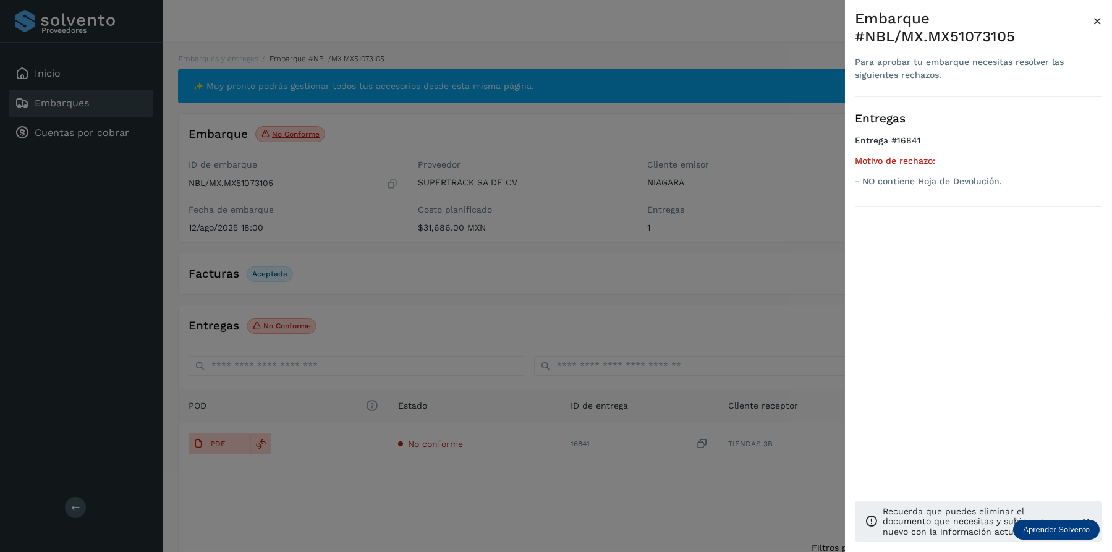
click at [485, 389] on div at bounding box center [556, 276] width 1112 height 552
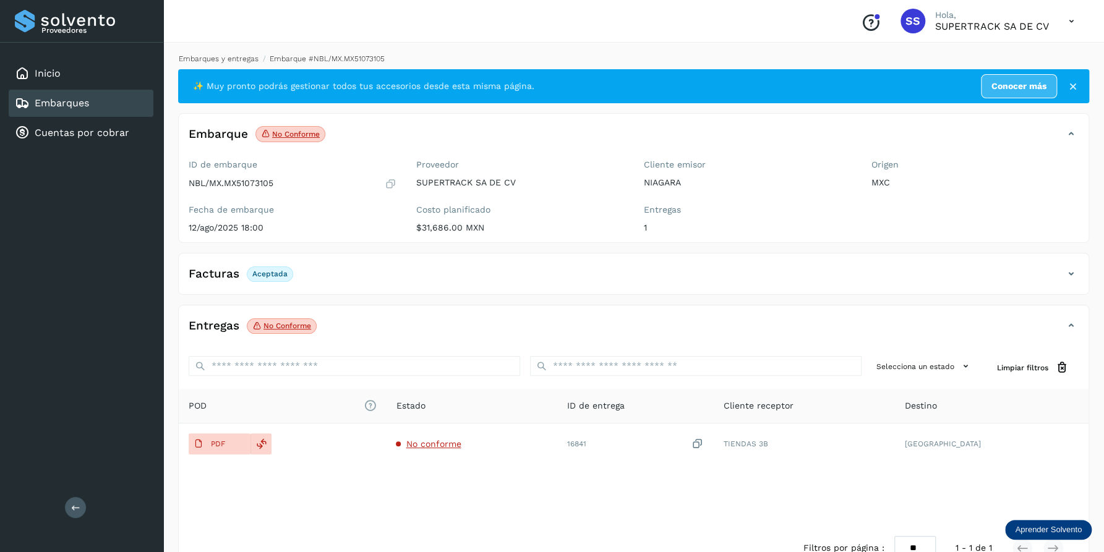
click at [233, 54] on link "Embarques y entregas" at bounding box center [219, 58] width 80 height 9
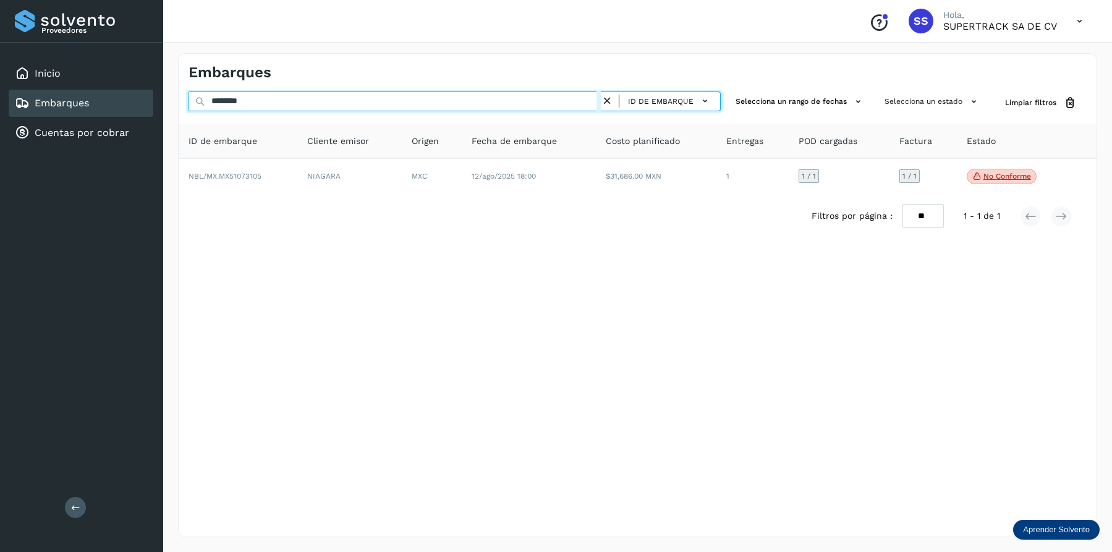
drag, startPoint x: 297, startPoint y: 99, endPoint x: 57, endPoint y: 94, distance: 239.9
click at [26, 99] on div "Proveedores Inicio Embarques Cuentas por cobrar Salir Conoce nuestros beneficio…" at bounding box center [556, 276] width 1112 height 552
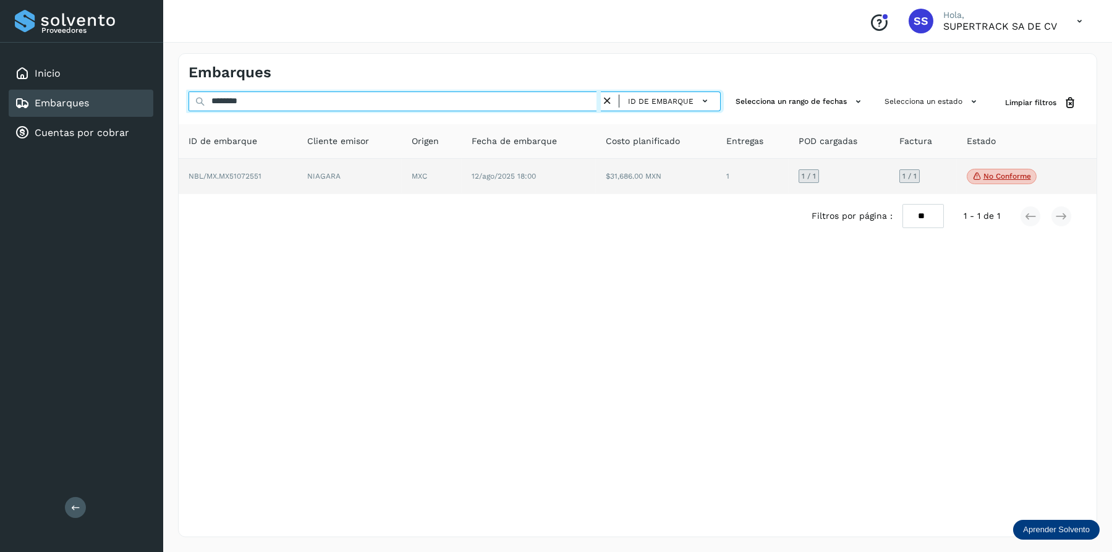
type input "********"
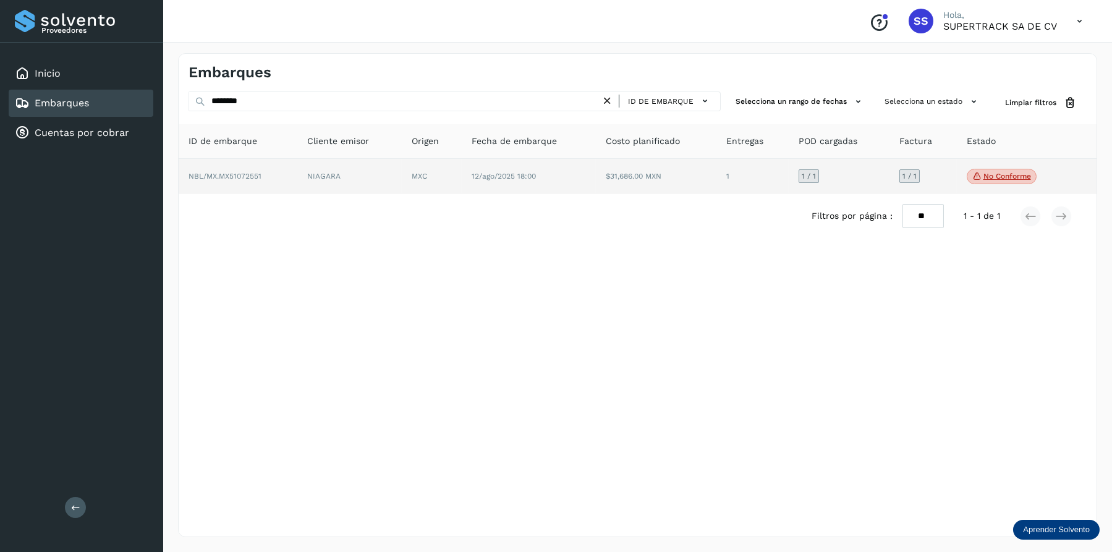
click at [402, 171] on td "NIAGARA" at bounding box center [432, 177] width 60 height 36
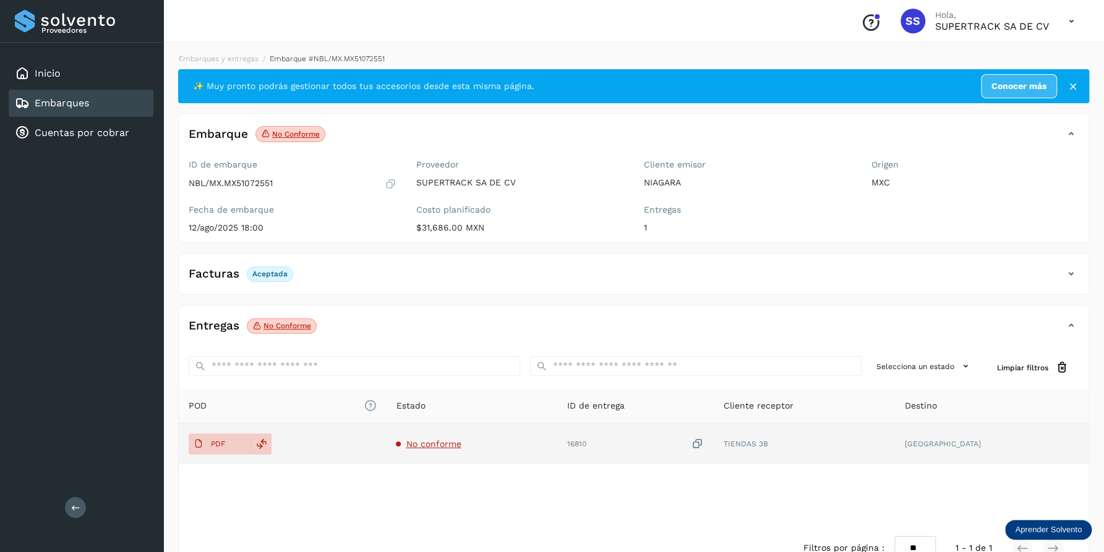
click at [456, 440] on span "No conforme" at bounding box center [433, 444] width 55 height 10
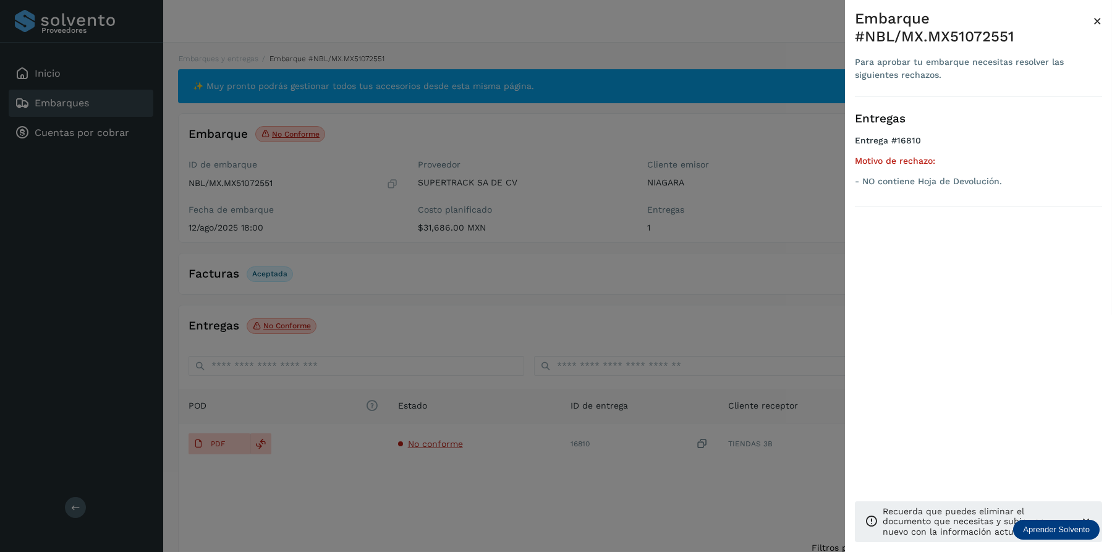
click at [491, 159] on div at bounding box center [556, 276] width 1112 height 552
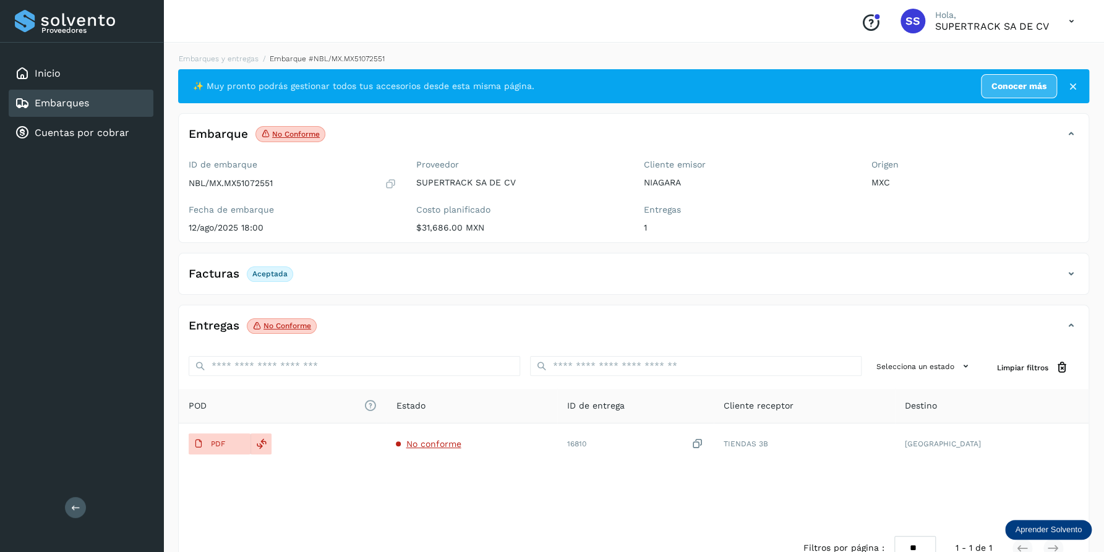
click at [235, 64] on div "Embarques y entregas Embarque #NBL/MX.MX51072551 ✨ Muy pronto podrás gestionar …" at bounding box center [633, 311] width 911 height 517
click at [241, 62] on link "Embarques y entregas" at bounding box center [219, 58] width 80 height 9
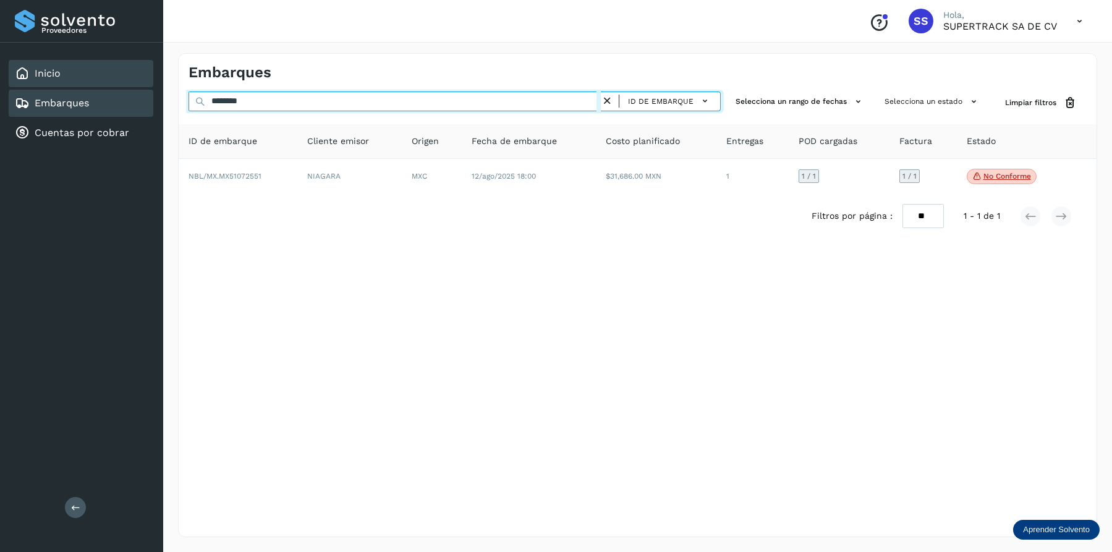
drag, startPoint x: 264, startPoint y: 95, endPoint x: 98, endPoint y: 77, distance: 167.3
click at [98, 80] on div "Proveedores Inicio Embarques Cuentas por cobrar Salir Conoce nuestros beneficio…" at bounding box center [556, 276] width 1112 height 552
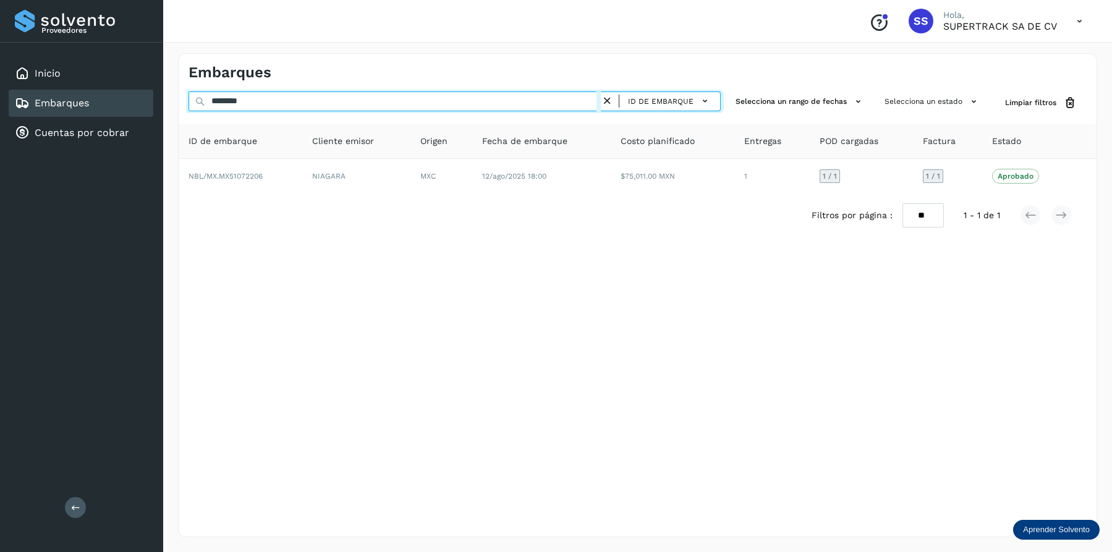
drag, startPoint x: 263, startPoint y: 100, endPoint x: 138, endPoint y: 90, distance: 125.8
click at [138, 90] on div "Proveedores Inicio Embarques Cuentas por cobrar Salir Conoce nuestros beneficio…" at bounding box center [556, 276] width 1112 height 552
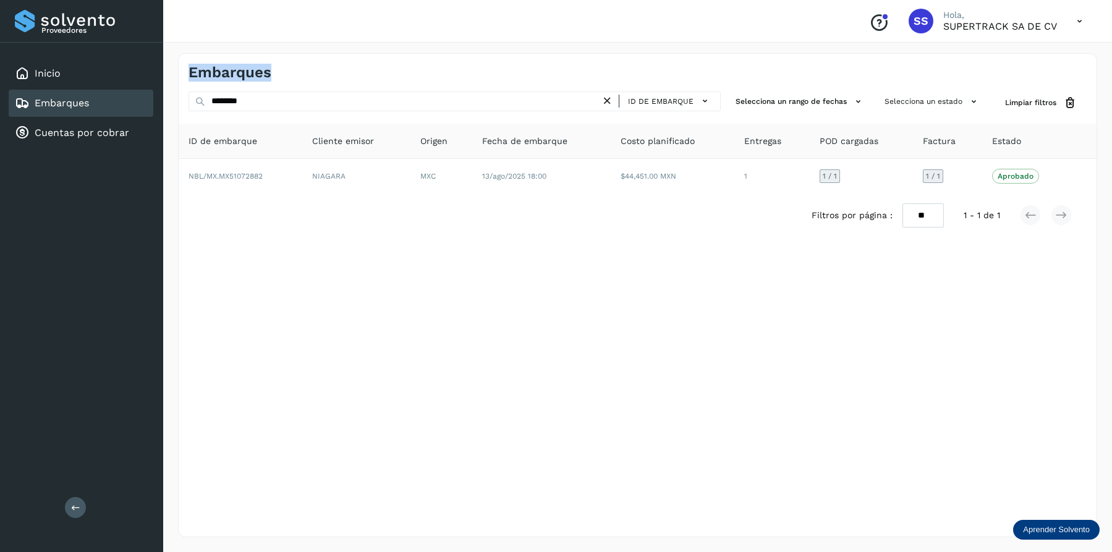
drag, startPoint x: 281, startPoint y: 111, endPoint x: -2, endPoint y: 79, distance: 285.0
click at [0, 79] on html "Proveedores Inicio Embarques Cuentas por cobrar Salir Conoce nuestros beneficio…" at bounding box center [556, 276] width 1112 height 552
click at [385, 257] on div "Embarques ******** ID de embarque Selecciona un rango de fechas Selecciona un e…" at bounding box center [637, 295] width 919 height 484
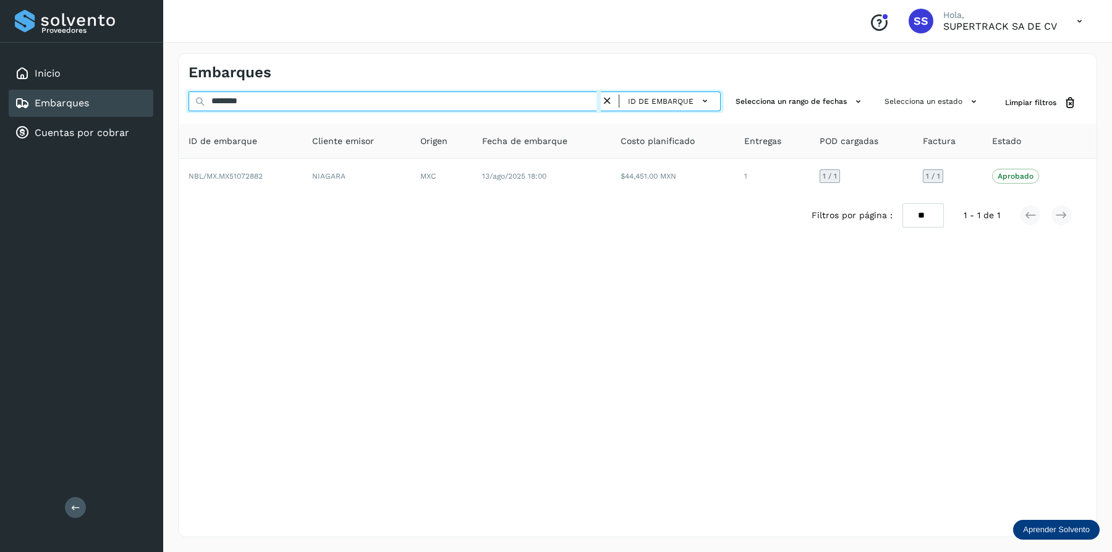
drag, startPoint x: 262, startPoint y: 107, endPoint x: 132, endPoint y: 90, distance: 130.9
click at [132, 90] on div "Proveedores Inicio Embarques Cuentas por cobrar Salir Conoce nuestros beneficio…" at bounding box center [556, 276] width 1112 height 552
drag, startPoint x: 255, startPoint y: 106, endPoint x: 75, endPoint y: 104, distance: 180.5
click at [75, 104] on div "Proveedores Inicio Embarques Cuentas por cobrar Salir Conoce nuestros beneficio…" at bounding box center [556, 276] width 1112 height 552
drag, startPoint x: 260, startPoint y: 99, endPoint x: 106, endPoint y: 100, distance: 154.6
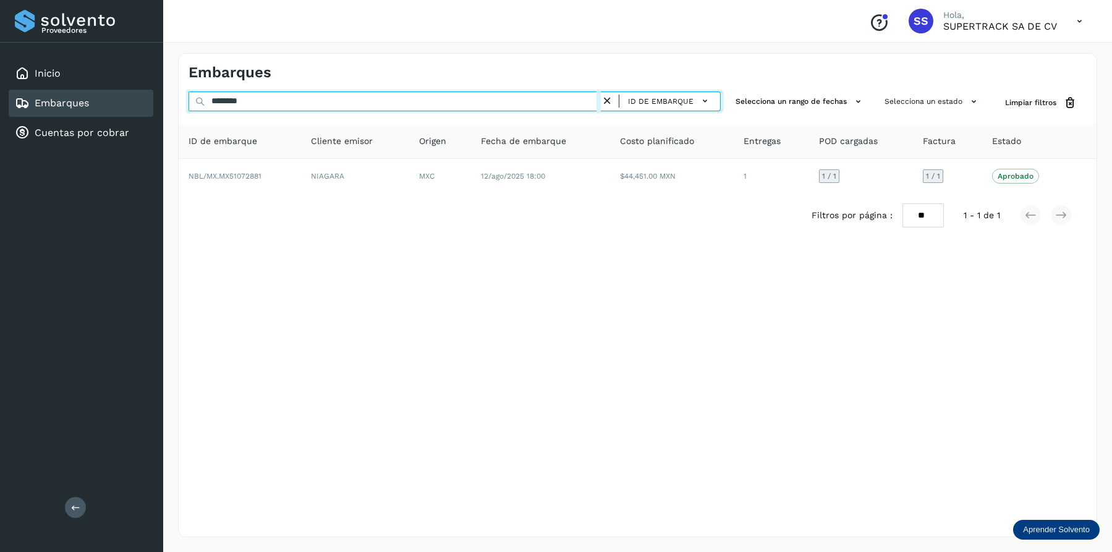
click at [106, 100] on div "Proveedores Inicio Embarques Cuentas por cobrar Salir Conoce nuestros beneficio…" at bounding box center [556, 276] width 1112 height 552
type input "*"
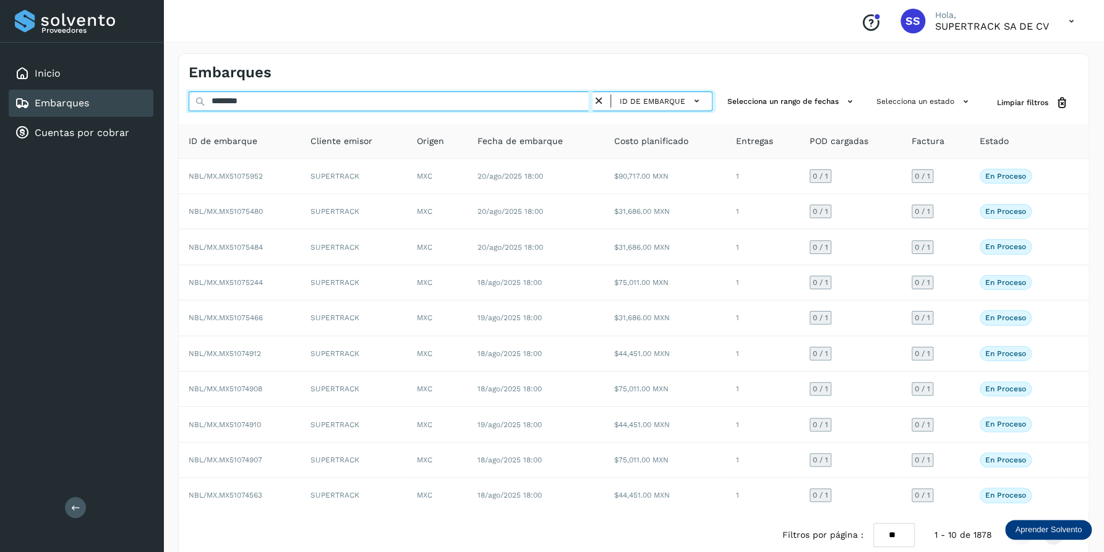
click at [105, 101] on div "Proveedores Inicio Embarques Cuentas por cobrar Salir Conoce nuestros beneficio…" at bounding box center [552, 286] width 1104 height 572
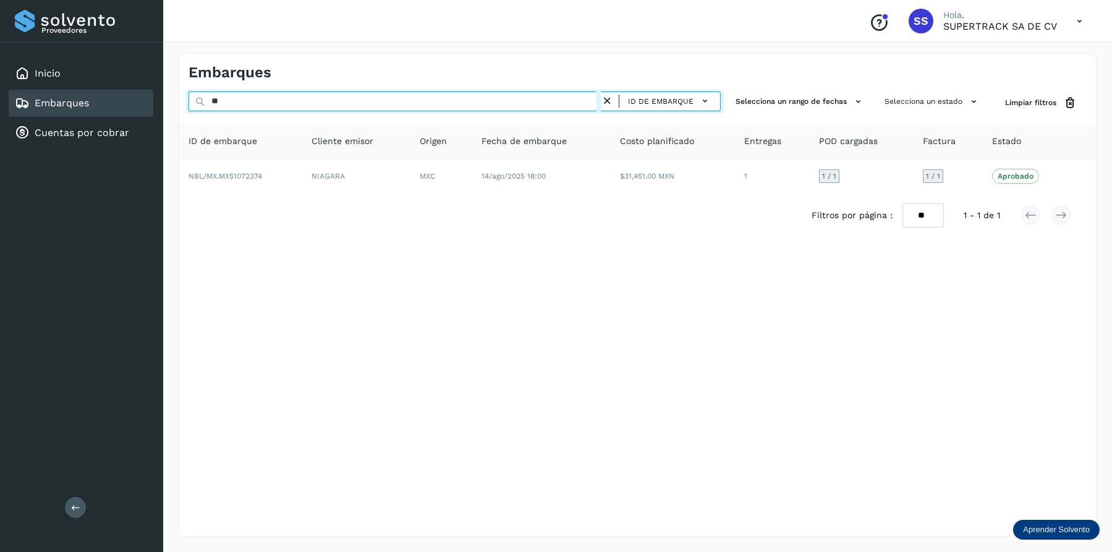
type input "*"
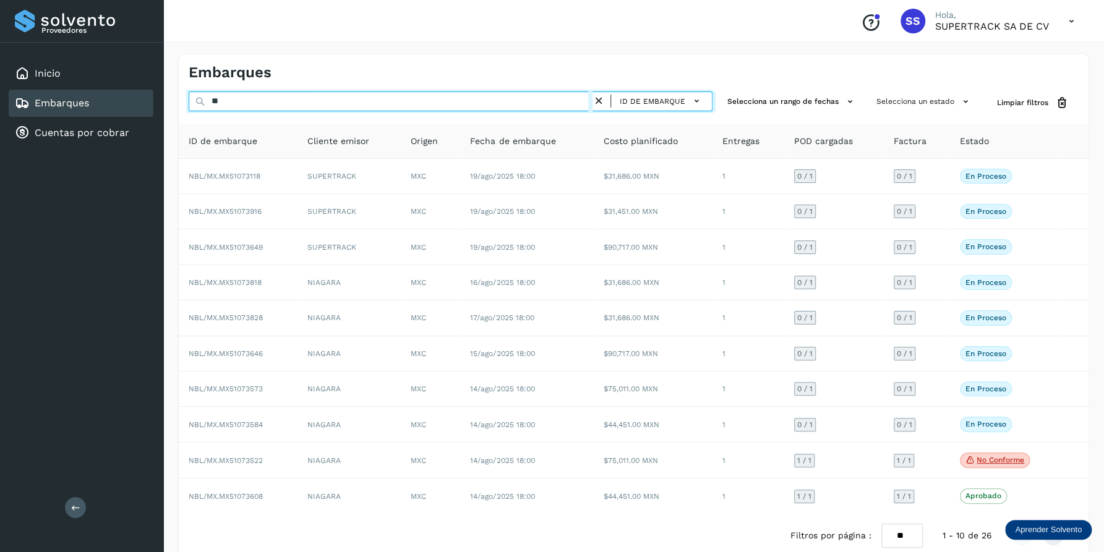
type input "*"
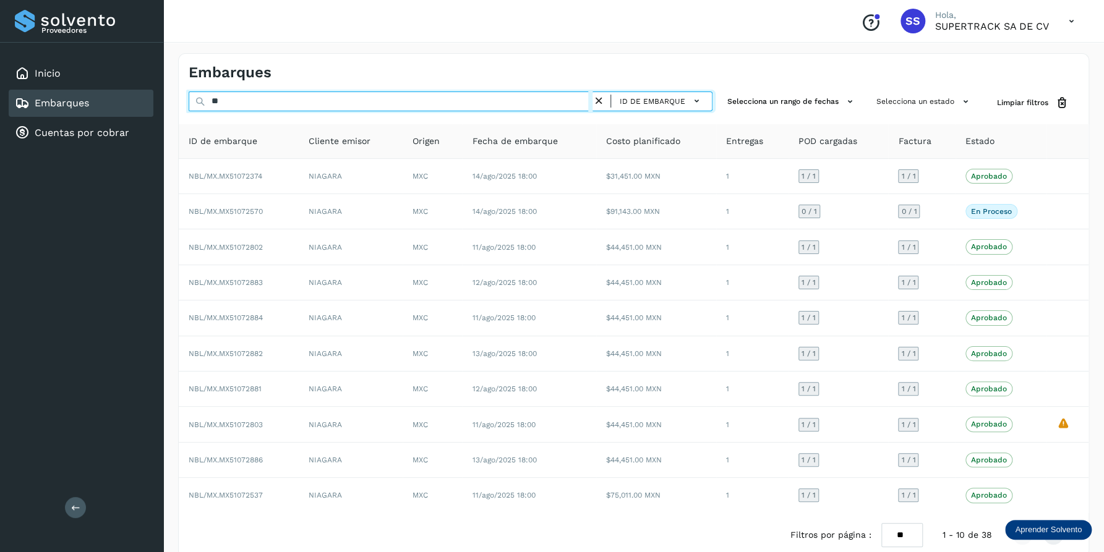
type input "*"
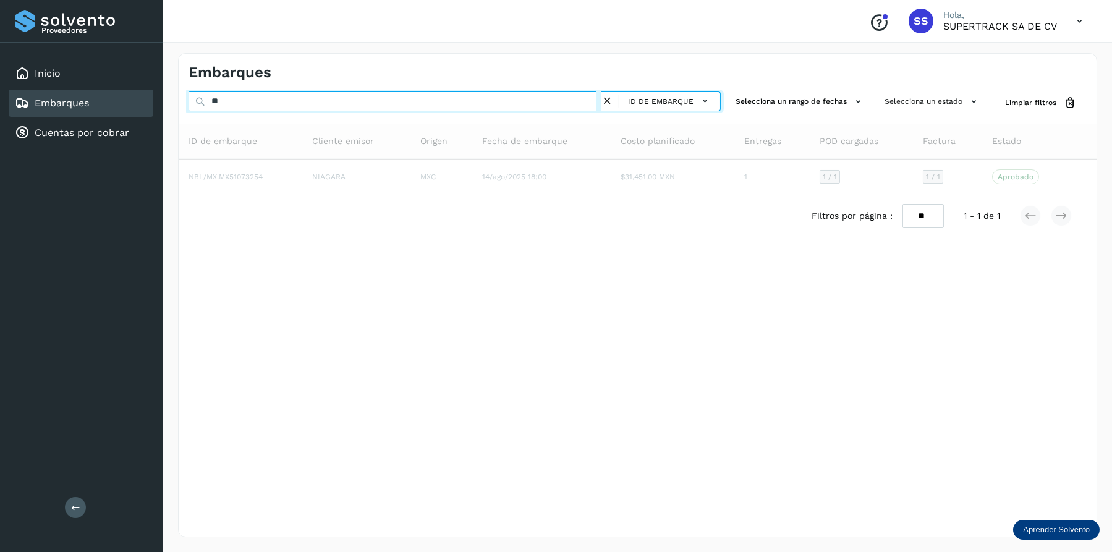
type input "*"
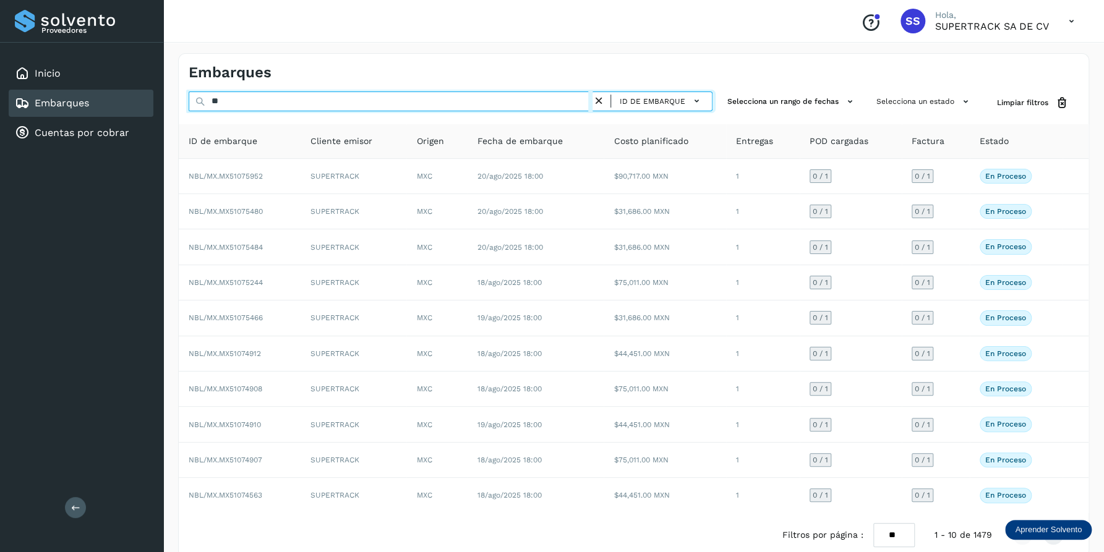
type input "*"
drag, startPoint x: 263, startPoint y: 100, endPoint x: 184, endPoint y: 100, distance: 78.5
click at [184, 100] on div "******** ID de embarque Selecciona un rango de fechas Selecciona un estado Limp…" at bounding box center [633, 102] width 909 height 23
paste input "text"
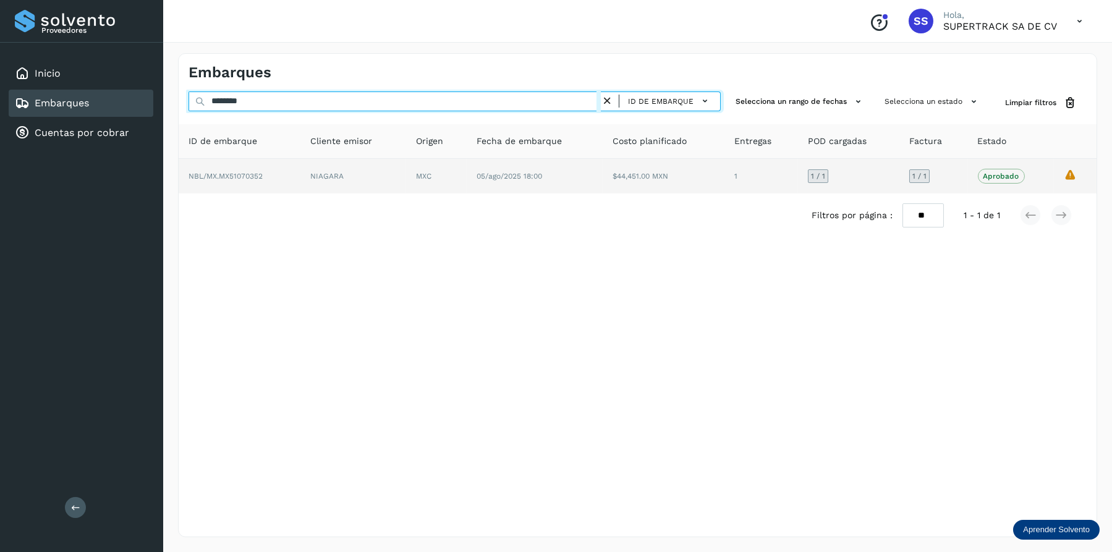
type input "********"
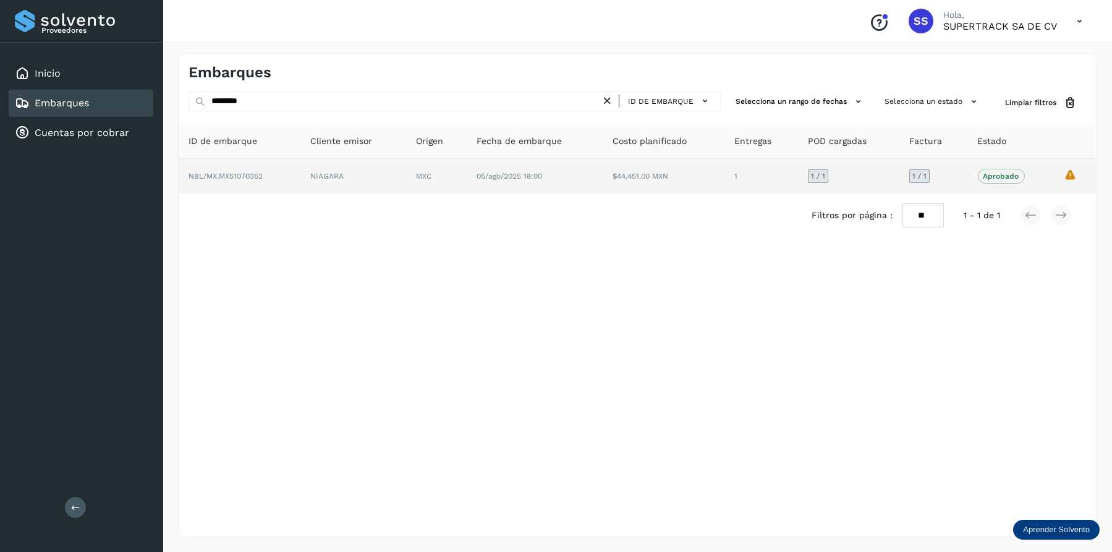
click at [512, 176] on span "05/ago/2025 18:00" at bounding box center [510, 176] width 66 height 9
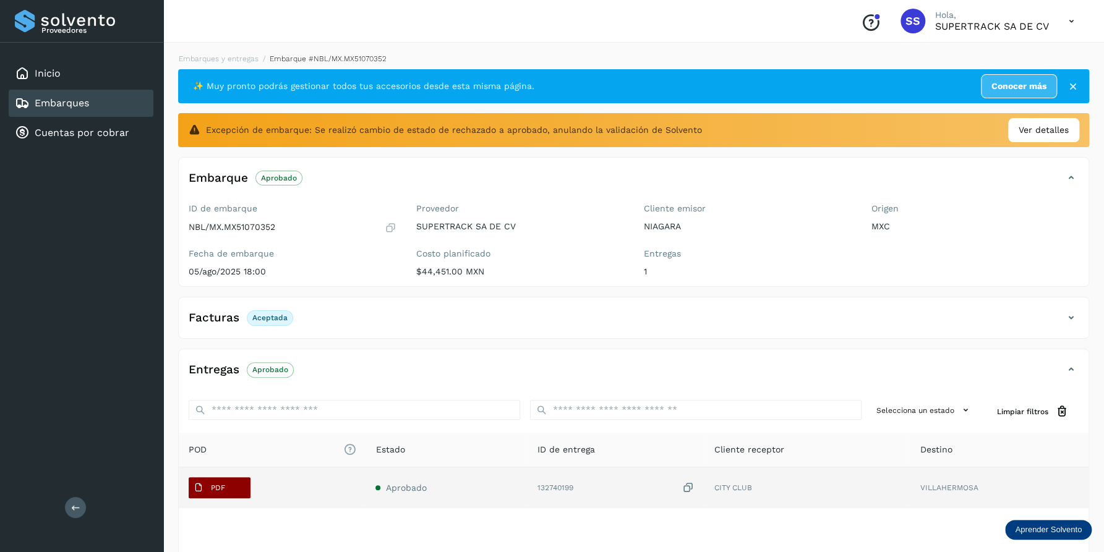
click at [216, 485] on p "PDF" at bounding box center [218, 487] width 14 height 9
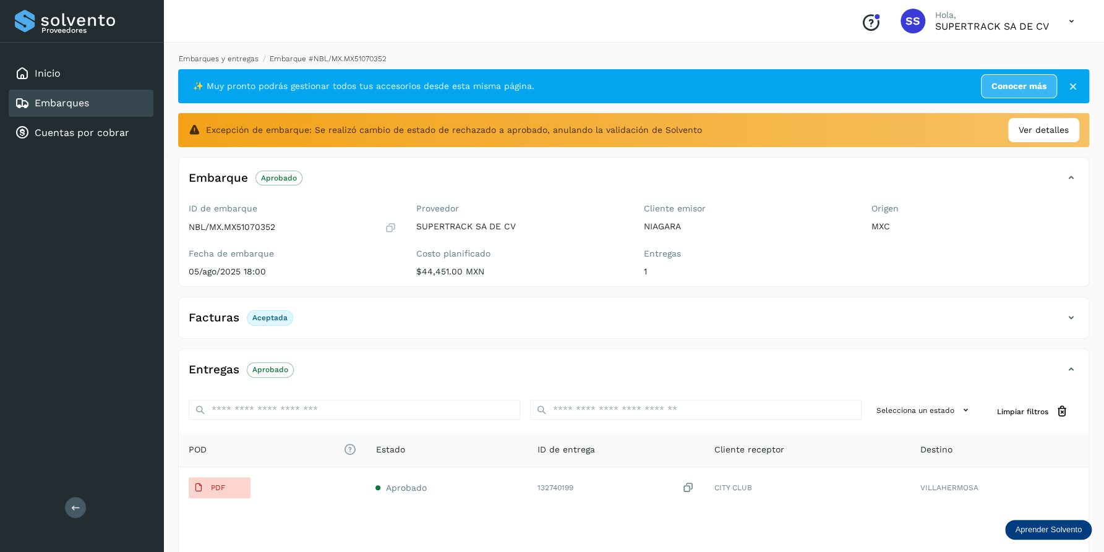
click at [222, 56] on link "Embarques y entregas" at bounding box center [219, 58] width 80 height 9
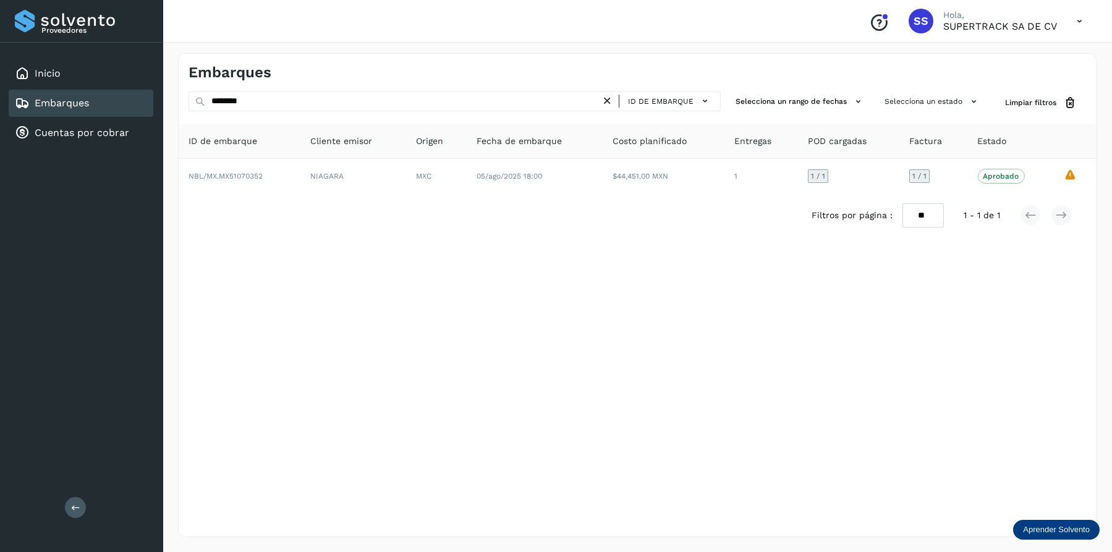
drag, startPoint x: 270, startPoint y: 90, endPoint x: 212, endPoint y: 105, distance: 60.0
click at [212, 105] on div "******** ID de embarque" at bounding box center [455, 101] width 532 height 20
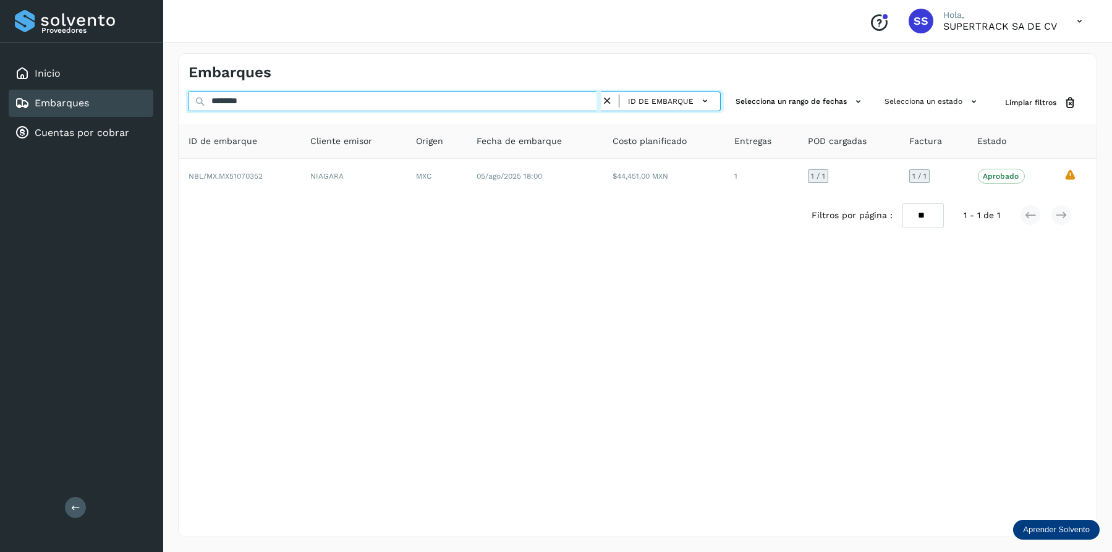
drag, startPoint x: 262, startPoint y: 102, endPoint x: 195, endPoint y: 102, distance: 66.2
click at [195, 102] on div "******** ID de embarque" at bounding box center [455, 102] width 532 height 23
paste input "text"
drag, startPoint x: 263, startPoint y: 102, endPoint x: 224, endPoint y: 104, distance: 39.0
click at [171, 104] on div "Embarques ******** ID de embarque Selecciona un rango de fechas Selecciona un e…" at bounding box center [637, 295] width 949 height 514
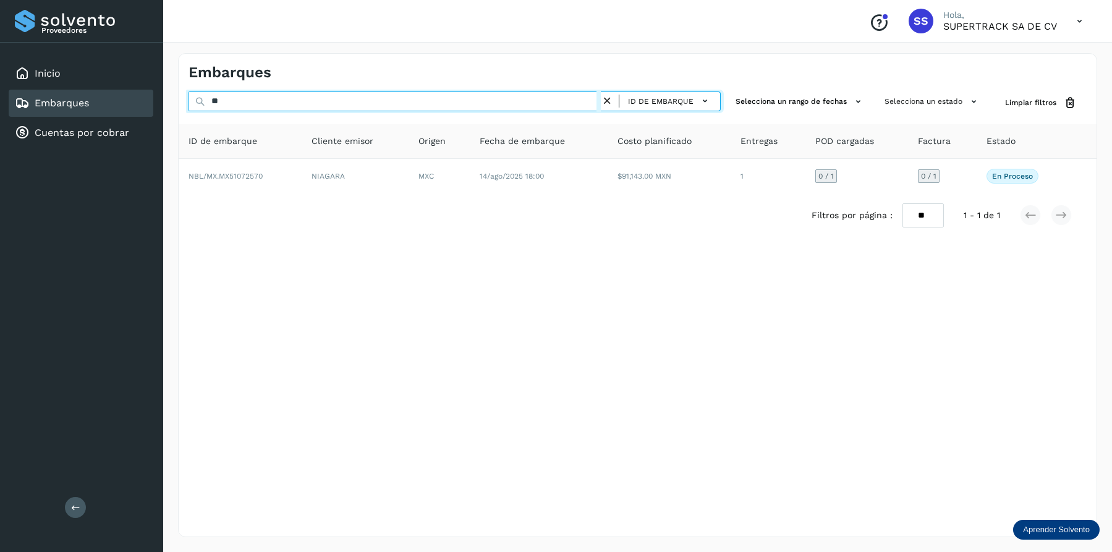
type input "*"
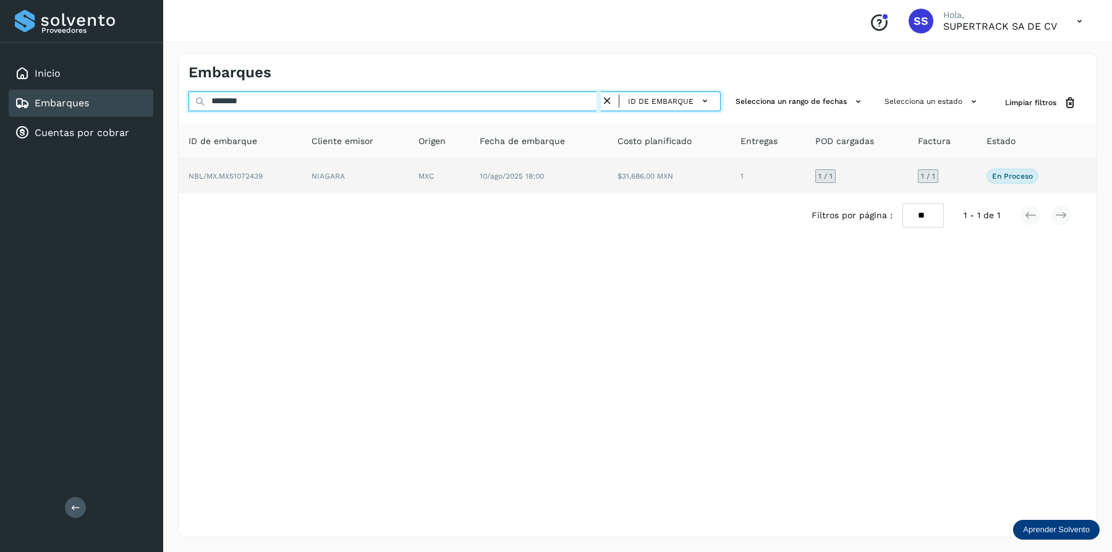
type input "********"
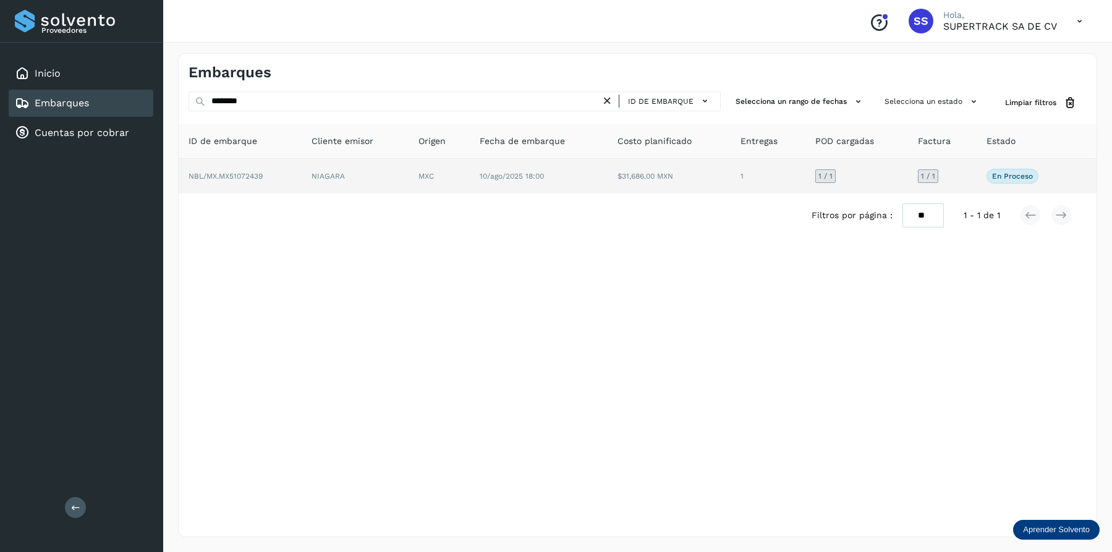
click at [608, 172] on td "10/ago/2025 18:00" at bounding box center [669, 176] width 123 height 35
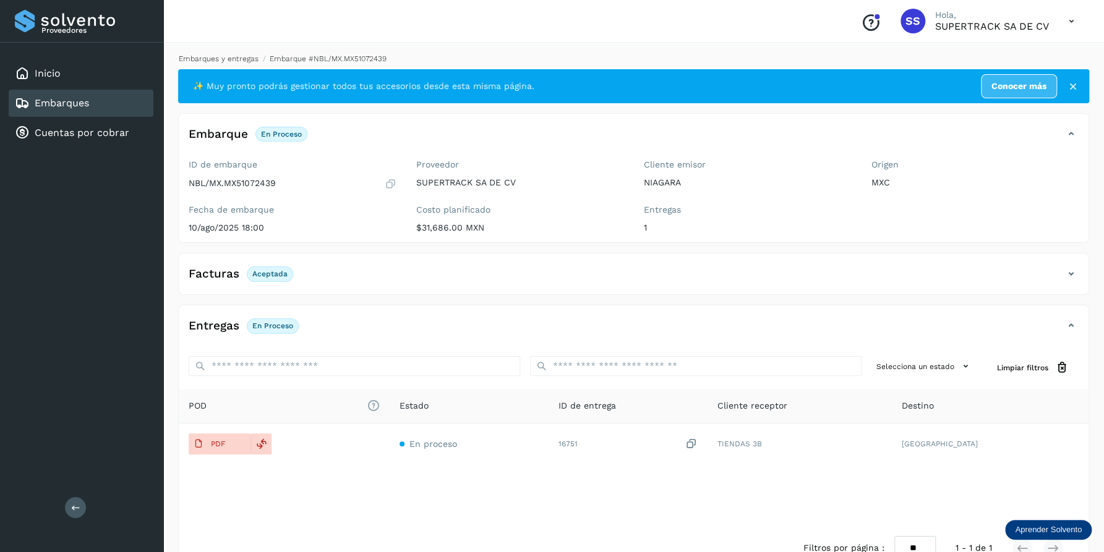
click at [231, 59] on link "Embarques y entregas" at bounding box center [219, 58] width 80 height 9
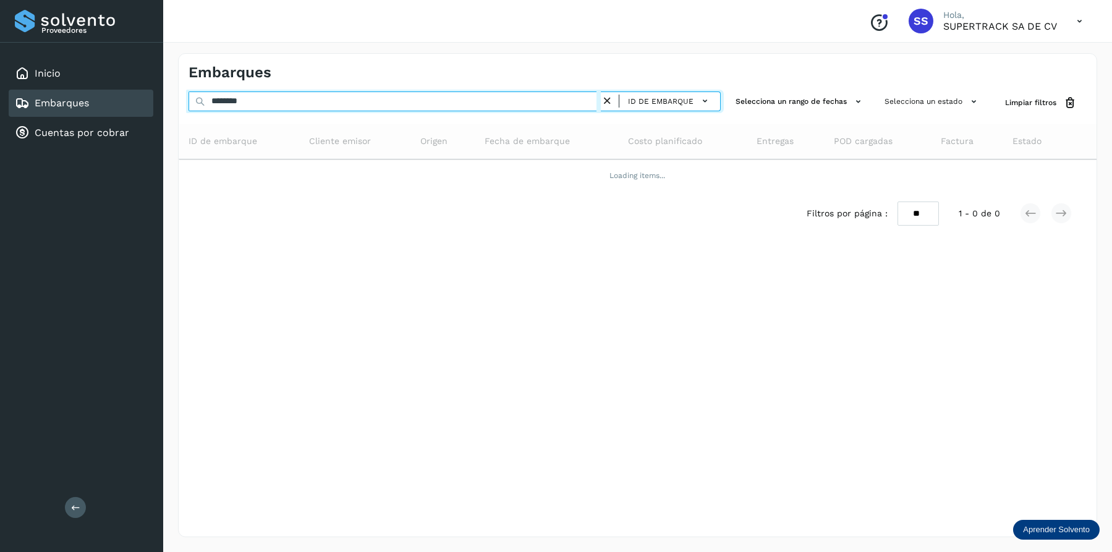
drag, startPoint x: 264, startPoint y: 100, endPoint x: 163, endPoint y: 100, distance: 100.8
click at [163, 100] on div "Embarques ******** ID de embarque Selecciona un rango de fechas Selecciona un e…" at bounding box center [637, 295] width 949 height 514
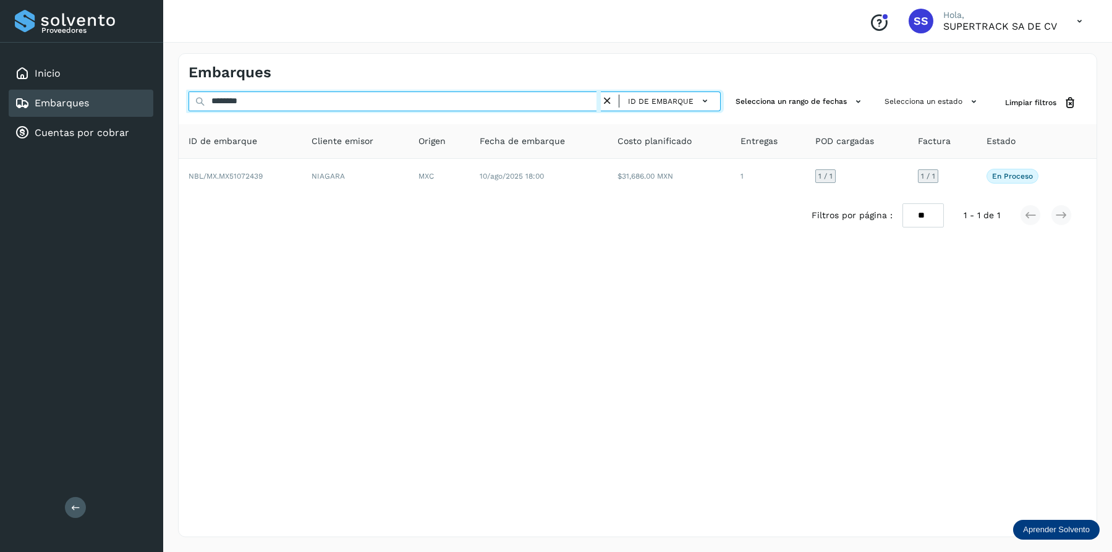
paste input "text"
drag, startPoint x: 247, startPoint y: 107, endPoint x: 145, endPoint y: 106, distance: 102.0
click at [145, 106] on div "Proveedores Inicio Embarques Cuentas por cobrar Salir Conoce nuestros beneficio…" at bounding box center [556, 276] width 1112 height 552
drag, startPoint x: 253, startPoint y: 94, endPoint x: 168, endPoint y: 100, distance: 86.2
click at [168, 100] on div "Embarques ******** ID de embarque Selecciona un rango de fechas Selecciona un e…" at bounding box center [637, 295] width 949 height 514
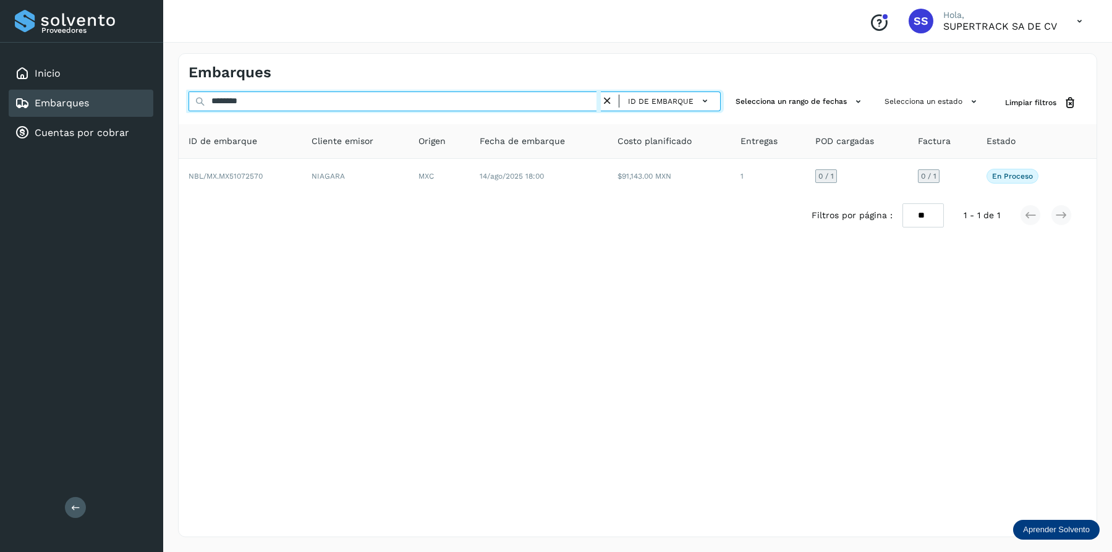
paste input "text"
type input "********"
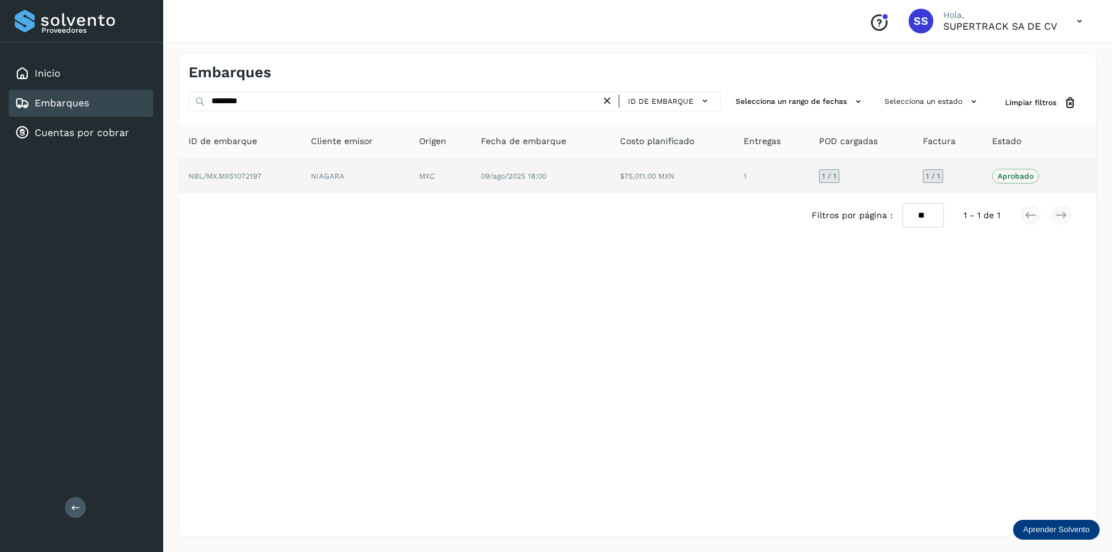
drag, startPoint x: 355, startPoint y: 98, endPoint x: 301, endPoint y: 180, distance: 98.3
click at [301, 180] on td "NBL/MX.MX51072197" at bounding box center [355, 176] width 108 height 35
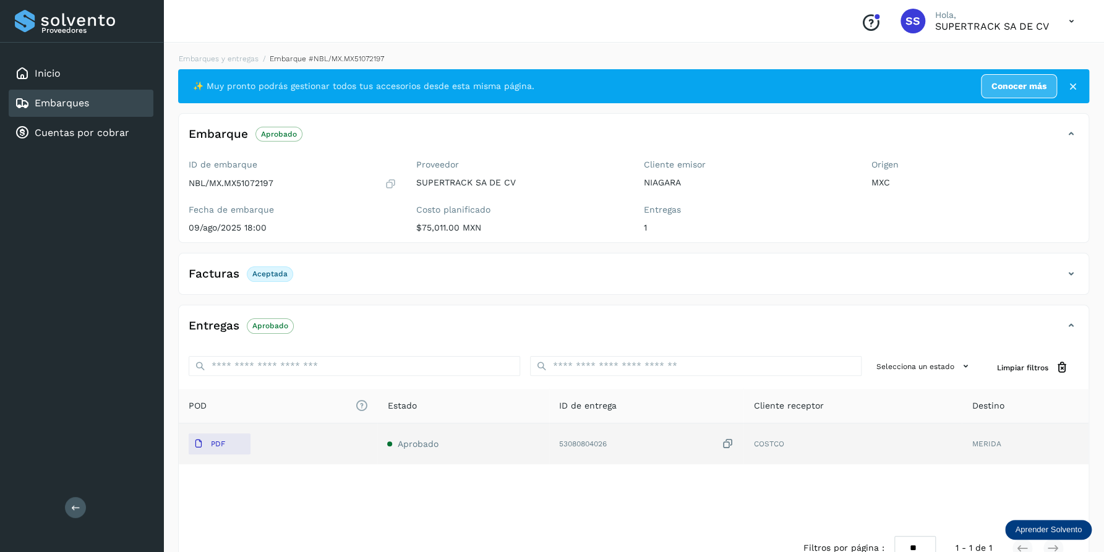
scroll to position [32, 0]
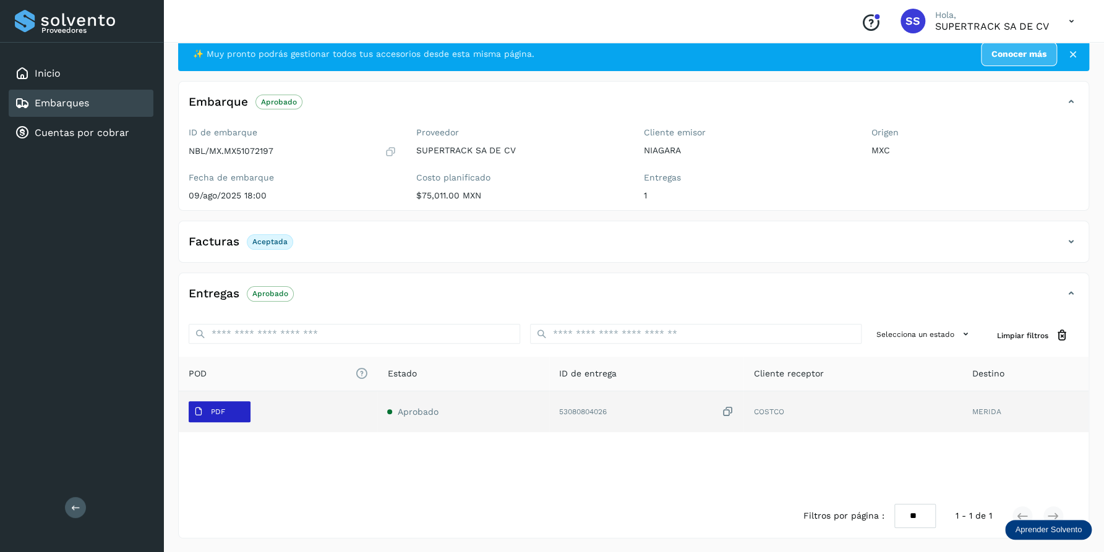
click at [245, 411] on button "PDF" at bounding box center [220, 411] width 62 height 21
